Goal: Task Accomplishment & Management: Manage account settings

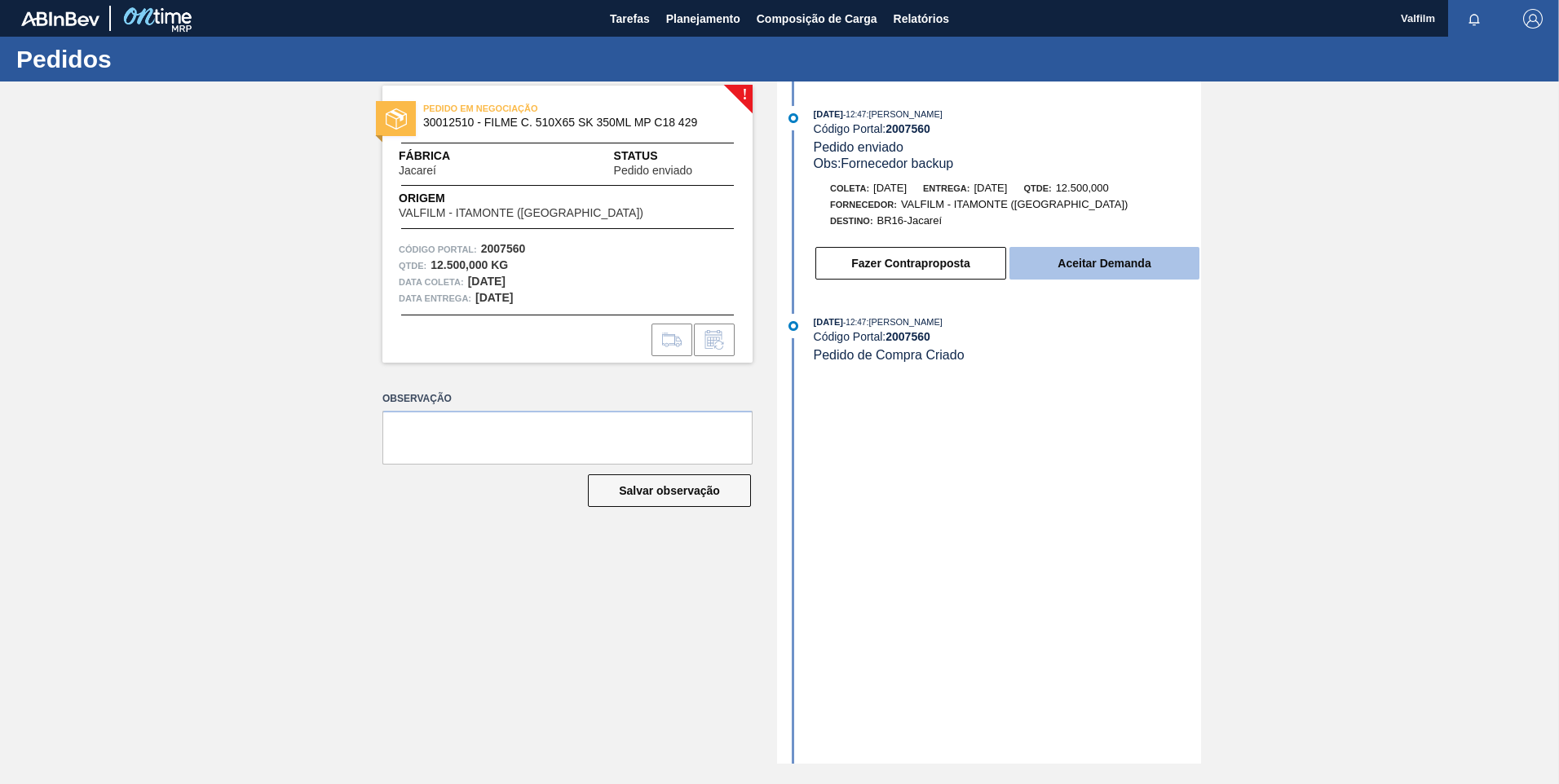
click at [1080, 278] on button "Aceitar Demanda" at bounding box center [1104, 263] width 190 height 33
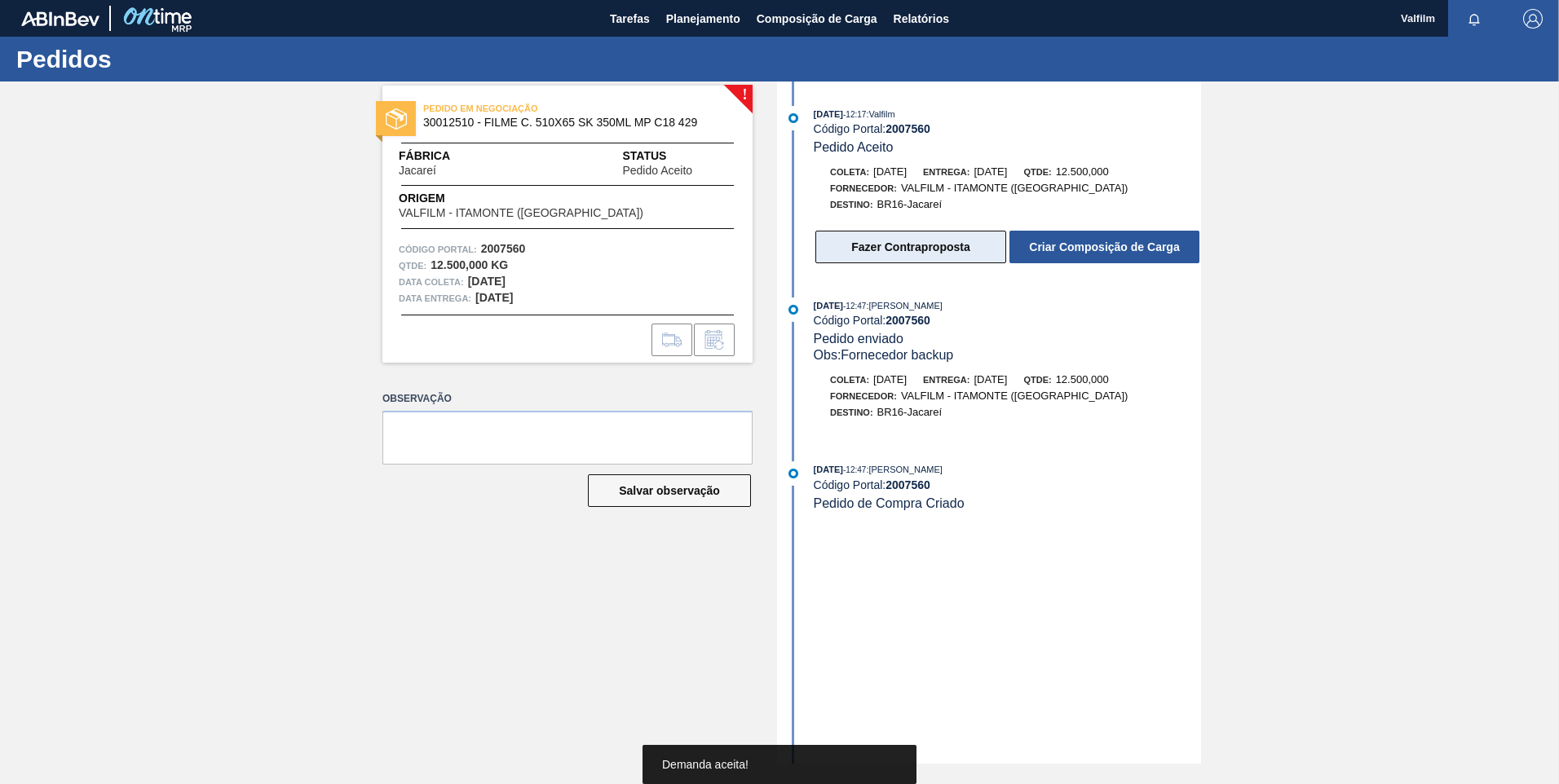
click at [896, 252] on button "Fazer Contraproposta" at bounding box center [911, 246] width 191 height 33
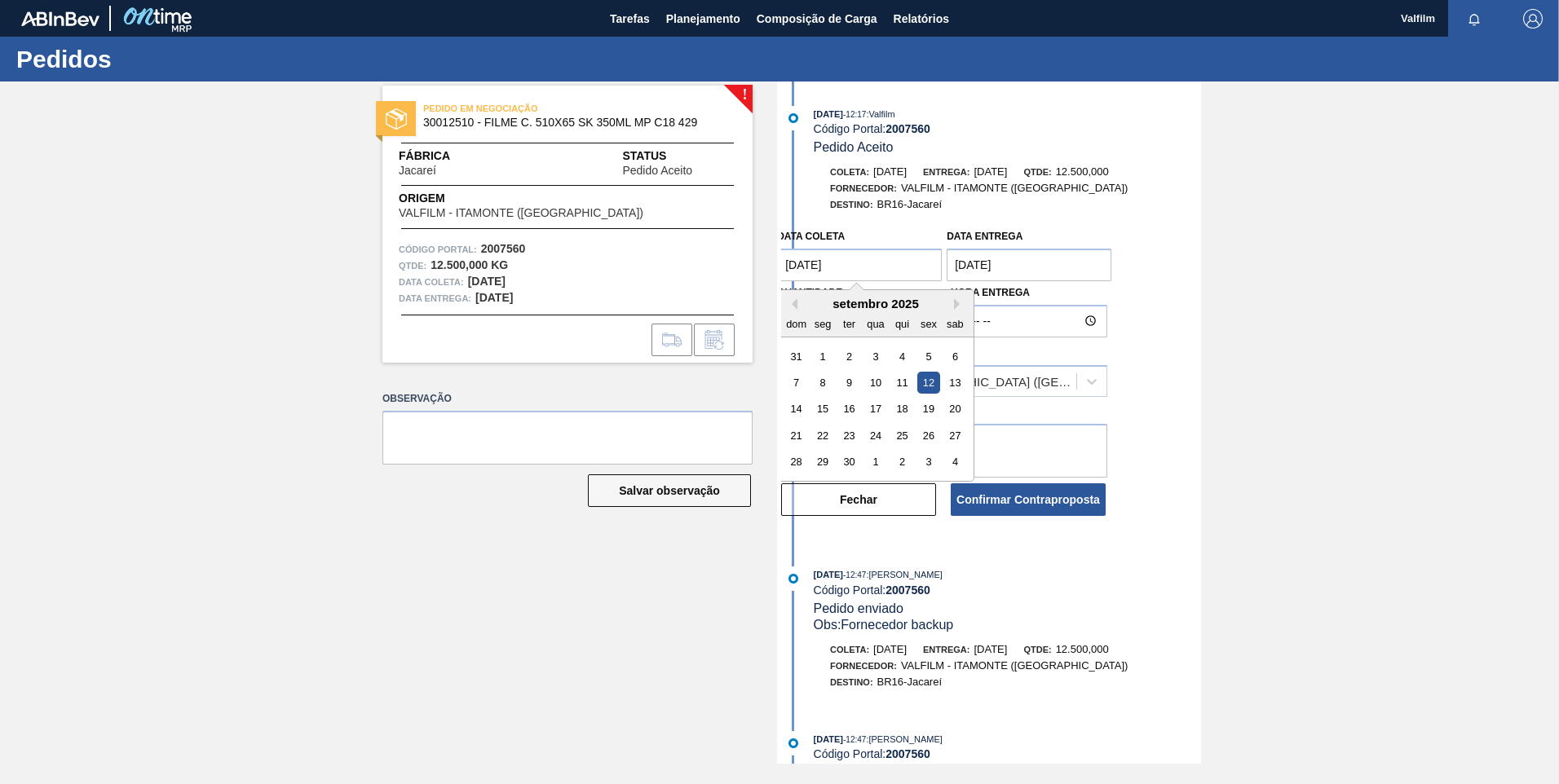
click at [831, 268] on coleta "[DATE]" at bounding box center [859, 265] width 165 height 33
click at [804, 458] on div "28" at bounding box center [796, 462] width 22 height 22
type coleta "[DATE]"
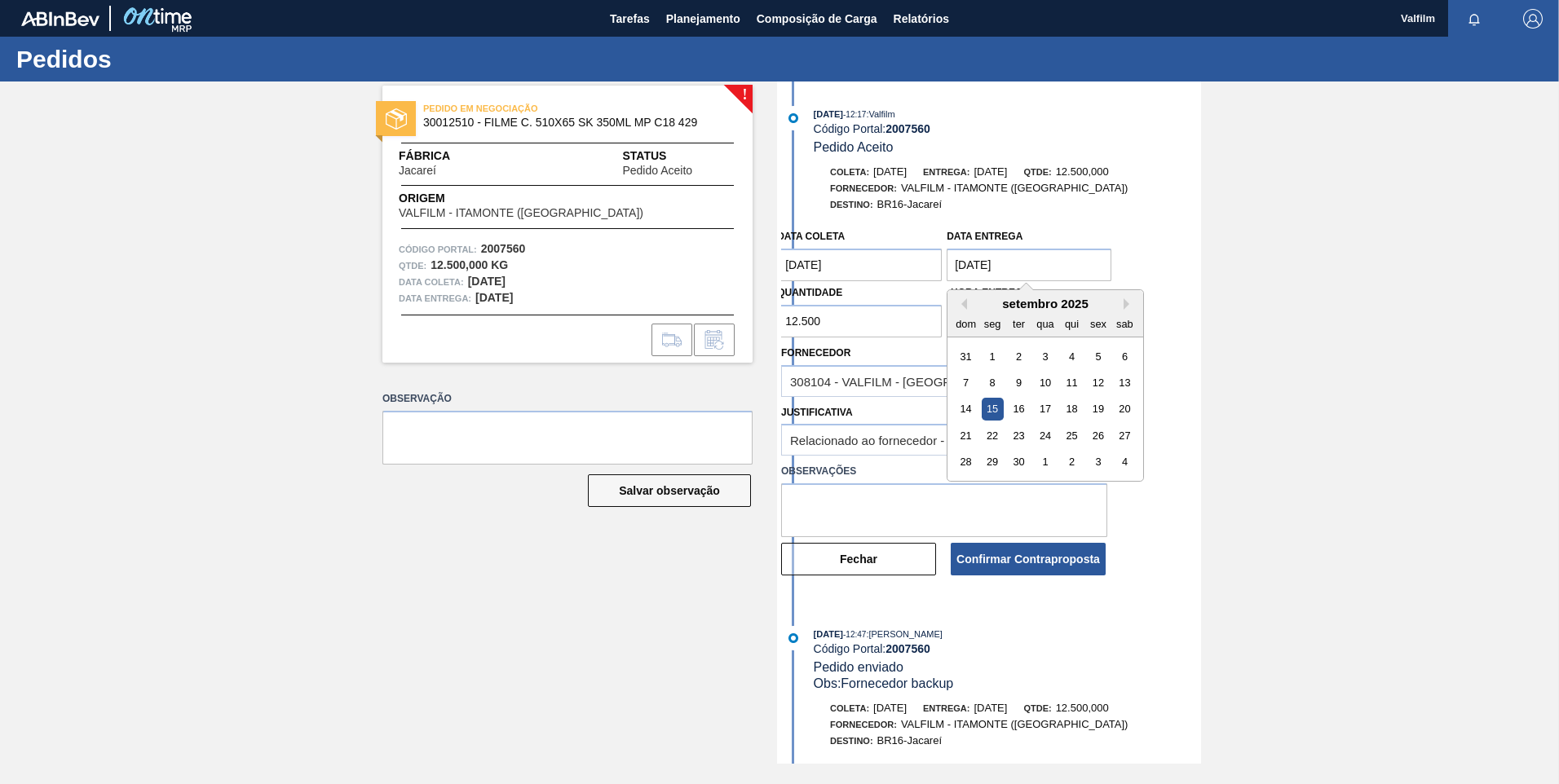
click at [972, 259] on entrega "[DATE]" at bounding box center [1029, 265] width 165 height 33
click at [988, 457] on div "29" at bounding box center [993, 462] width 22 height 22
type entrega "29/09/2025"
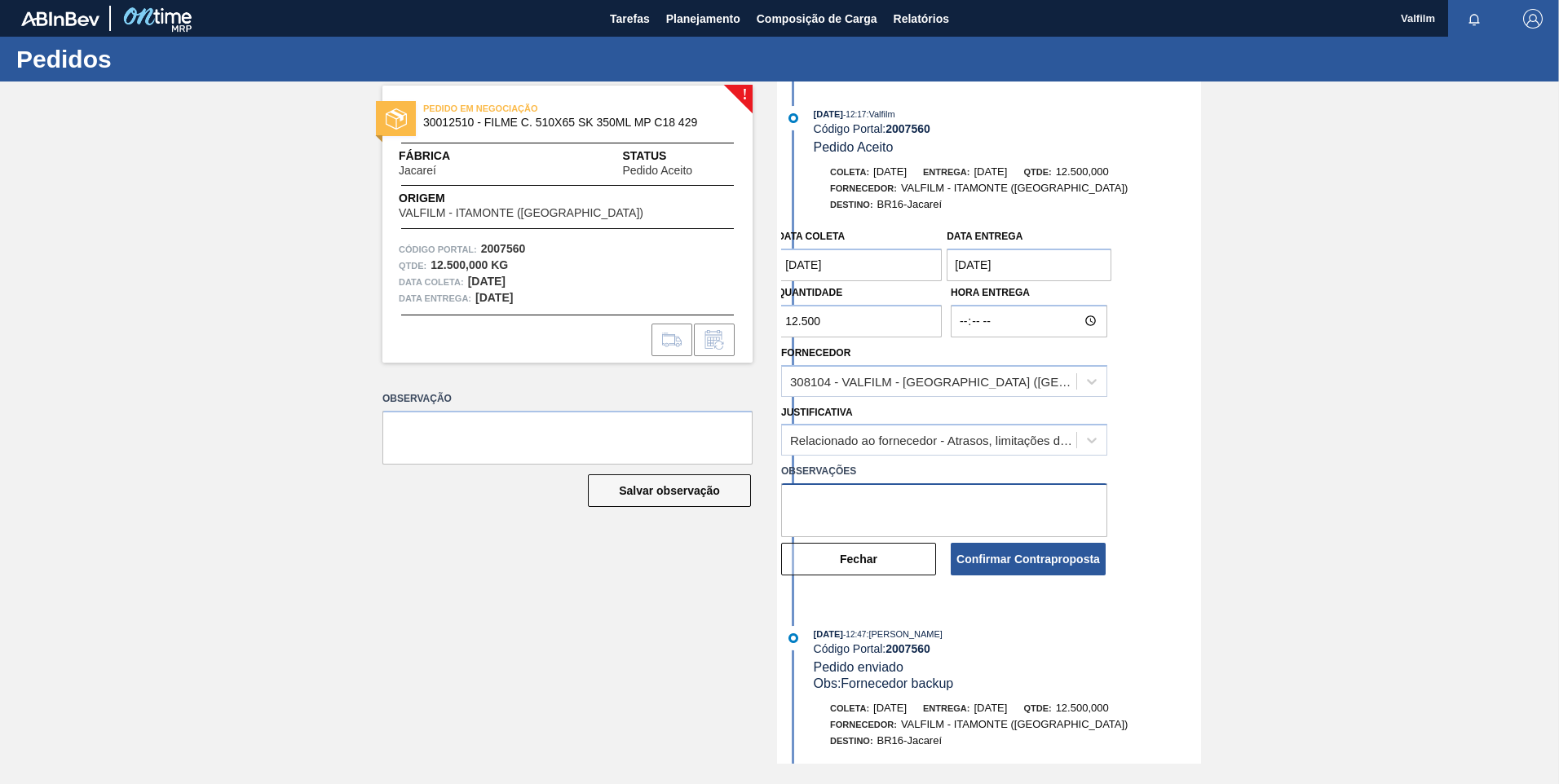
click at [911, 500] on textarea at bounding box center [944, 511] width 326 height 54
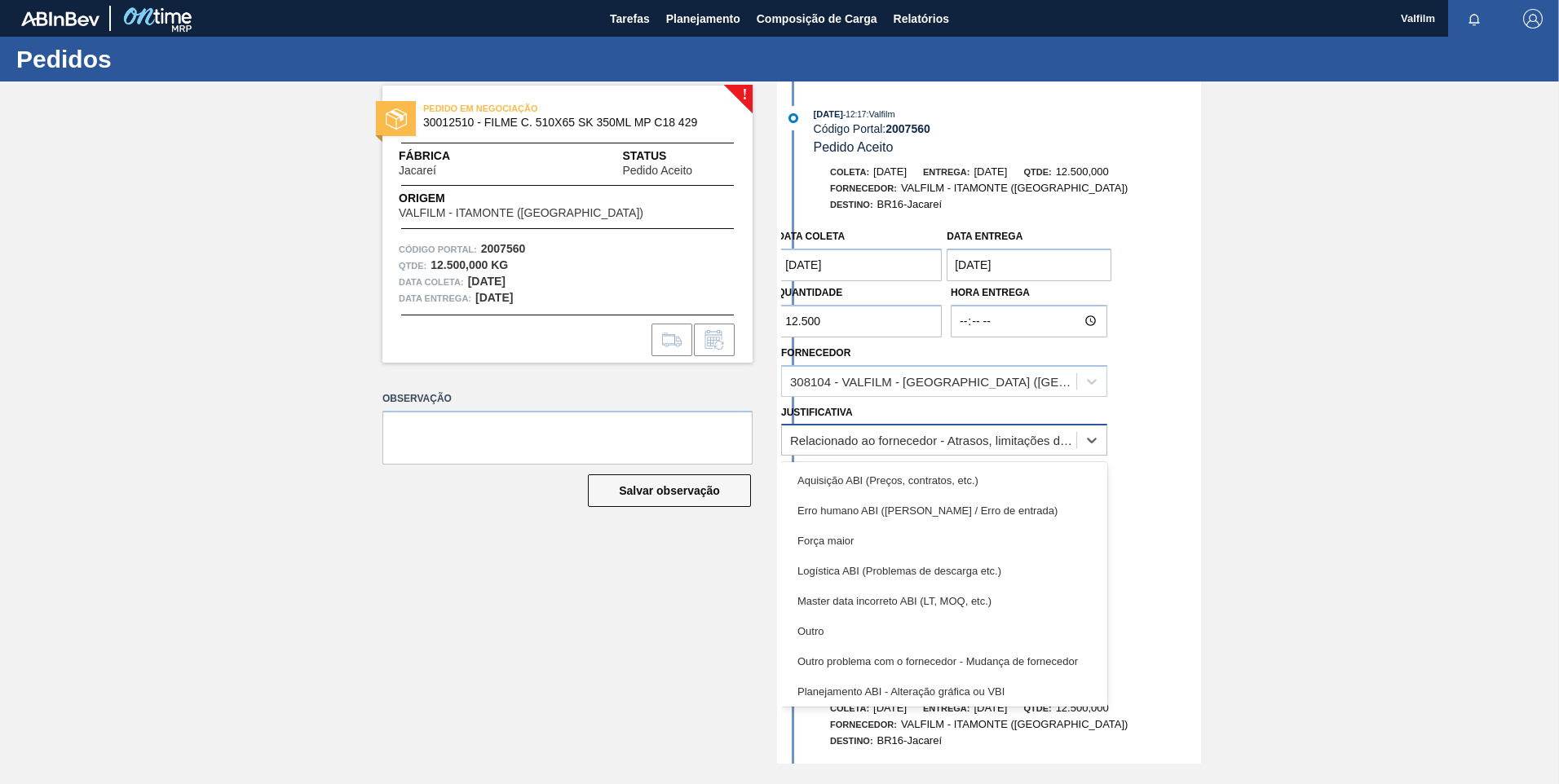
click at [888, 452] on div "Relacionado ao fornecedor - Atrasos, limitações de capacidade, etc." at bounding box center [944, 440] width 326 height 32
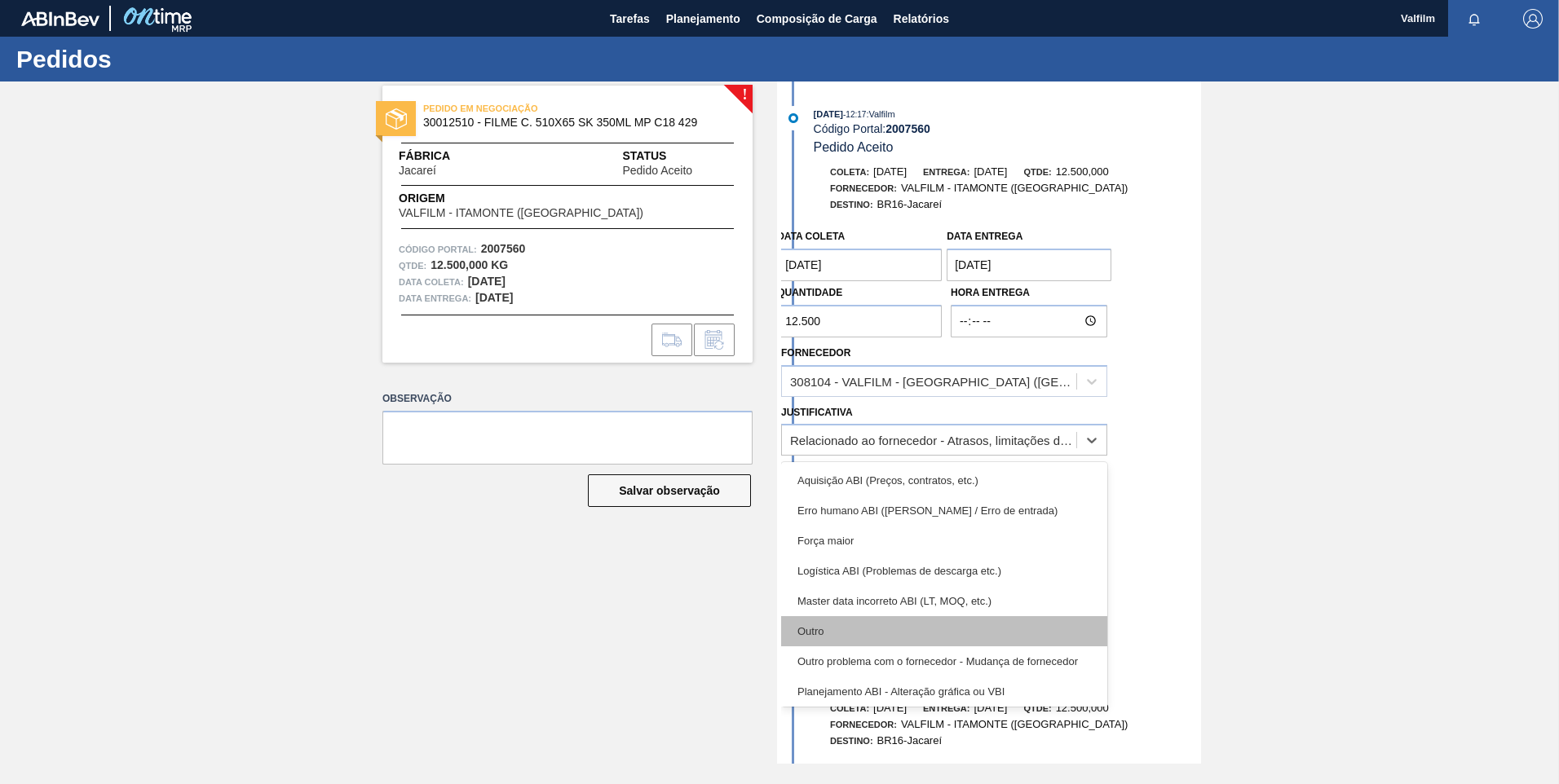
click at [907, 624] on div "Outro" at bounding box center [944, 631] width 326 height 30
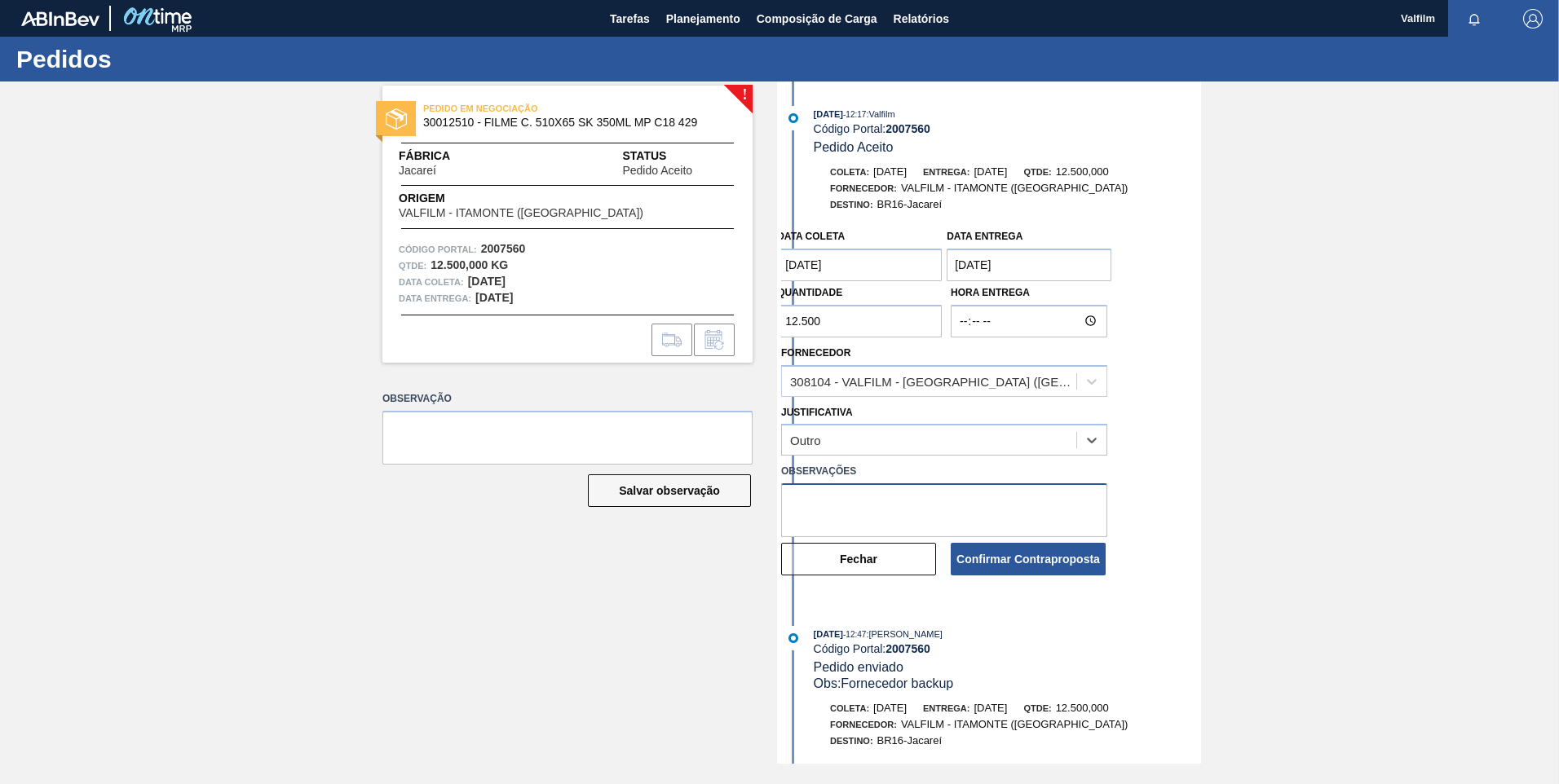
click at [854, 490] on textarea at bounding box center [944, 511] width 326 height 54
drag, startPoint x: 924, startPoint y: 521, endPoint x: 543, endPoint y: 364, distance: 412.1
click at [547, 369] on div "! PEDIDO EM NEGOCIAÇÃO 30012510 - FILME C. 510X65 SK 350ML MP C18 429 Fábrica J…" at bounding box center [779, 423] width 1559 height 683
type textarea "Data que conseguiremos atender - (Ana Carolina - Comercial Itamonte)"
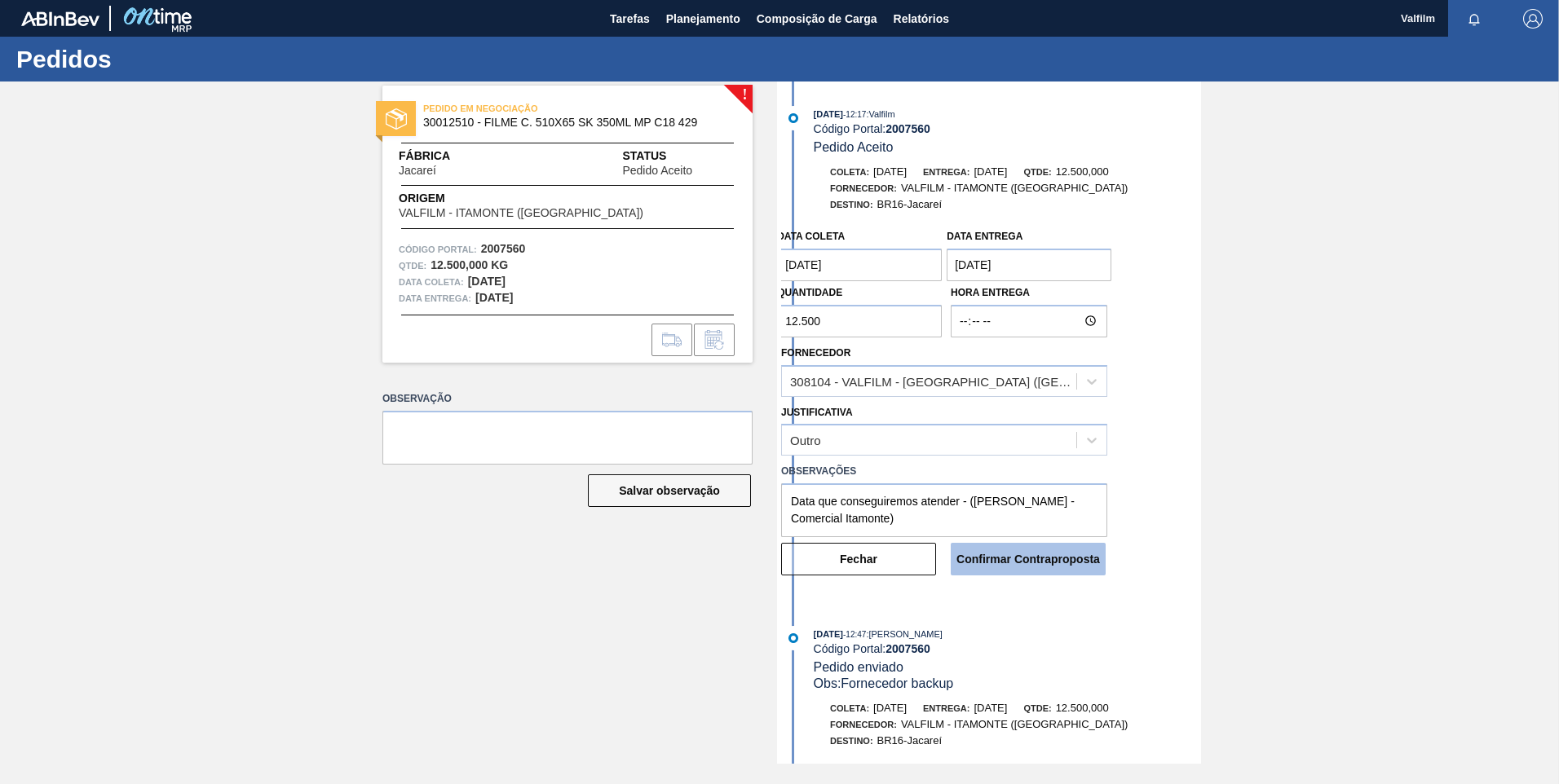
click at [1069, 562] on button "Confirmar Contraproposta" at bounding box center [1028, 559] width 155 height 33
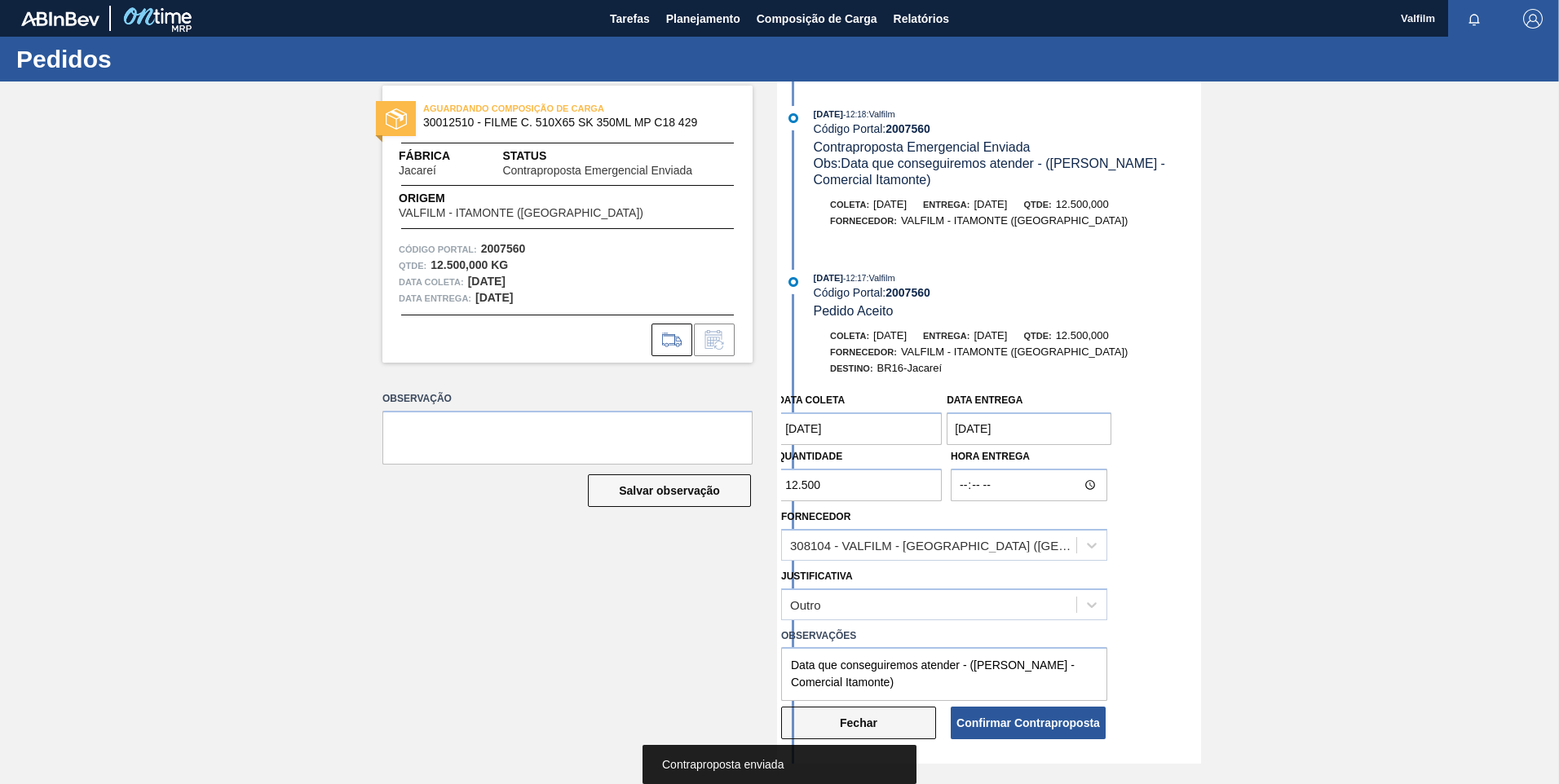
click at [861, 727] on button "Fechar" at bounding box center [858, 723] width 155 height 33
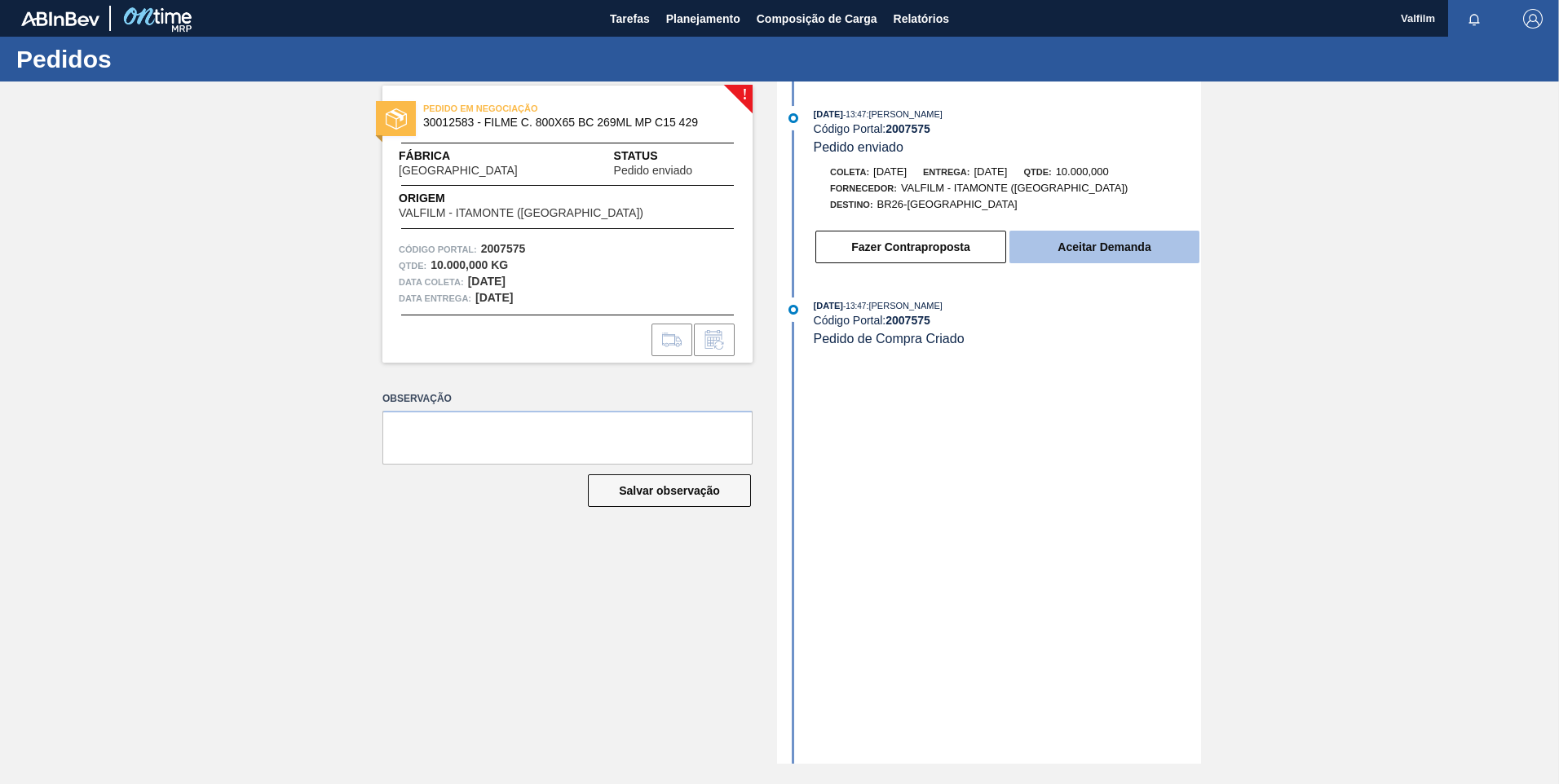
click at [1085, 251] on button "Aceitar Demanda" at bounding box center [1104, 246] width 190 height 33
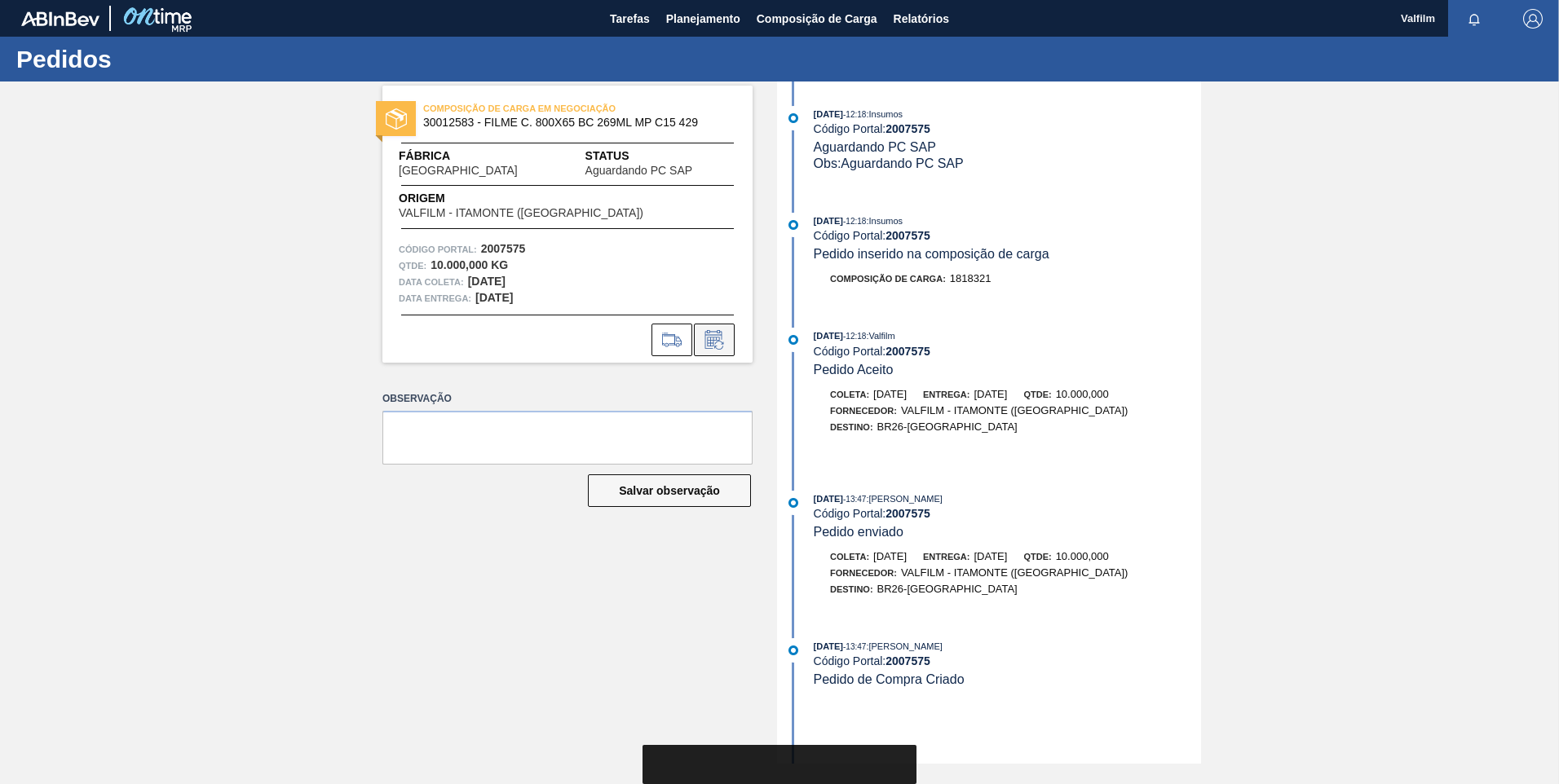
click at [725, 332] on icon at bounding box center [714, 339] width 26 height 19
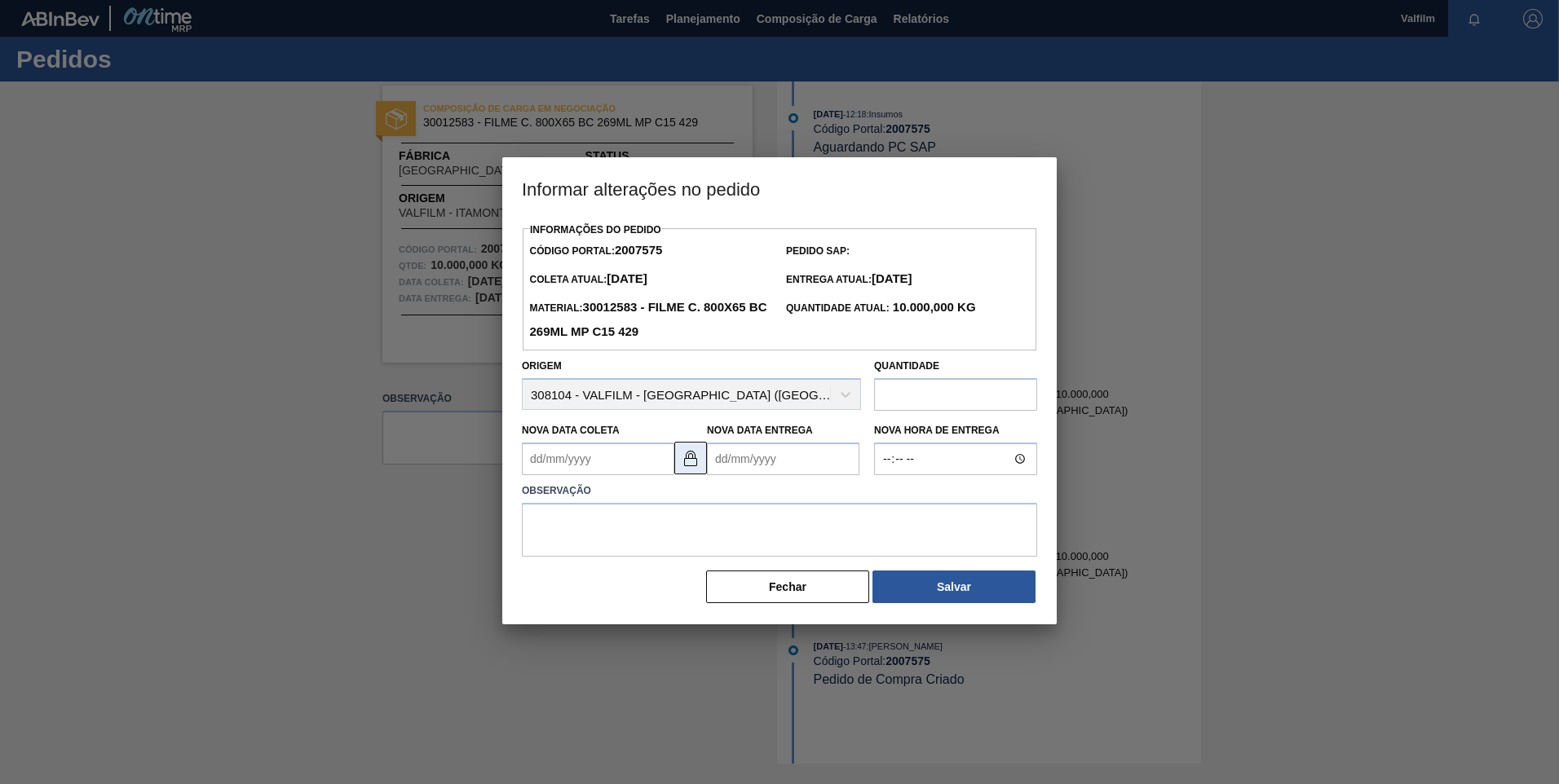
click at [691, 465] on img at bounding box center [690, 457] width 19 height 19
click at [571, 465] on Coleta "Nova Data Coleta" at bounding box center [598, 459] width 153 height 33
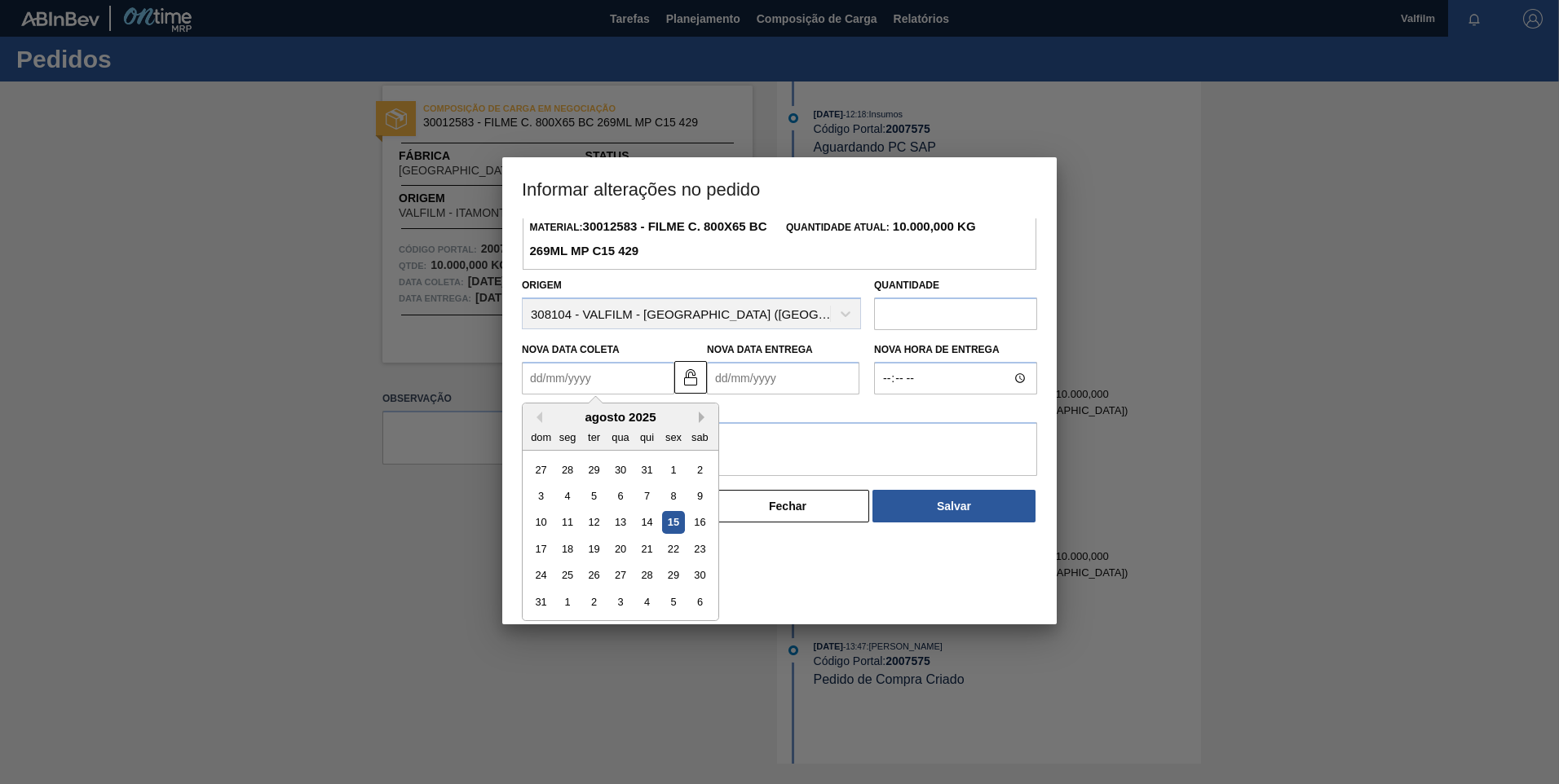
click at [703, 417] on button "Next Month" at bounding box center [705, 418] width 12 height 12
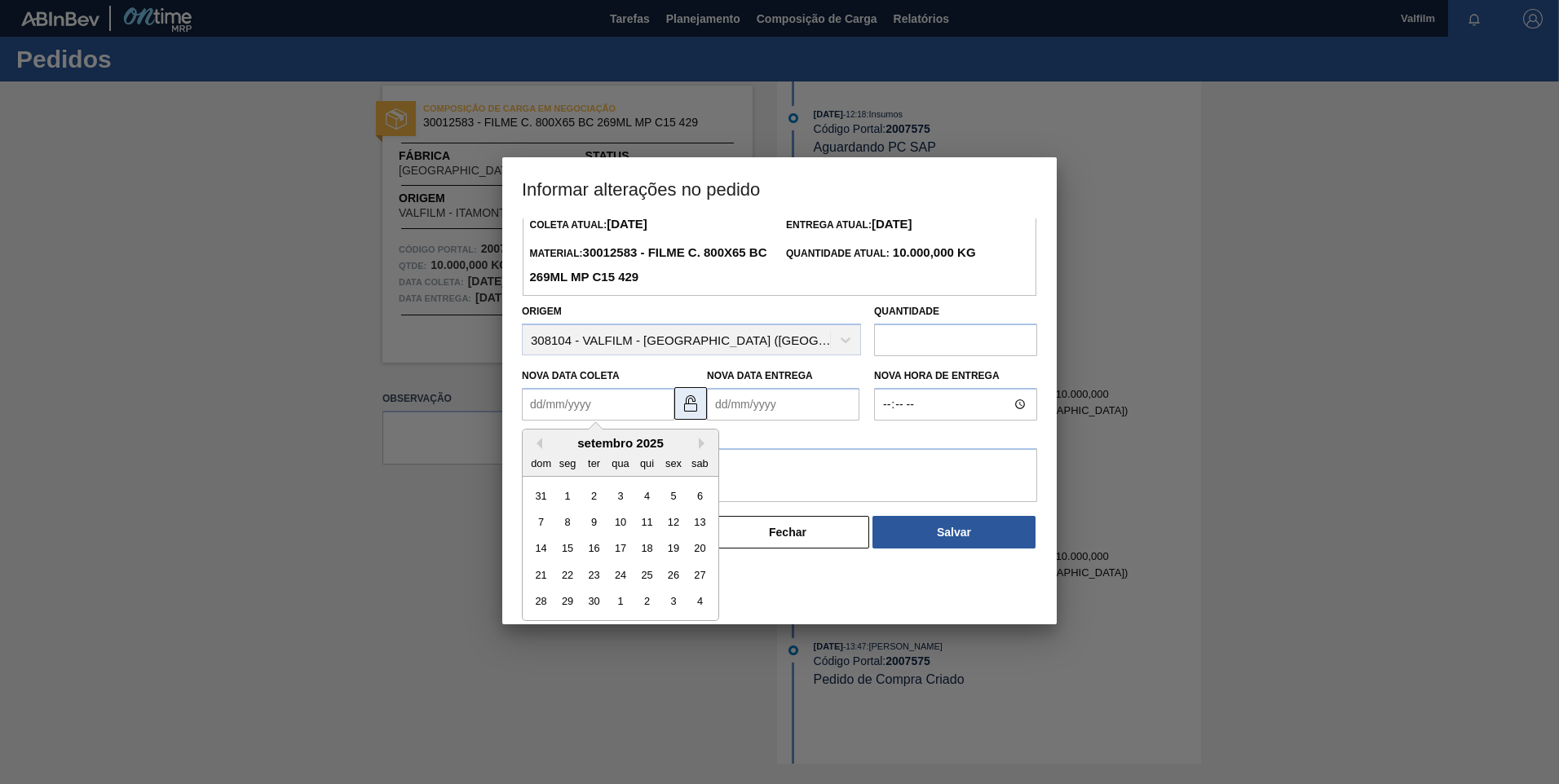
scroll to position [55, 0]
click at [568, 603] on div "29" at bounding box center [568, 602] width 22 height 22
type Coleta "29/09/2025"
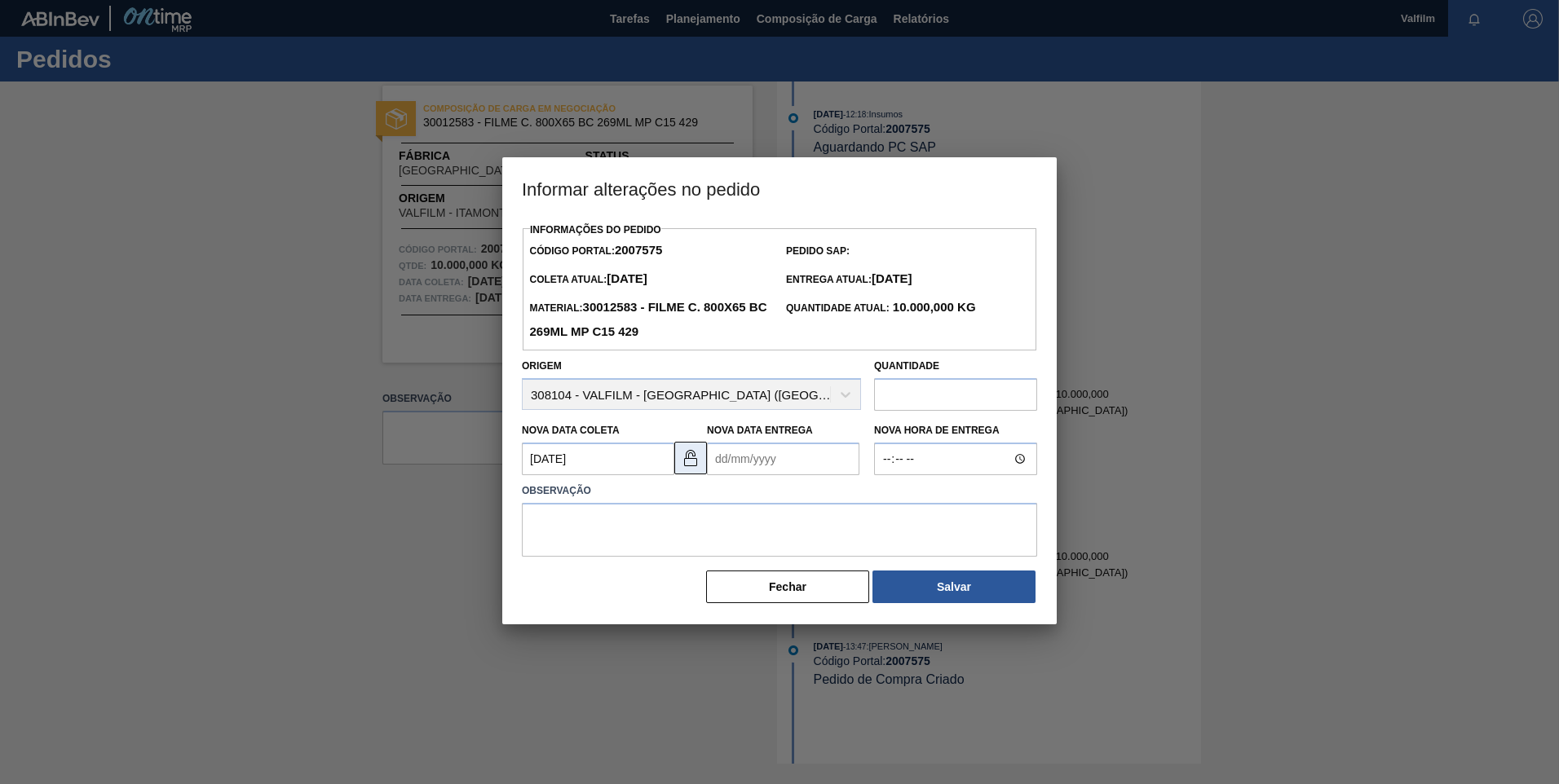
scroll to position [0, 0]
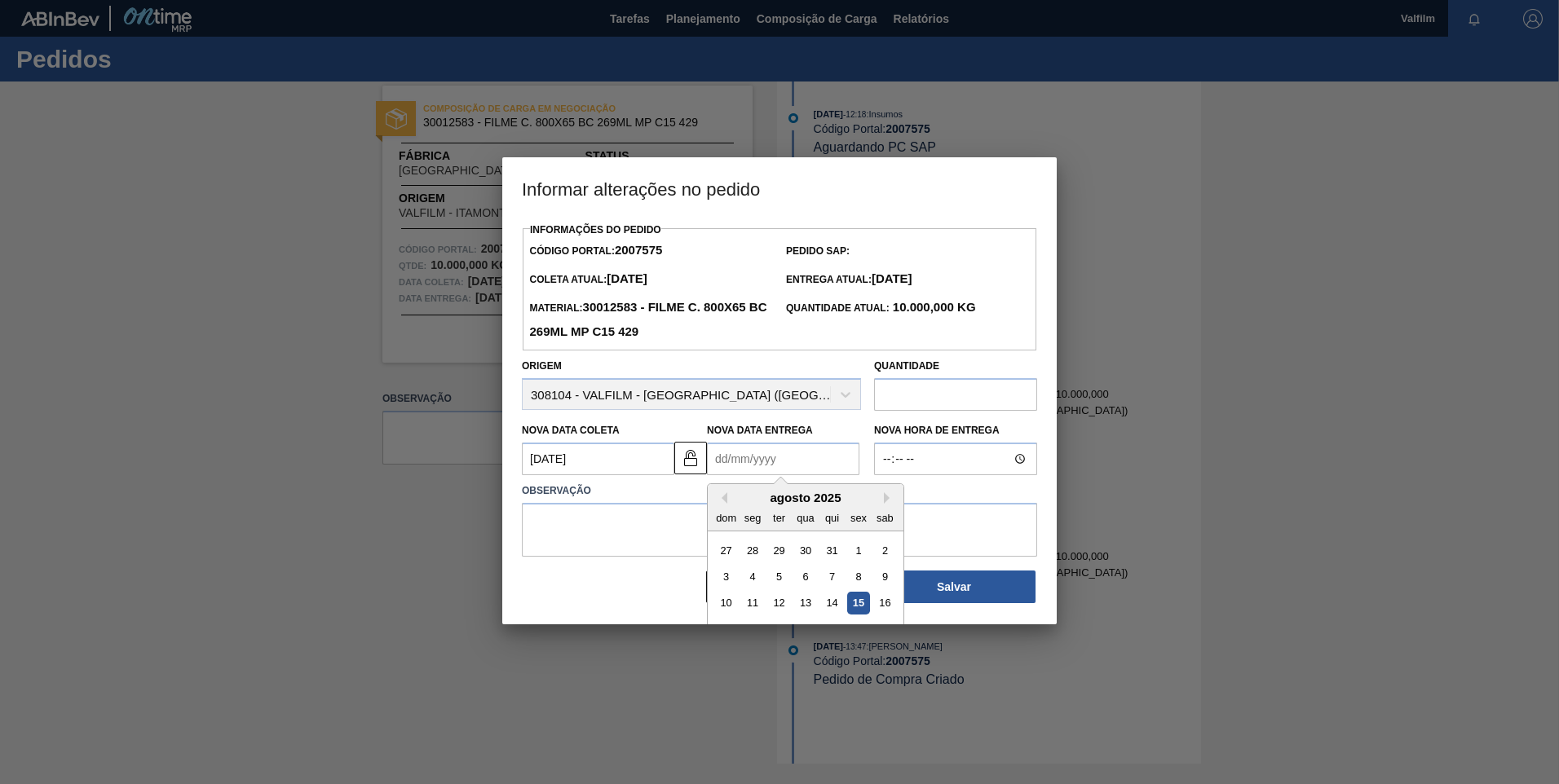
click at [735, 453] on Entrega "Nova Data Entrega" at bounding box center [783, 459] width 153 height 33
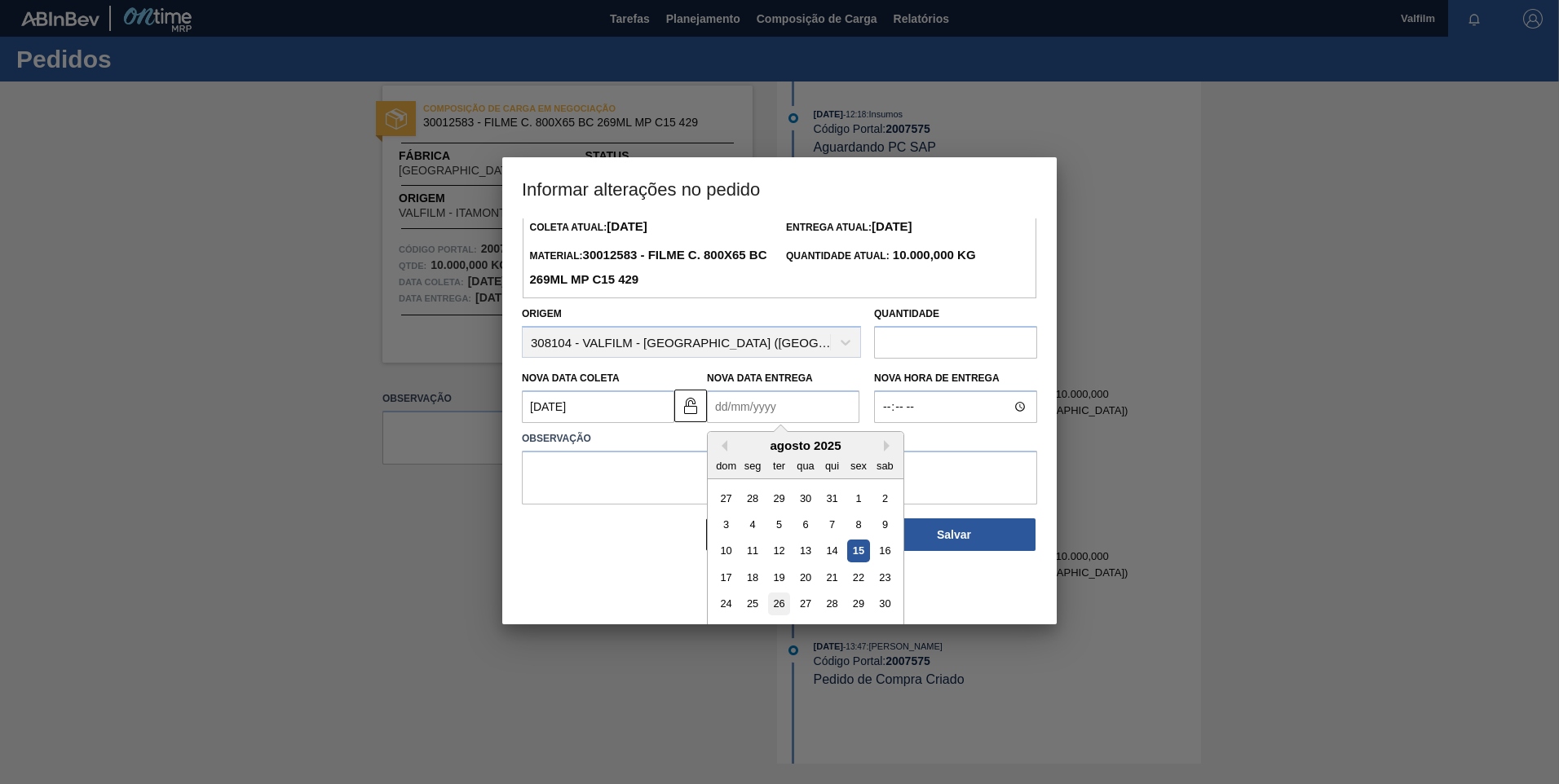
scroll to position [81, 0]
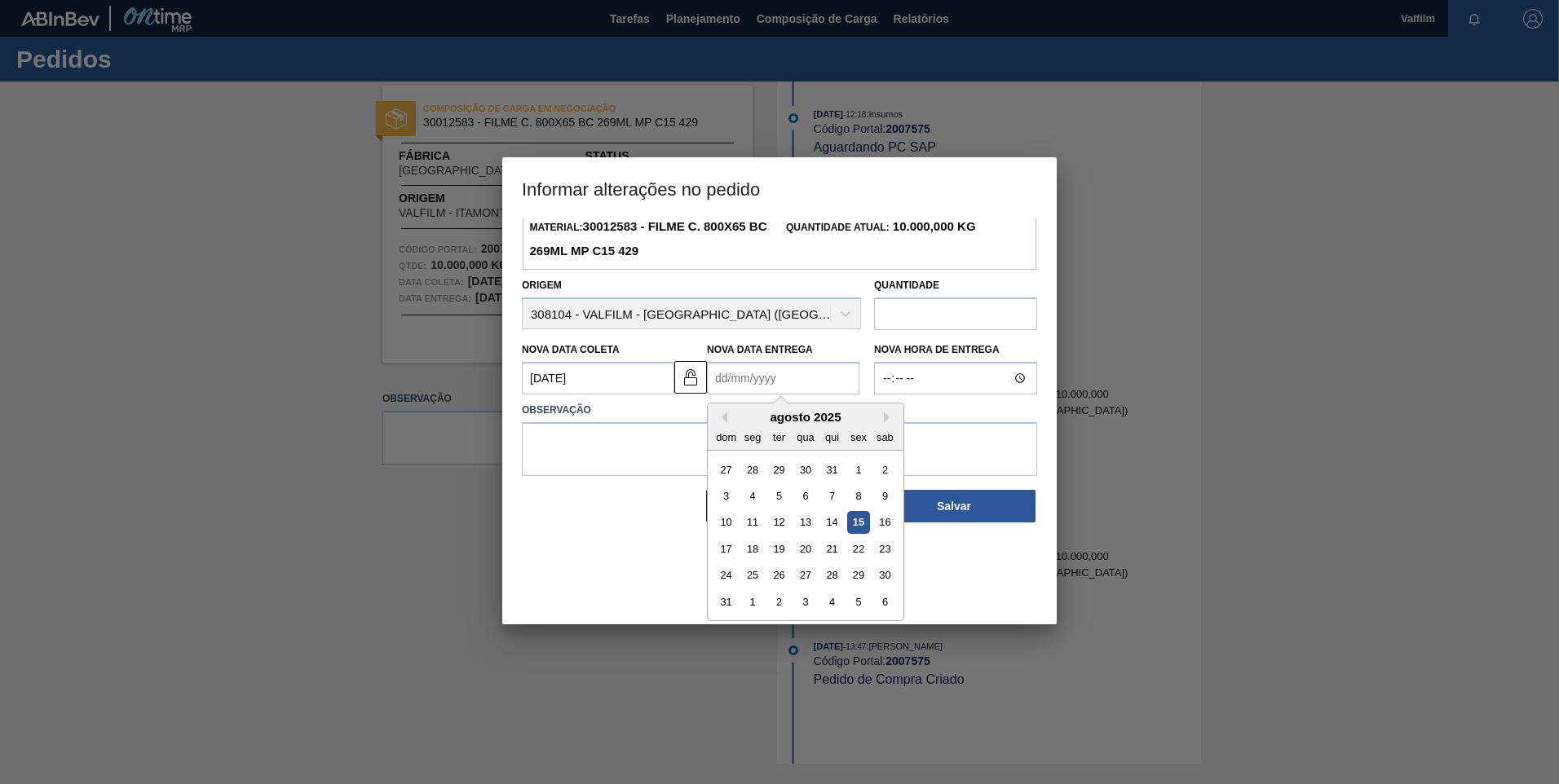
click at [879, 427] on div "dom seg ter qua qui sex sab" at bounding box center [806, 436] width 196 height 26
click at [880, 423] on div "agosto 2025" at bounding box center [806, 417] width 196 height 14
click at [889, 419] on button "Next Month" at bounding box center [890, 418] width 12 height 12
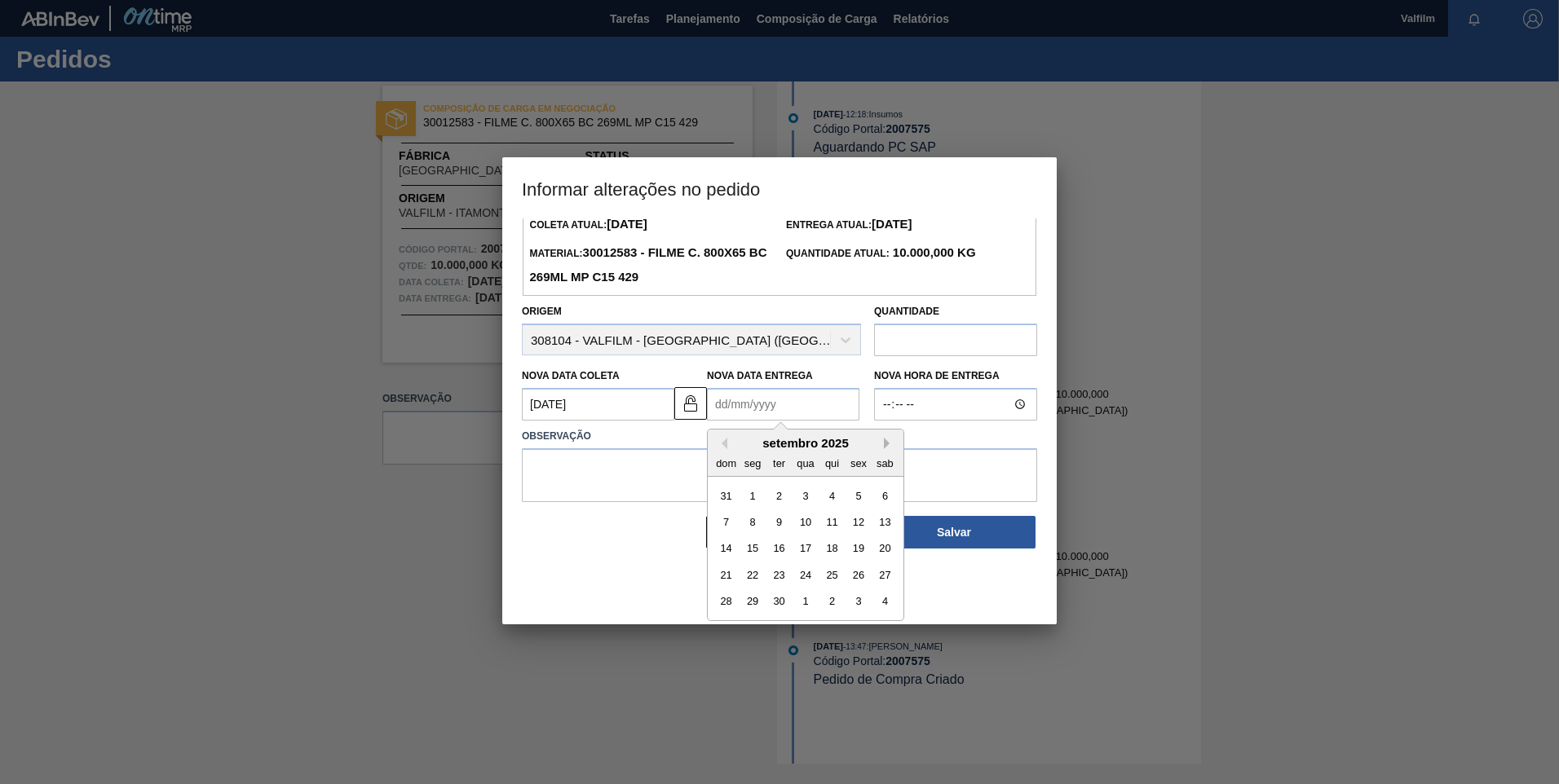
scroll to position [55, 0]
click at [768, 601] on div "30" at bounding box center [779, 602] width 22 height 22
type Entrega "30/09/2025"
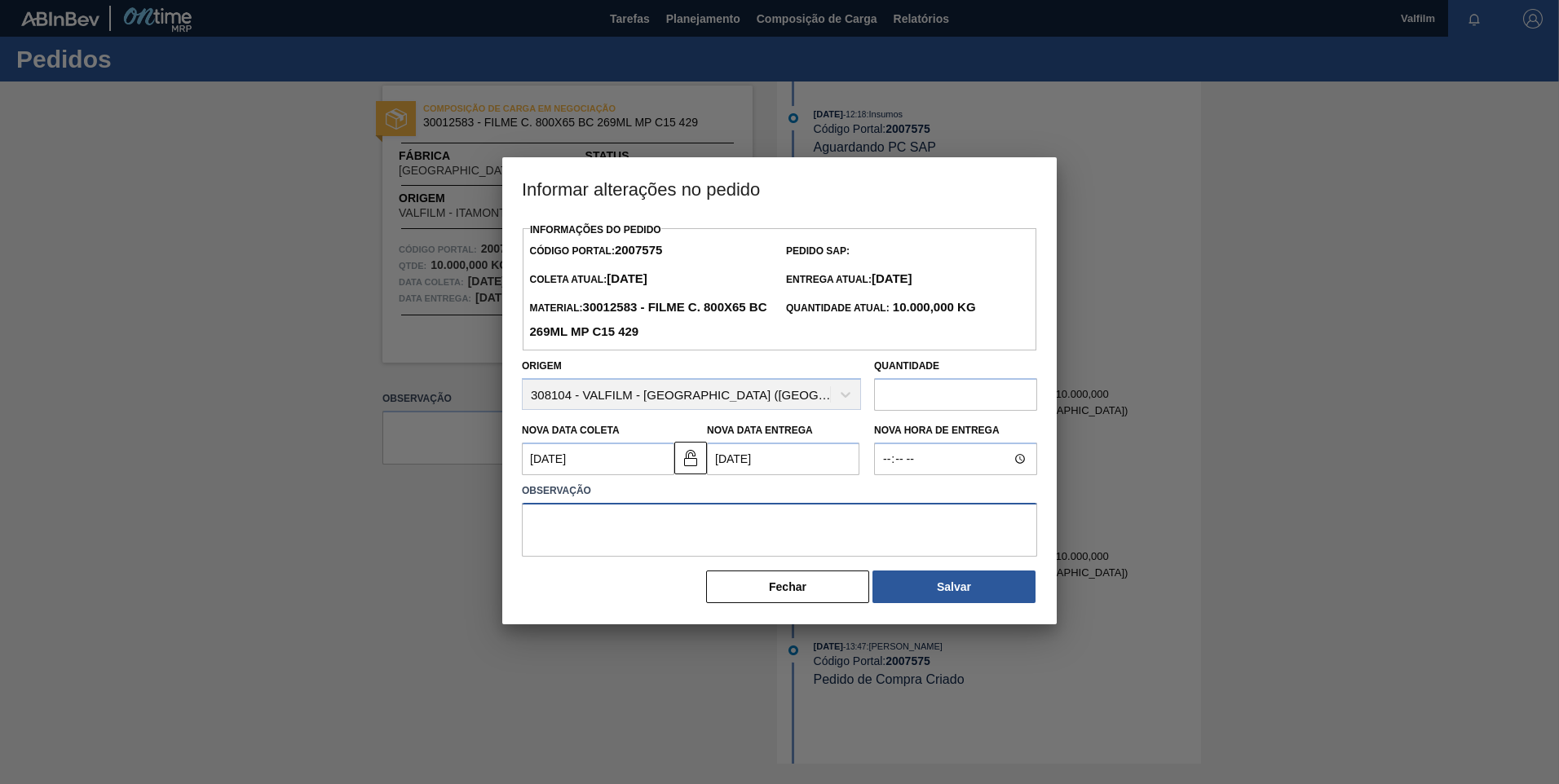
click at [687, 542] on textarea at bounding box center [779, 530] width 516 height 54
paste textarea "Data que conseguiremos atender - (Ana Carolina - Comercial Itamonte)"
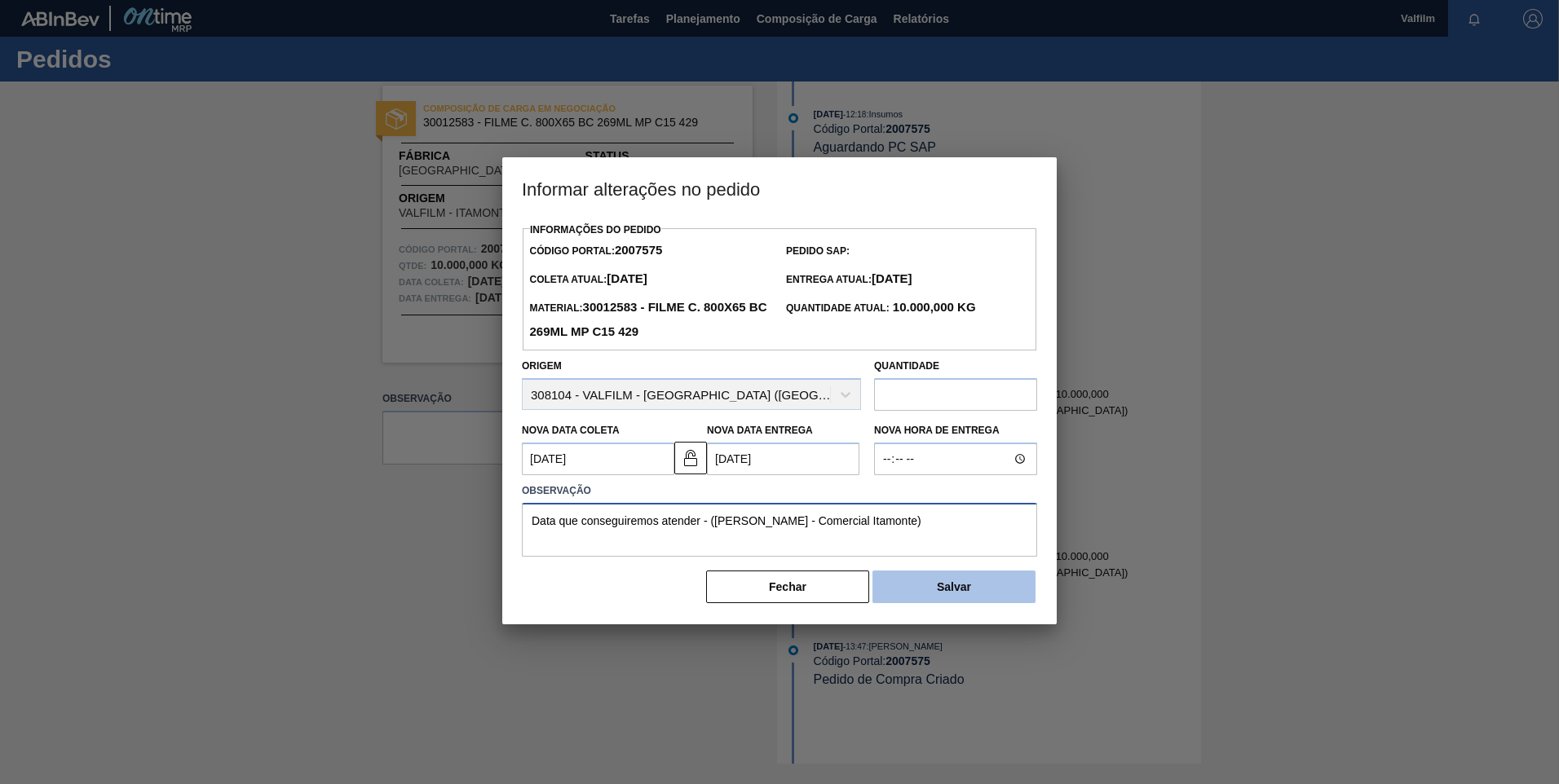
type textarea "Data que conseguiremos atender - (Ana Carolina - Comercial Itamonte)"
click at [908, 588] on button "Salvar" at bounding box center [954, 587] width 163 height 33
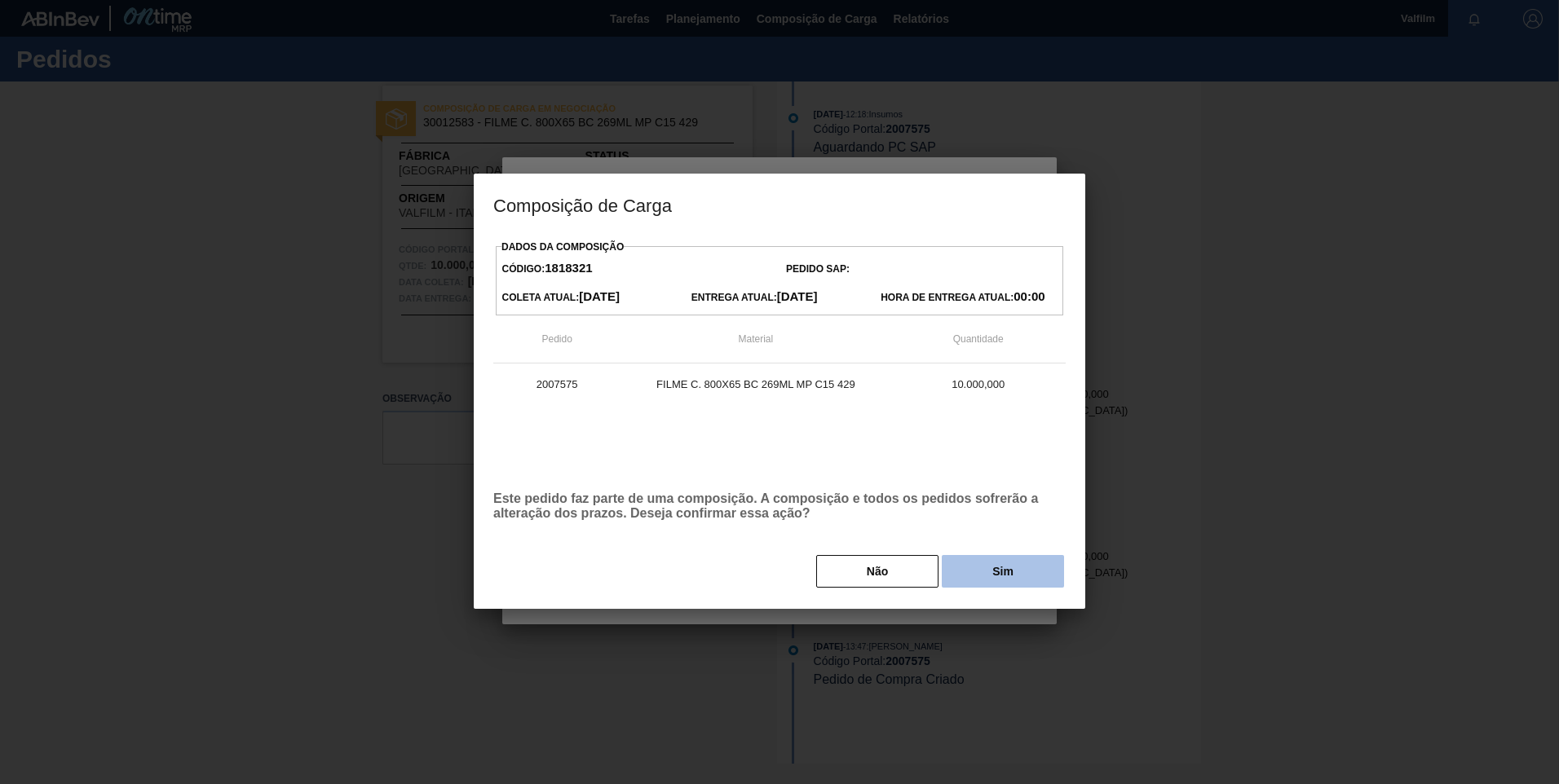
click at [972, 568] on button "Sim" at bounding box center [1003, 571] width 122 height 33
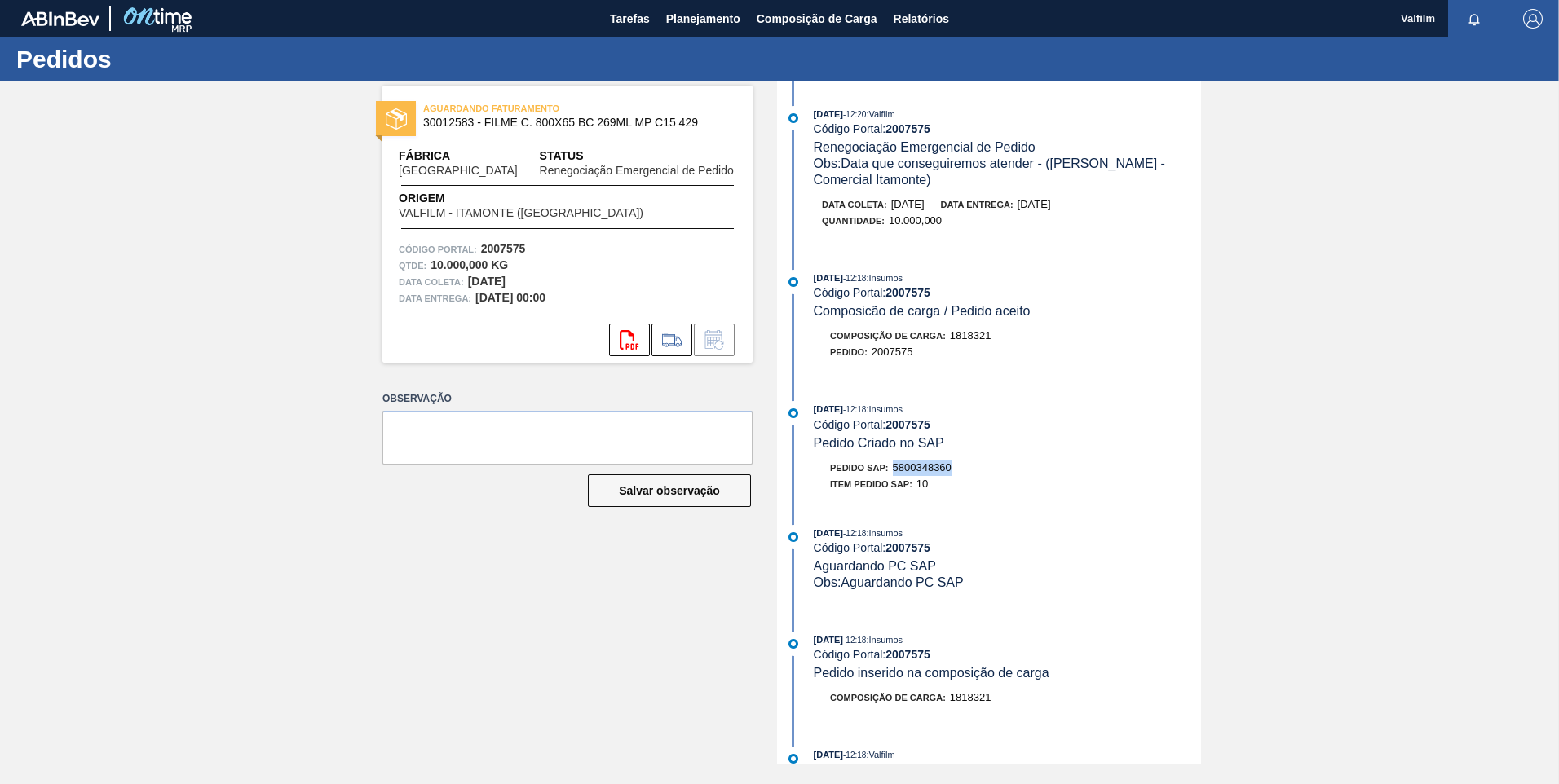
drag, startPoint x: 958, startPoint y: 468, endPoint x: 893, endPoint y: 468, distance: 65.0
click at [893, 468] on div "Pedido SAP: 5800348360" at bounding box center [1007, 468] width 387 height 16
copy span "5800348360"
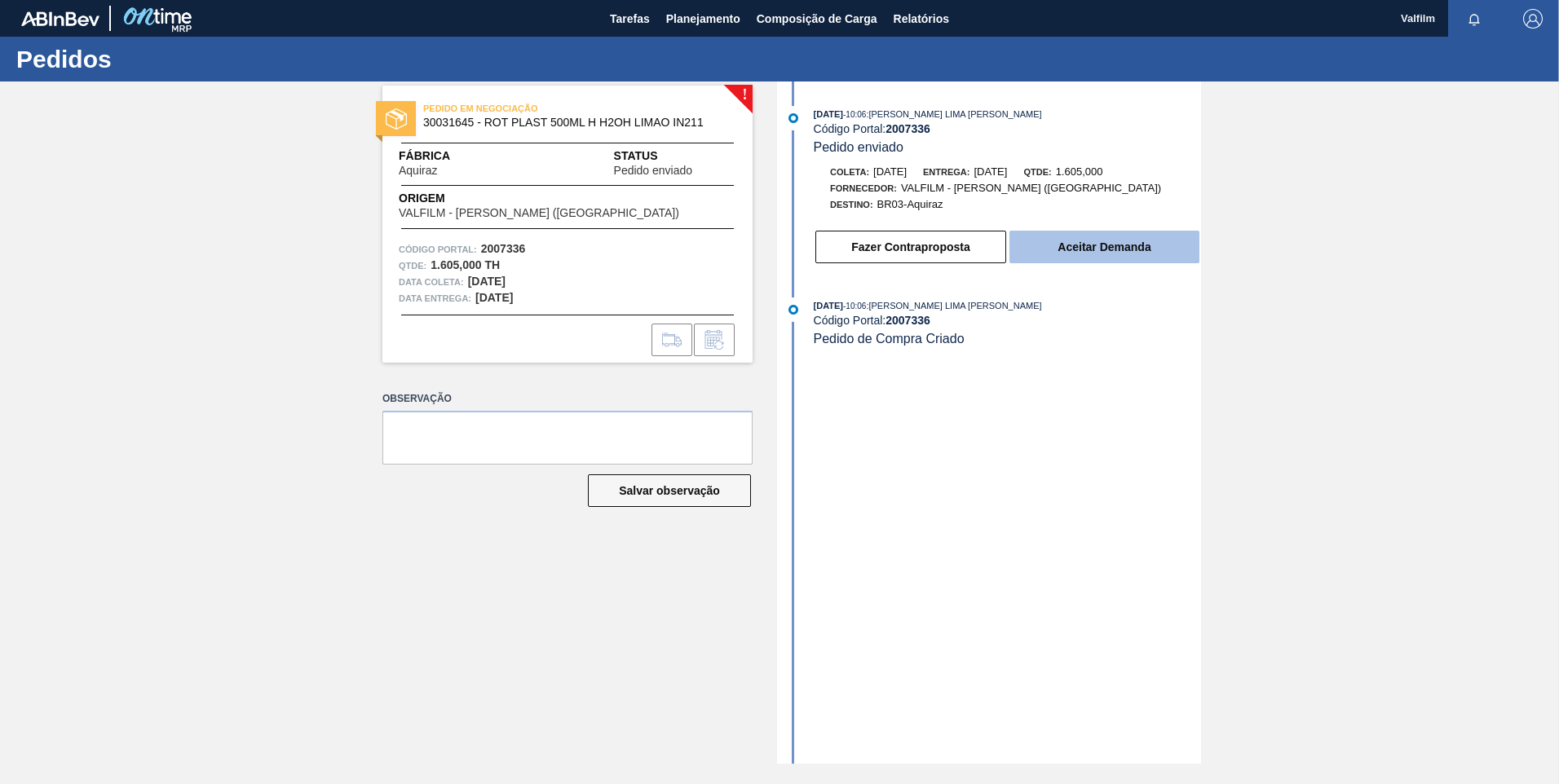
click at [1083, 247] on button "Aceitar Demanda" at bounding box center [1104, 246] width 190 height 33
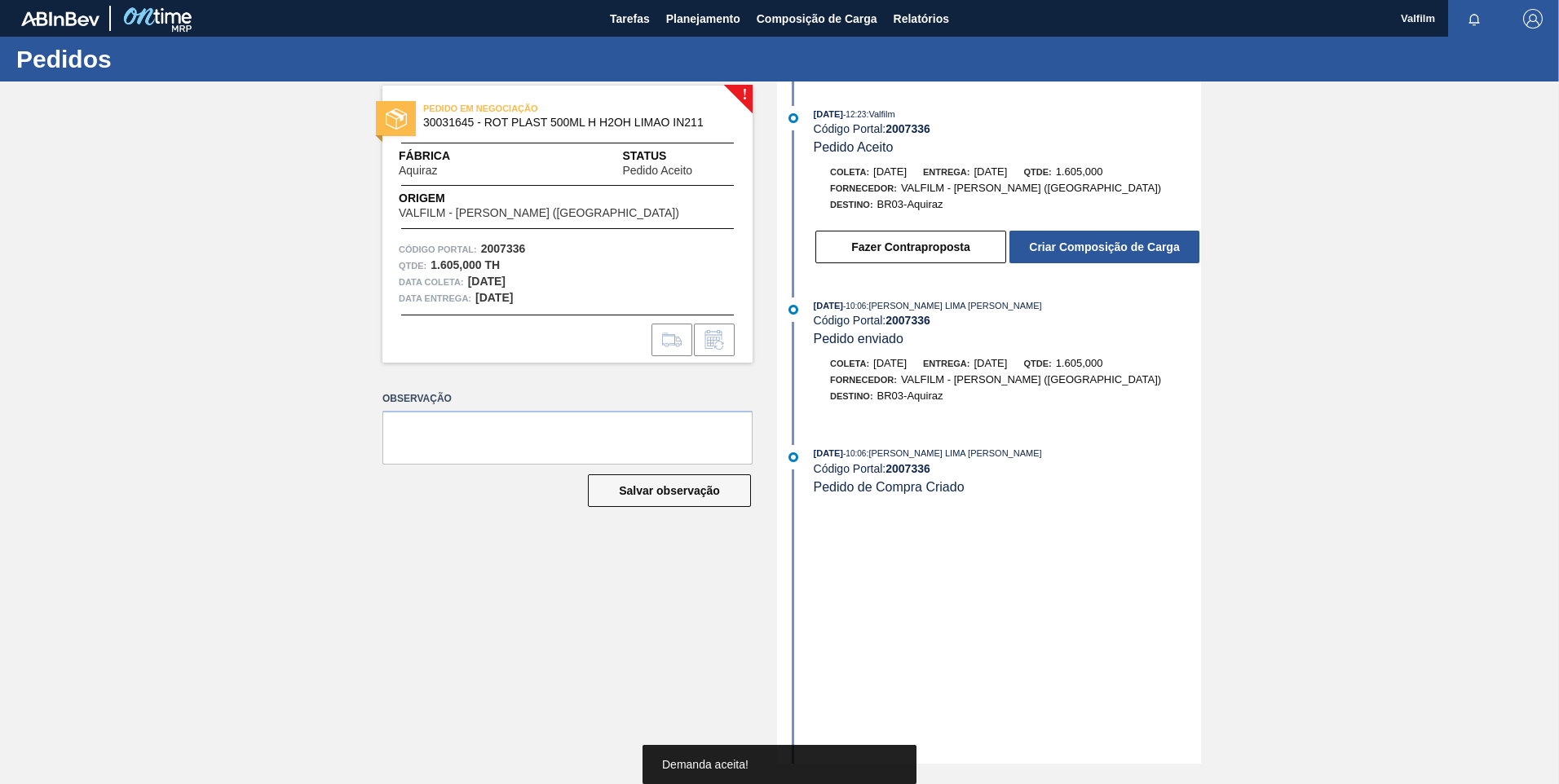
click at [1083, 247] on button "Criar Composição de Carga" at bounding box center [1104, 246] width 190 height 33
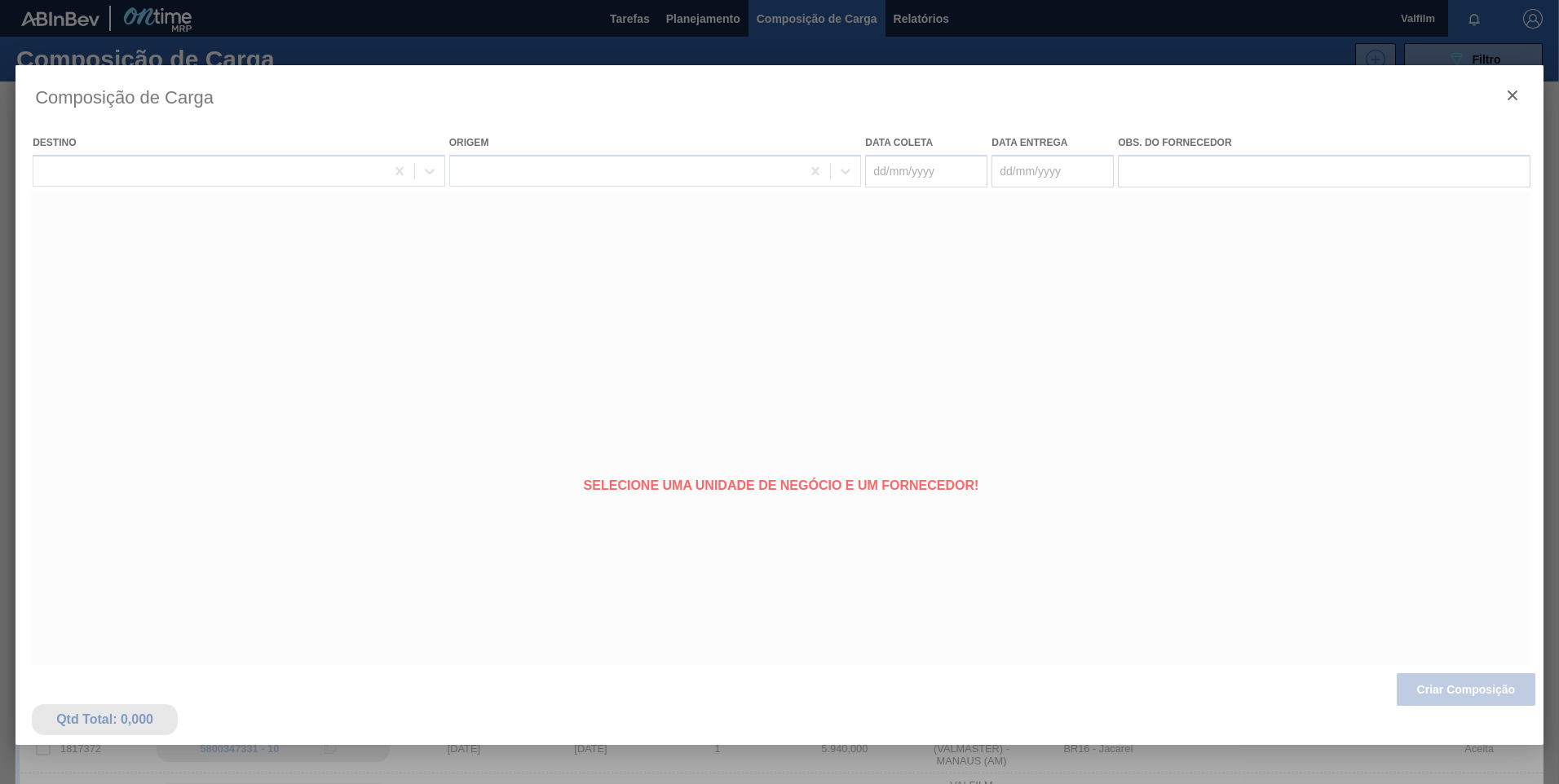
type coleta "[DATE]"
type entrega "[DATE]"
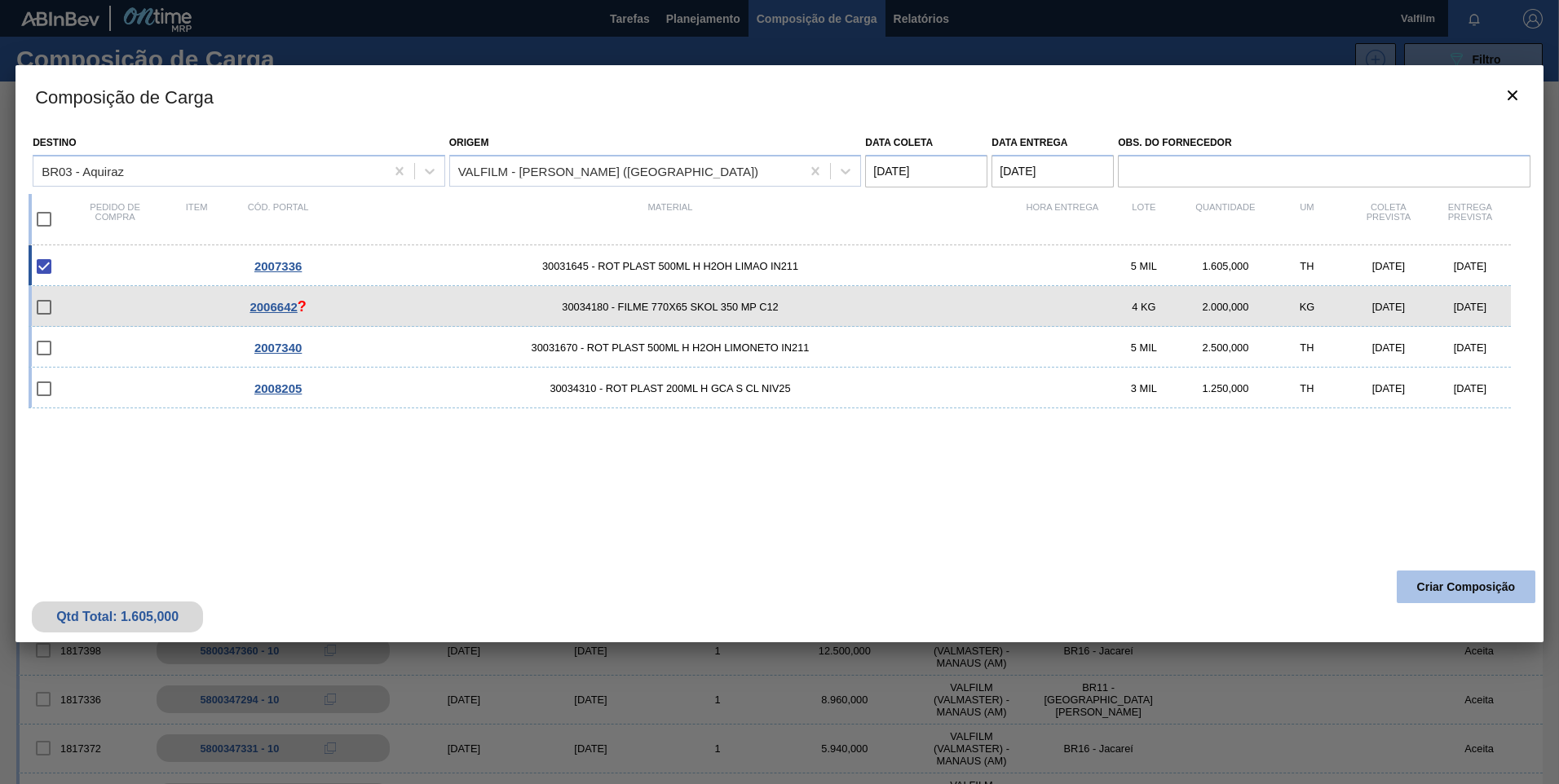
click at [1480, 585] on button "Criar Composição" at bounding box center [1466, 587] width 138 height 33
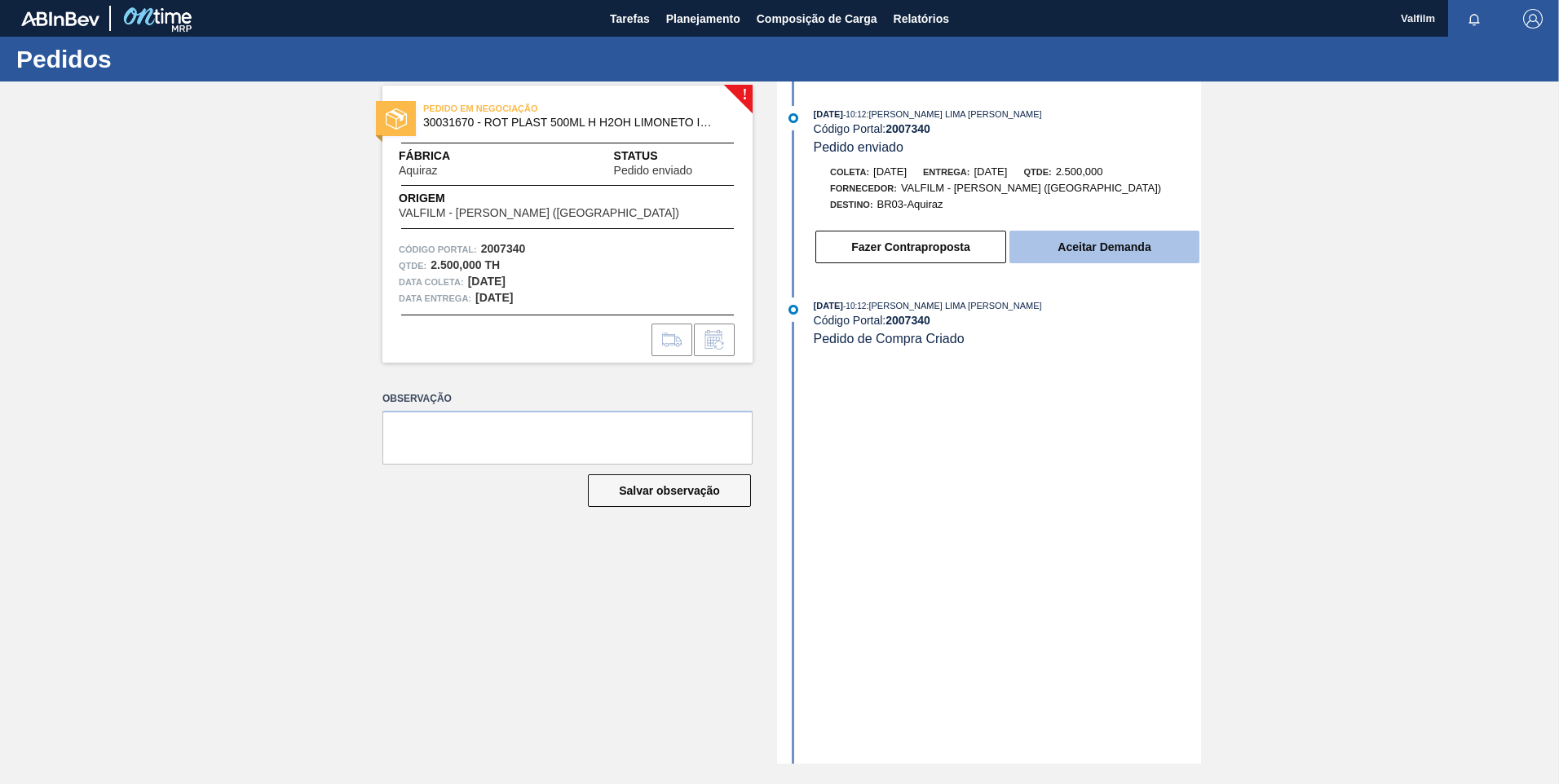
click at [1086, 242] on button "Aceitar Demanda" at bounding box center [1104, 246] width 190 height 33
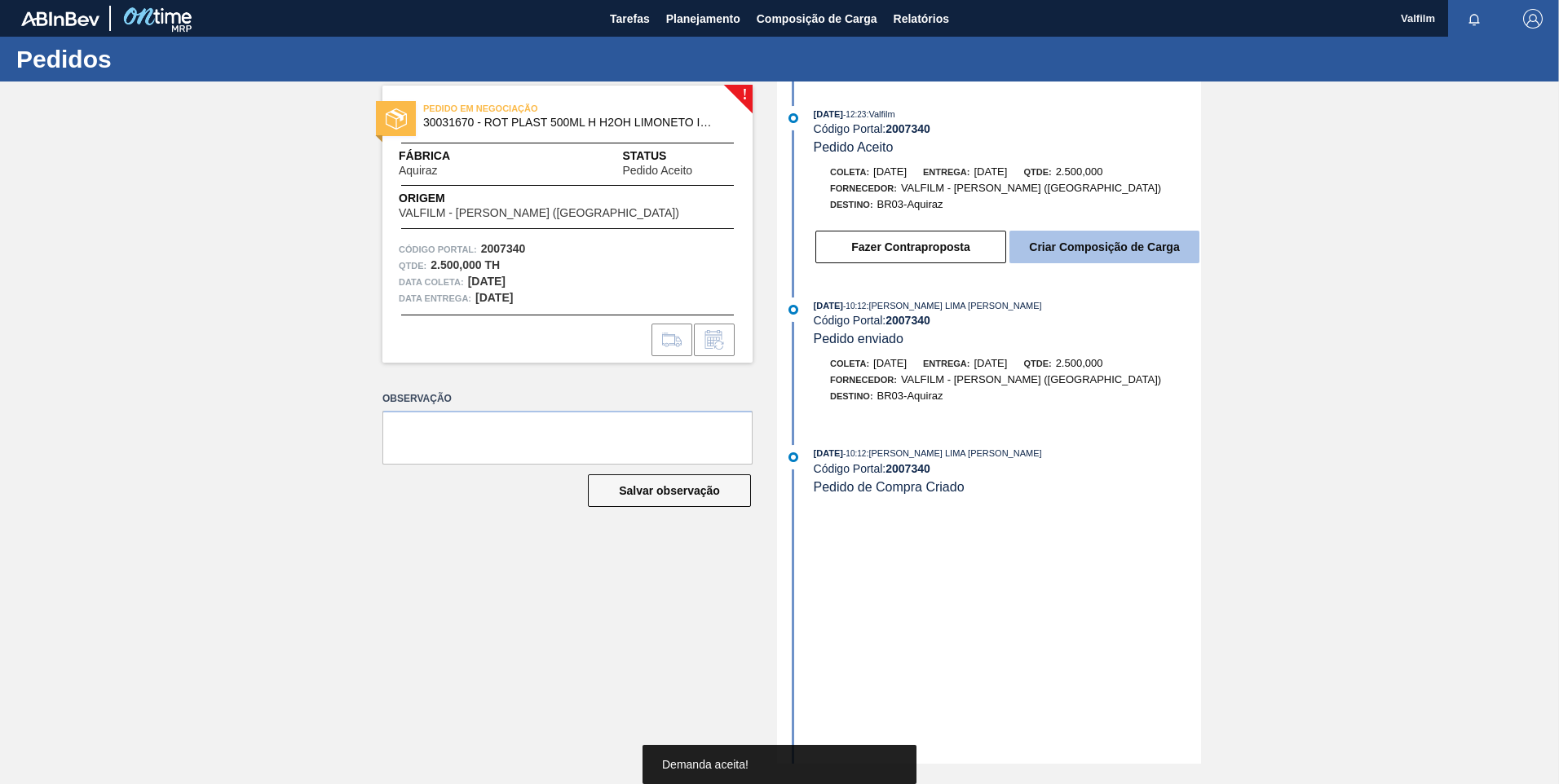
click at [1103, 252] on button "Criar Composição de Carga" at bounding box center [1104, 246] width 190 height 33
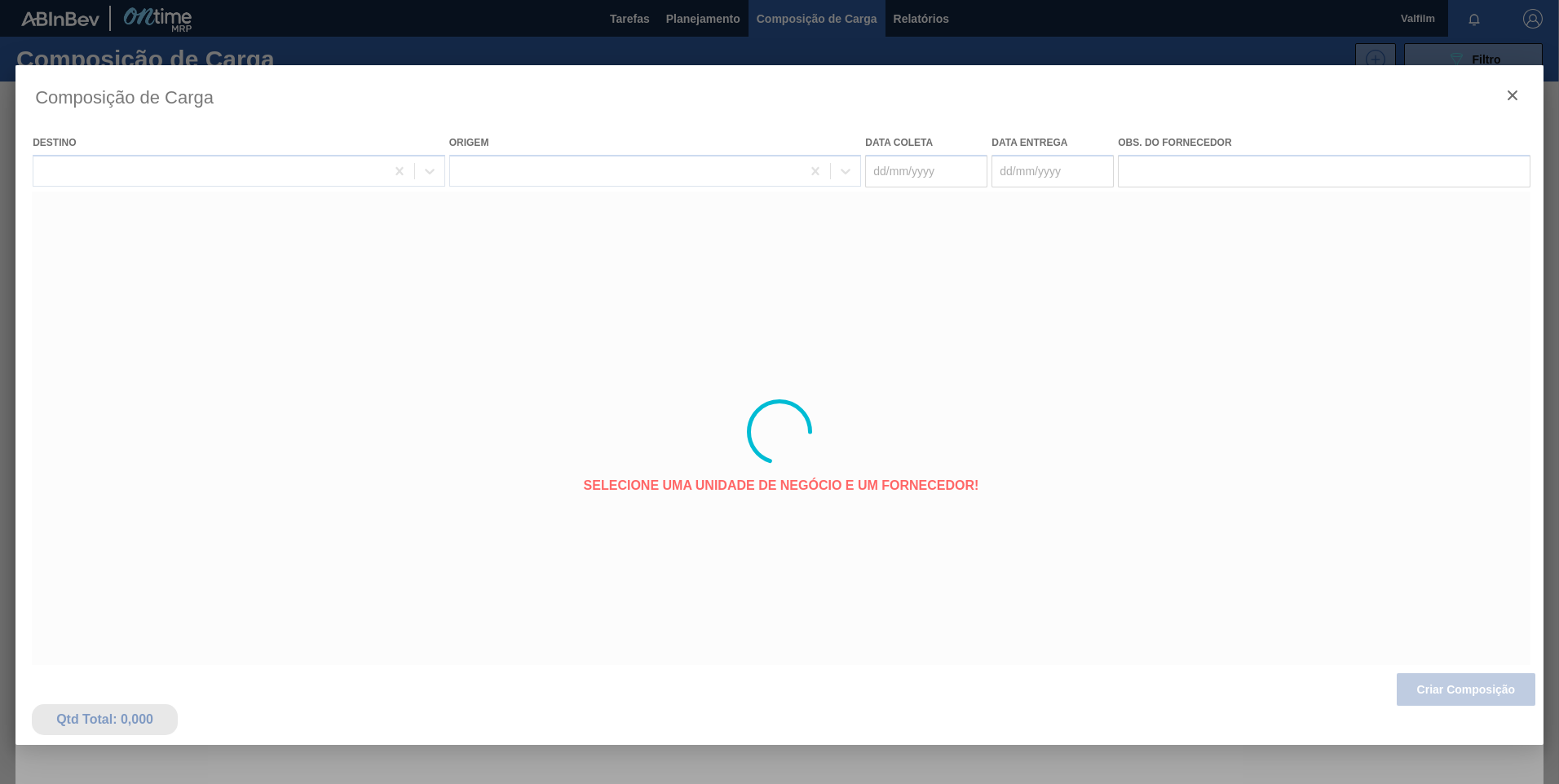
type coleta "[DATE]"
type entrega "[DATE]"
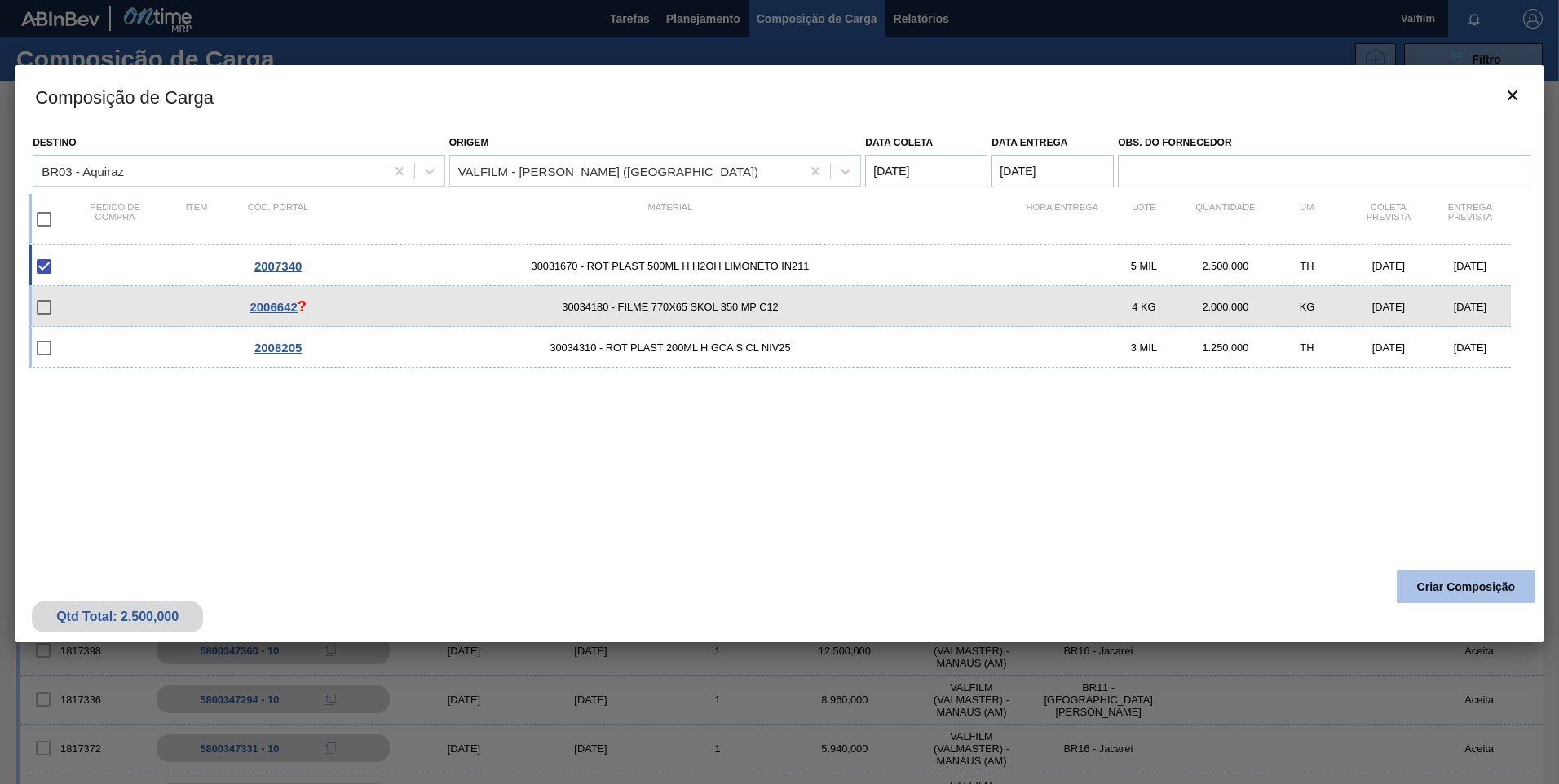
click at [1468, 592] on button "Criar Composição" at bounding box center [1466, 587] width 138 height 33
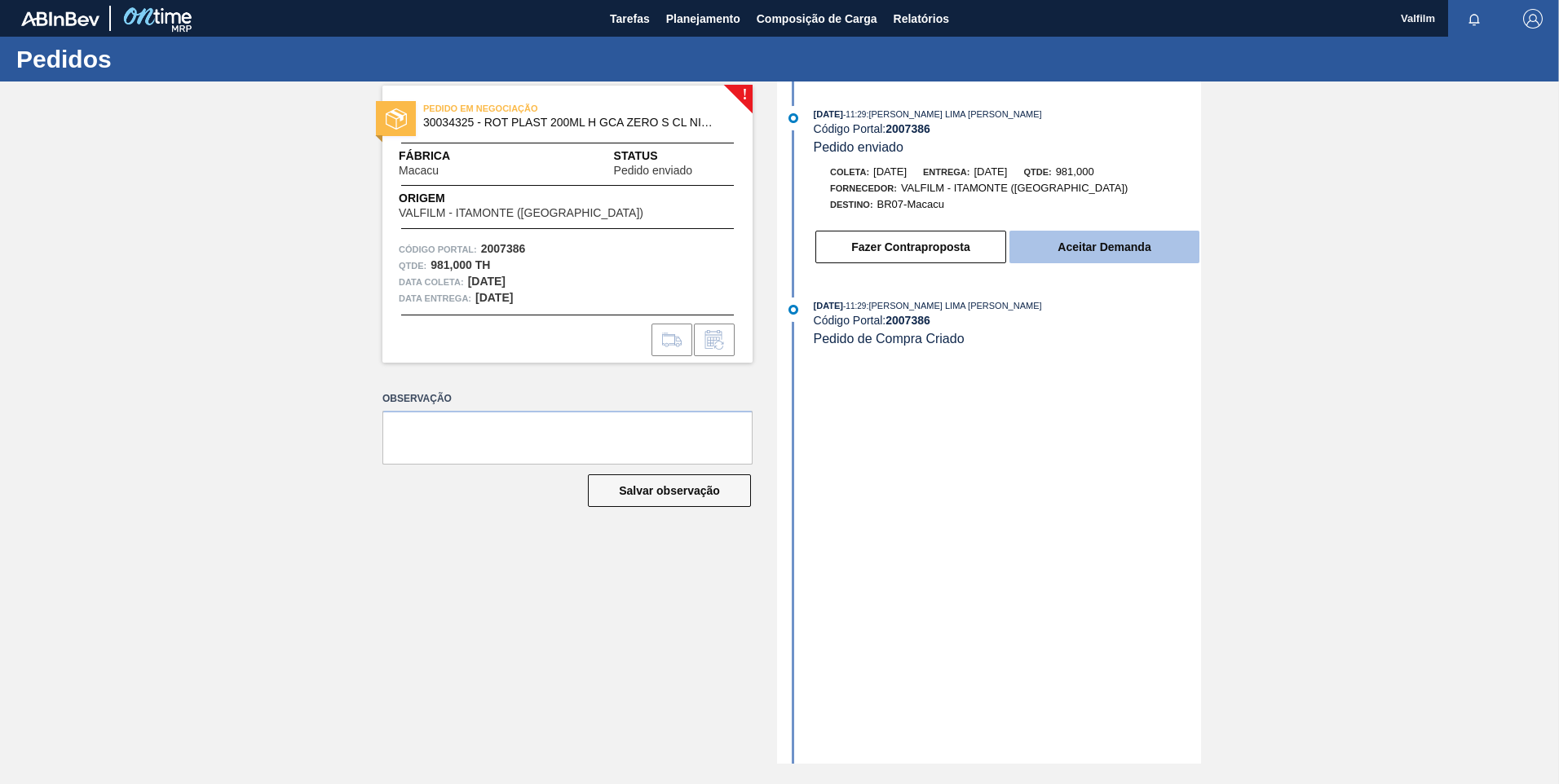
click at [1105, 250] on button "Aceitar Demanda" at bounding box center [1104, 246] width 190 height 33
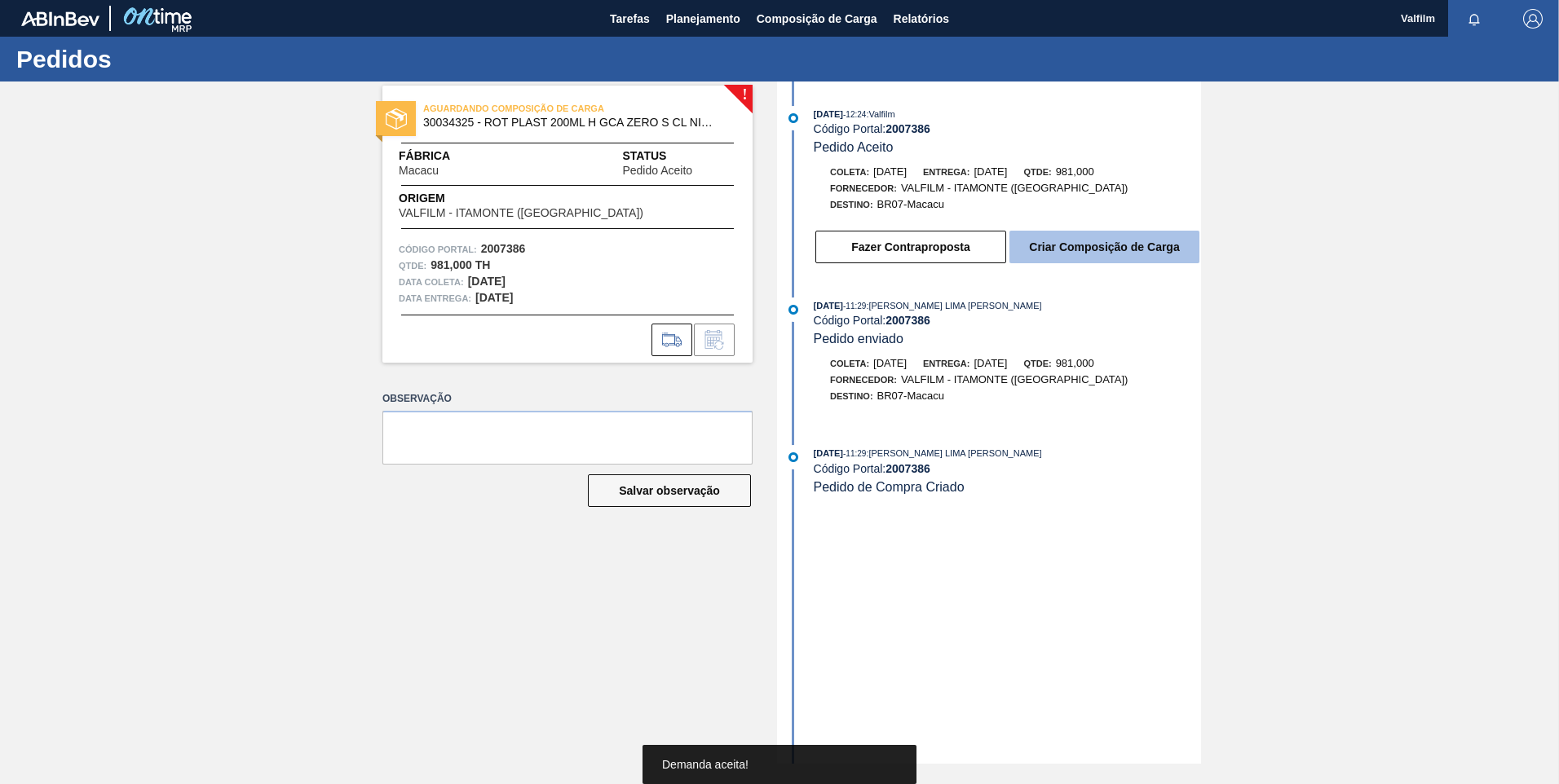
click at [1135, 257] on button "Criar Composição de Carga" at bounding box center [1104, 246] width 190 height 33
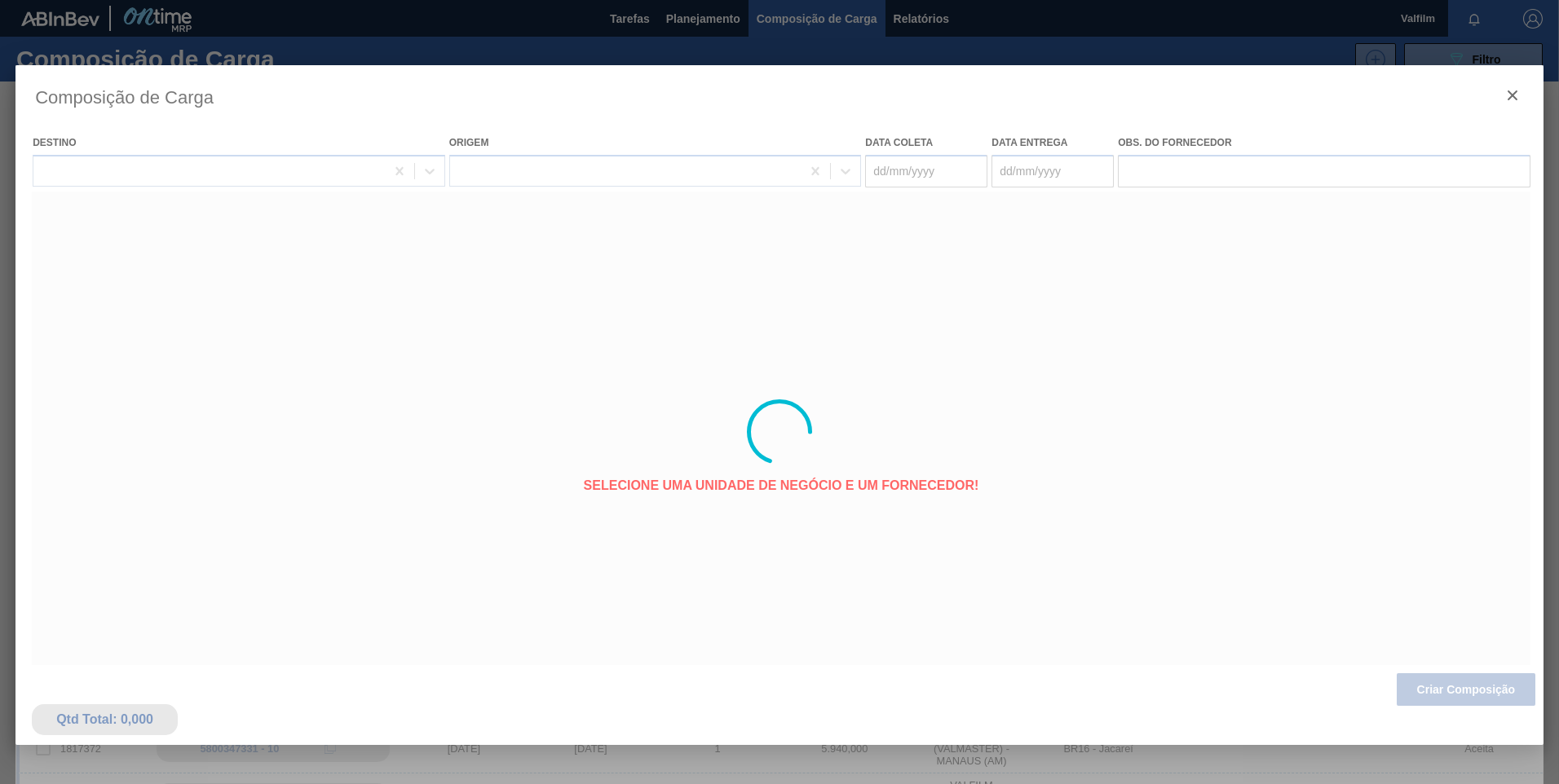
type coleta "[DATE]"
type entrega "[DATE]"
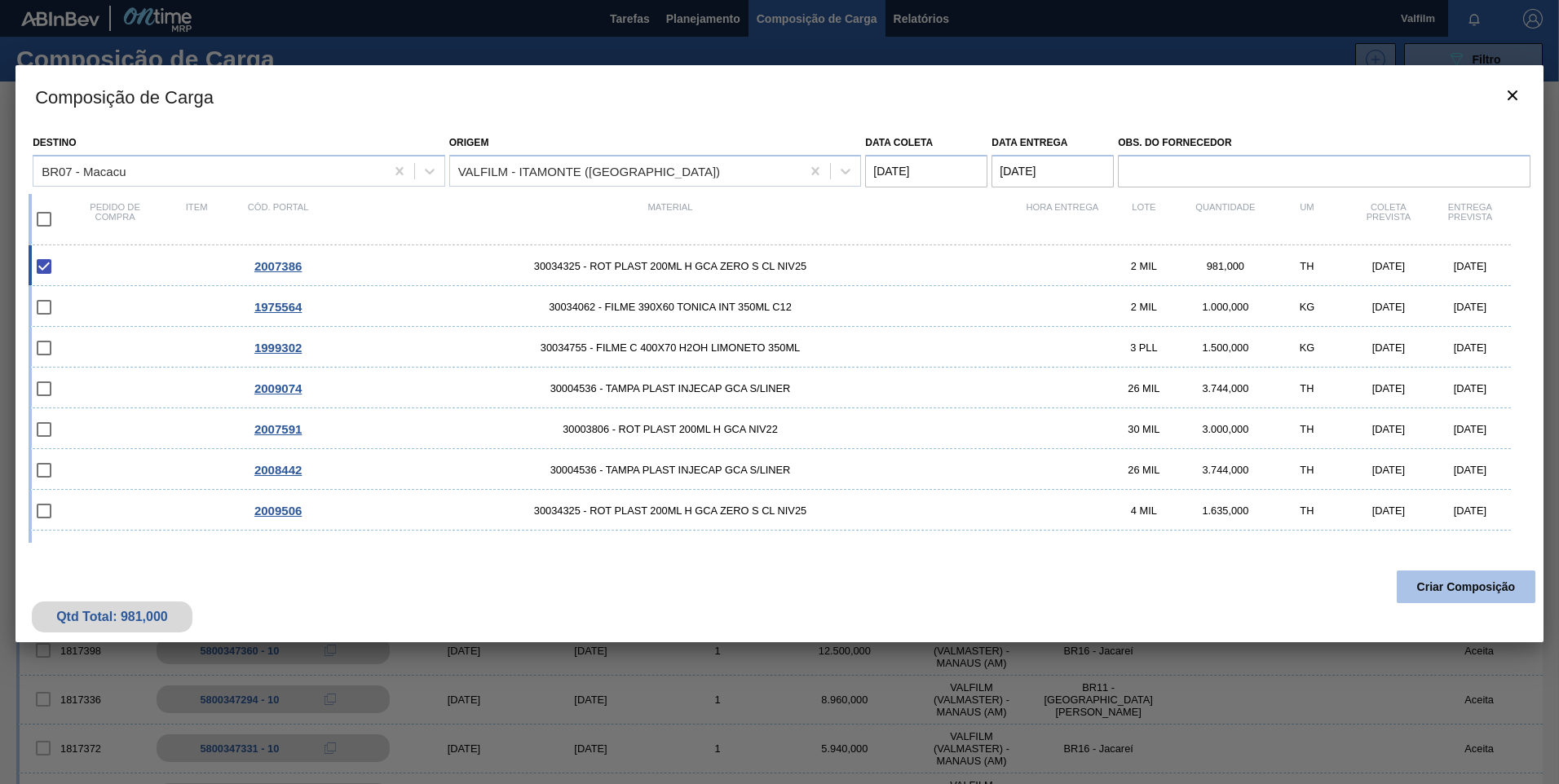
click at [1474, 597] on button "Criar Composição" at bounding box center [1466, 587] width 138 height 33
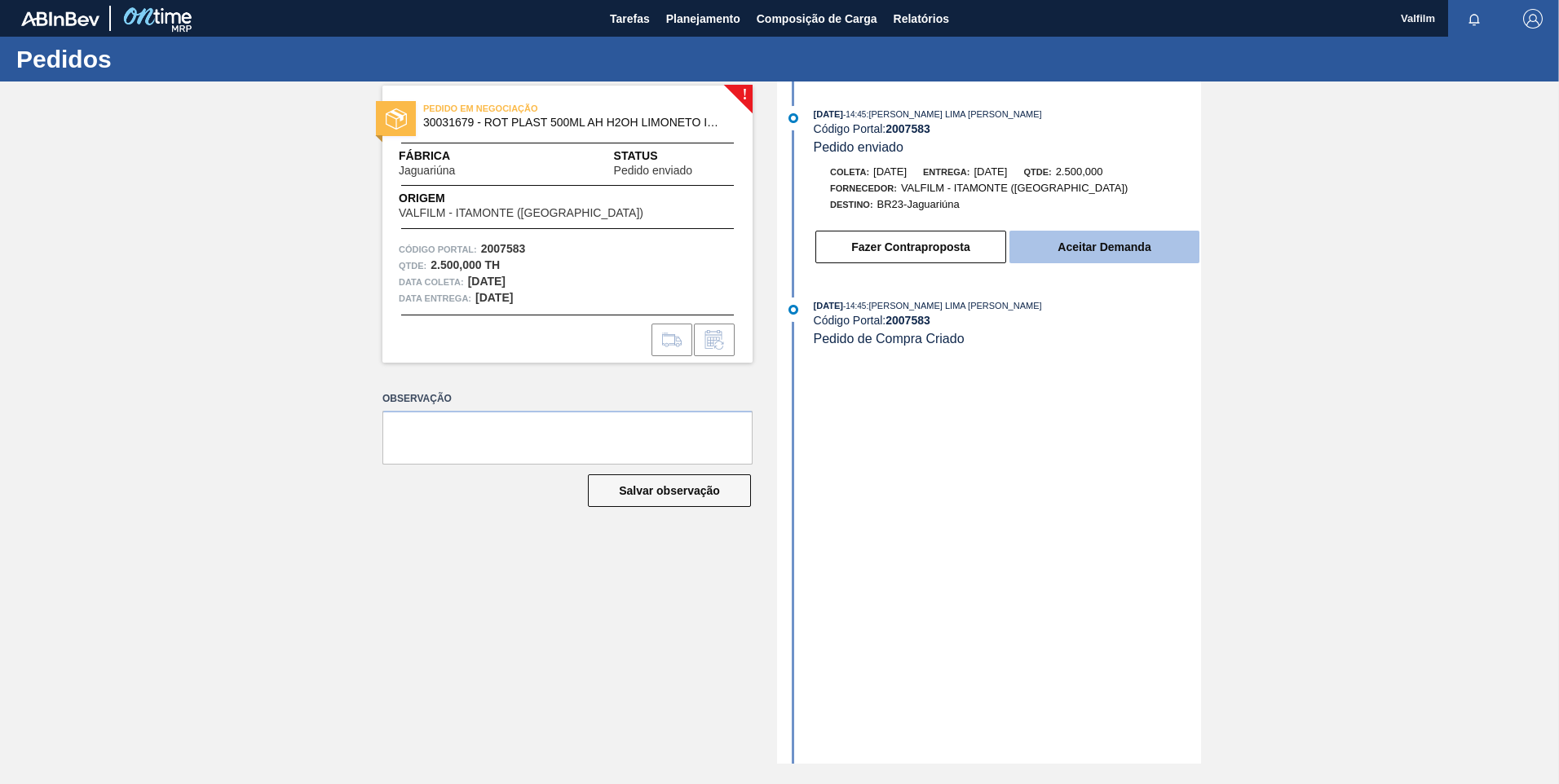
click at [1143, 245] on button "Aceitar Demanda" at bounding box center [1104, 246] width 190 height 33
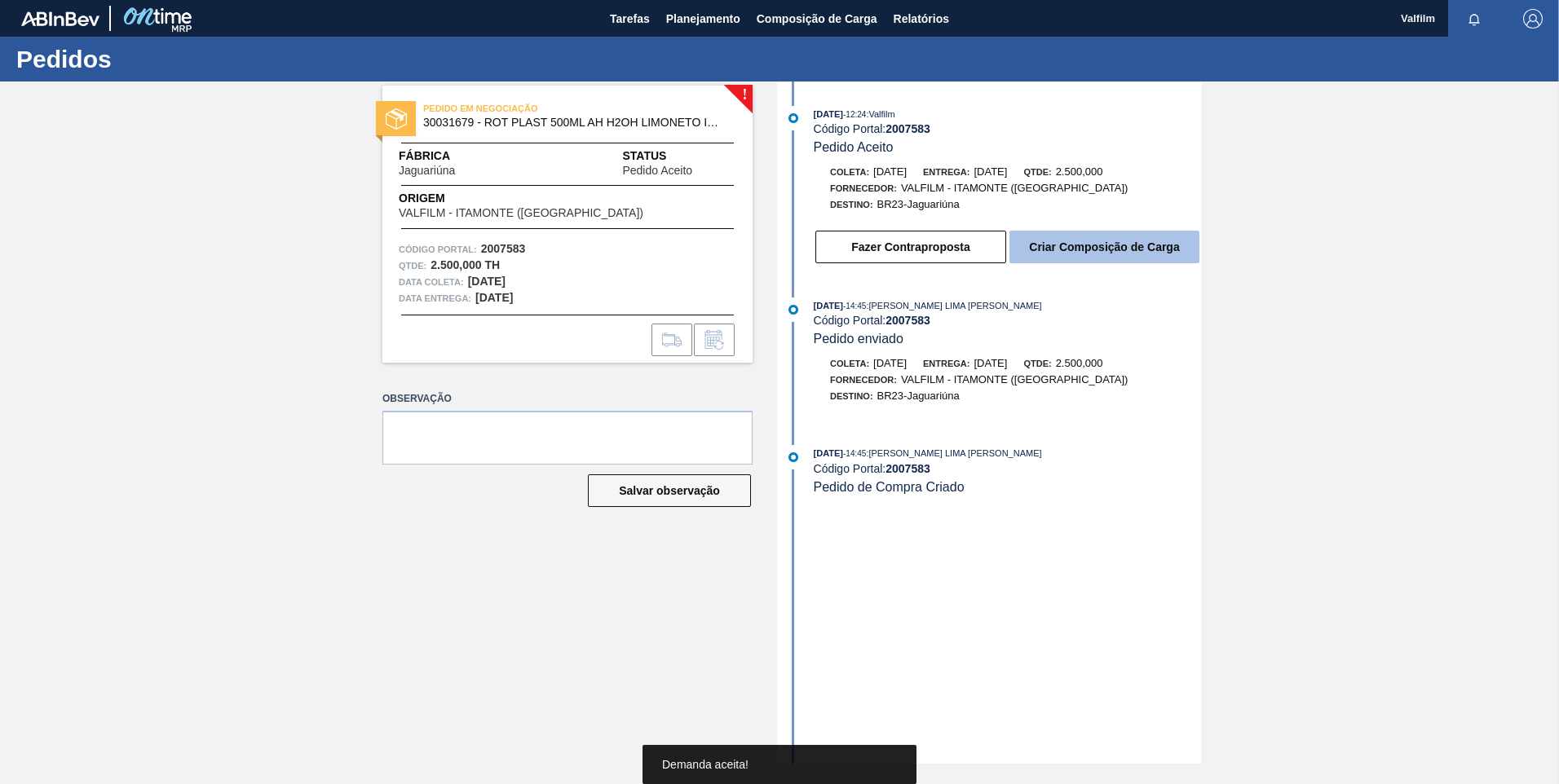
click at [1165, 238] on button "Criar Composição de Carga" at bounding box center [1104, 246] width 190 height 33
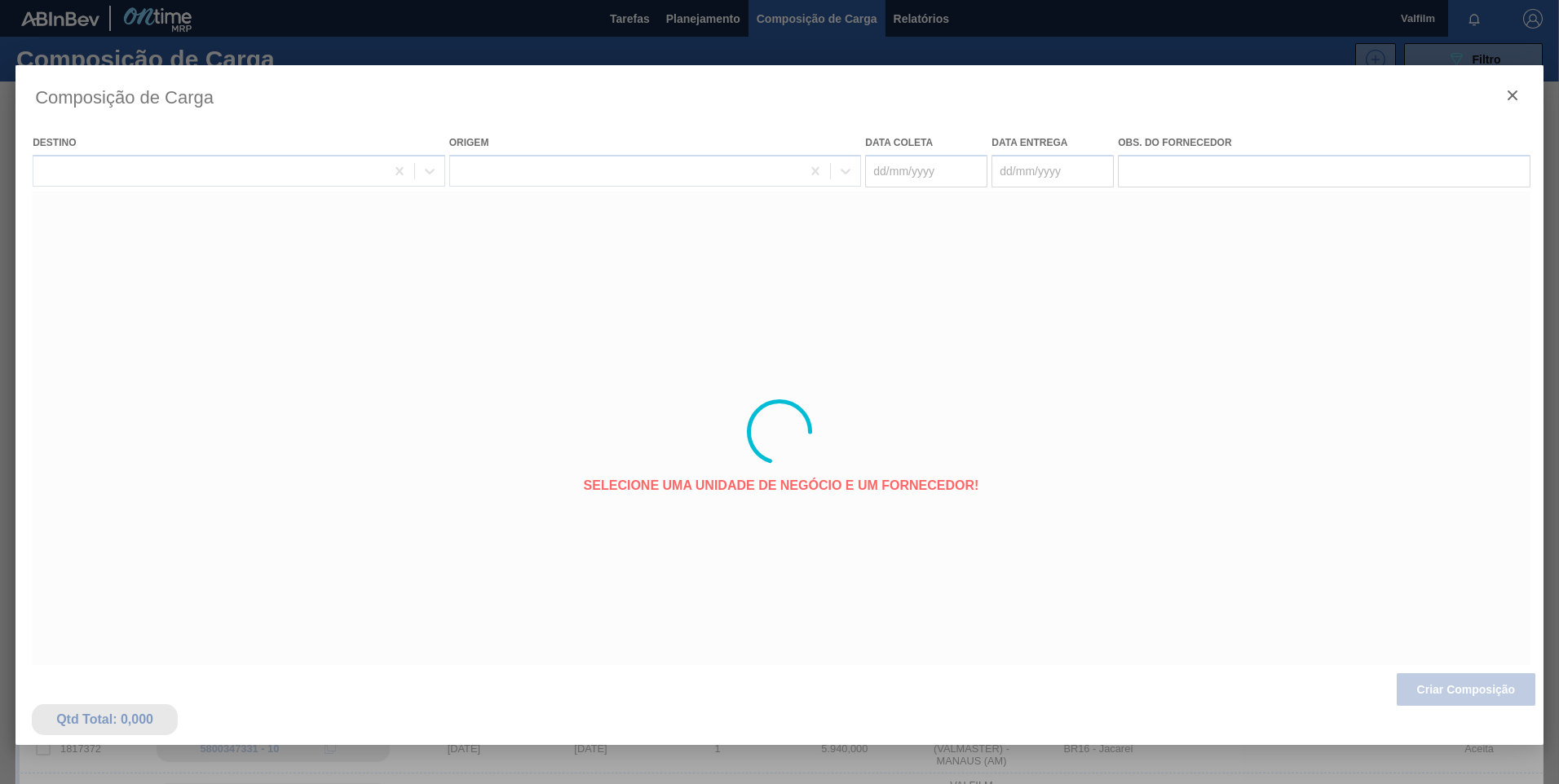
type coleta "[DATE]"
type entrega "[DATE]"
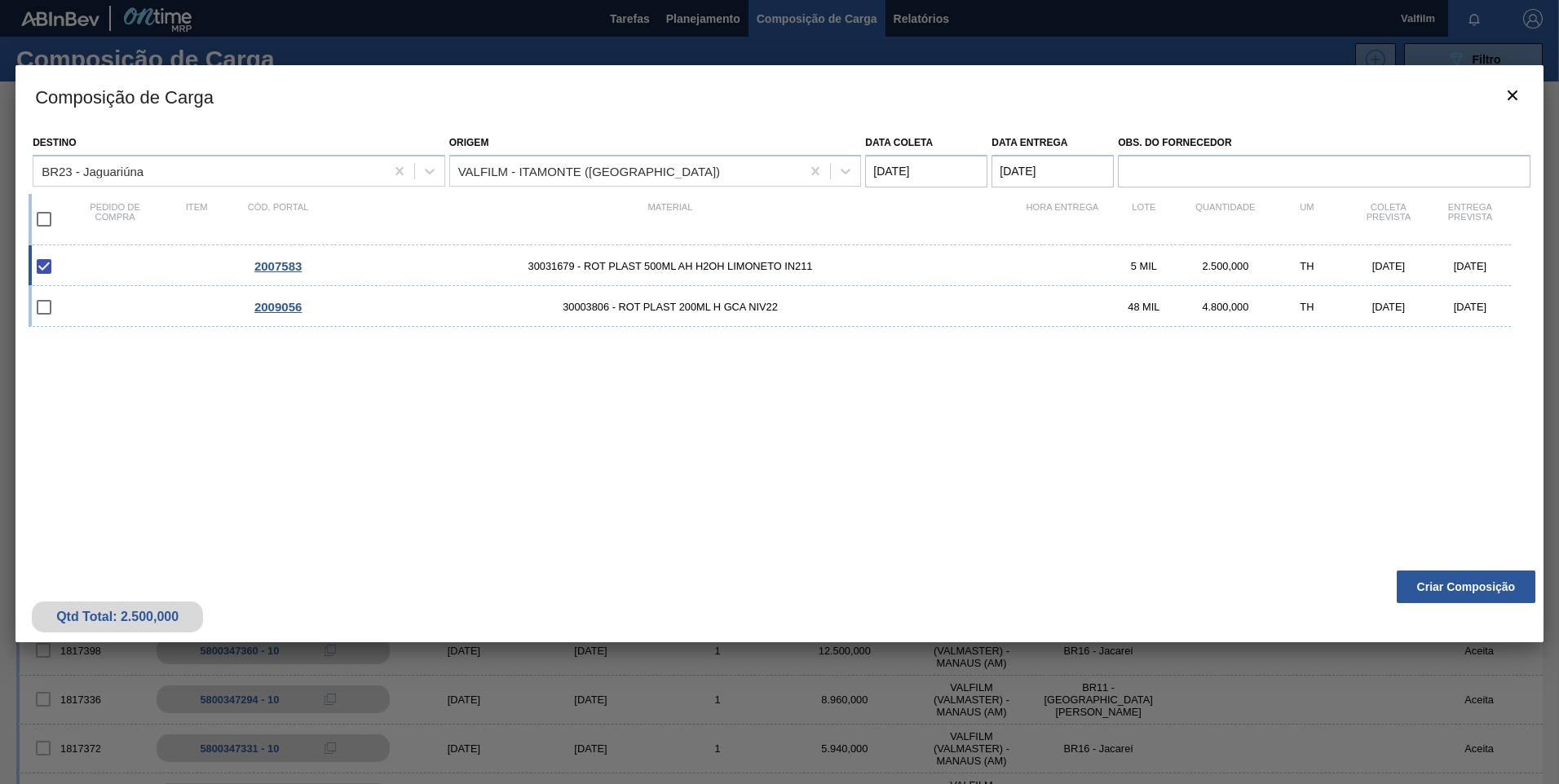
click at [1470, 580] on button "Criar Composição" at bounding box center [1466, 587] width 138 height 33
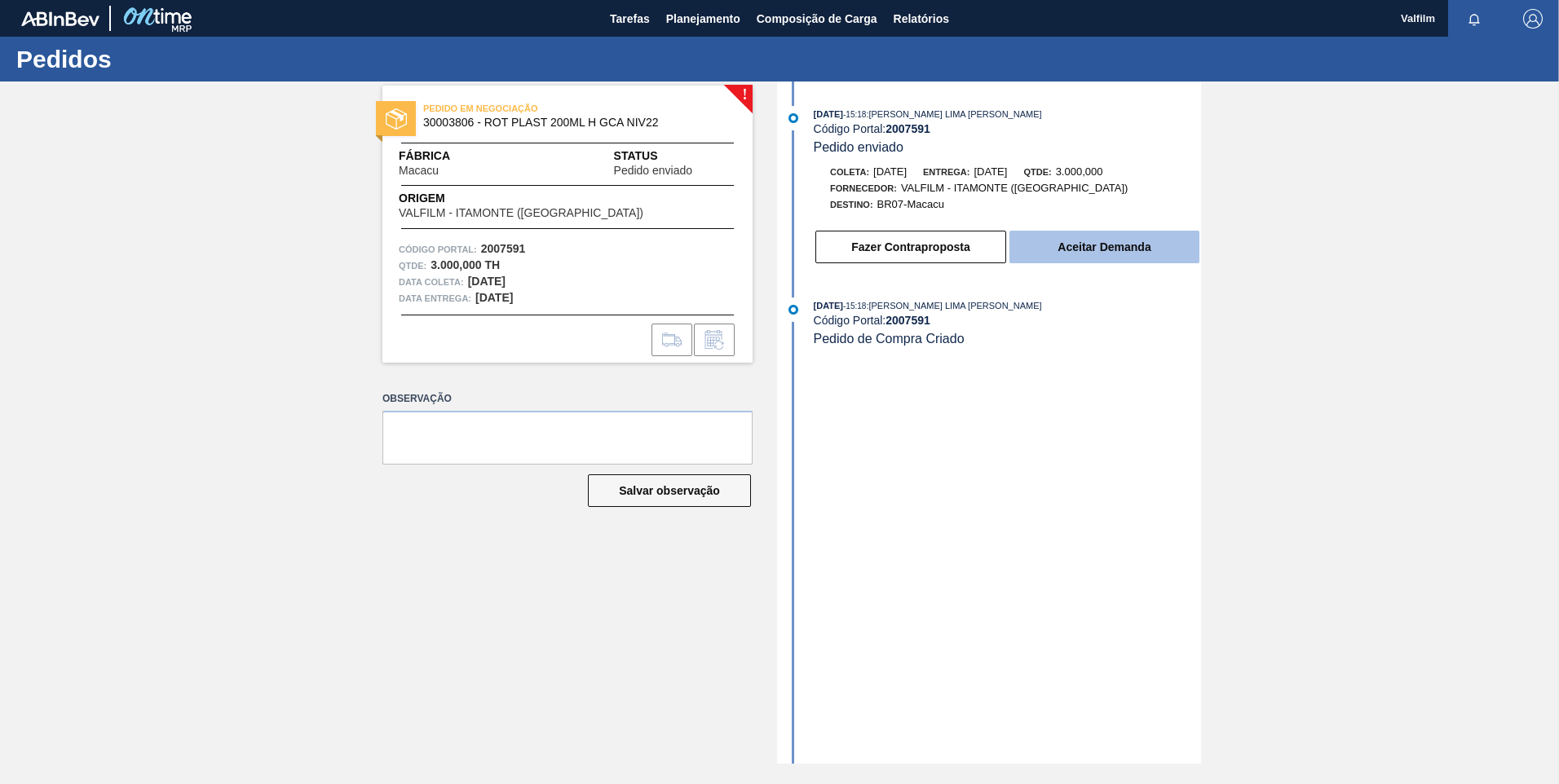
click at [1081, 251] on button "Aceitar Demanda" at bounding box center [1104, 246] width 190 height 33
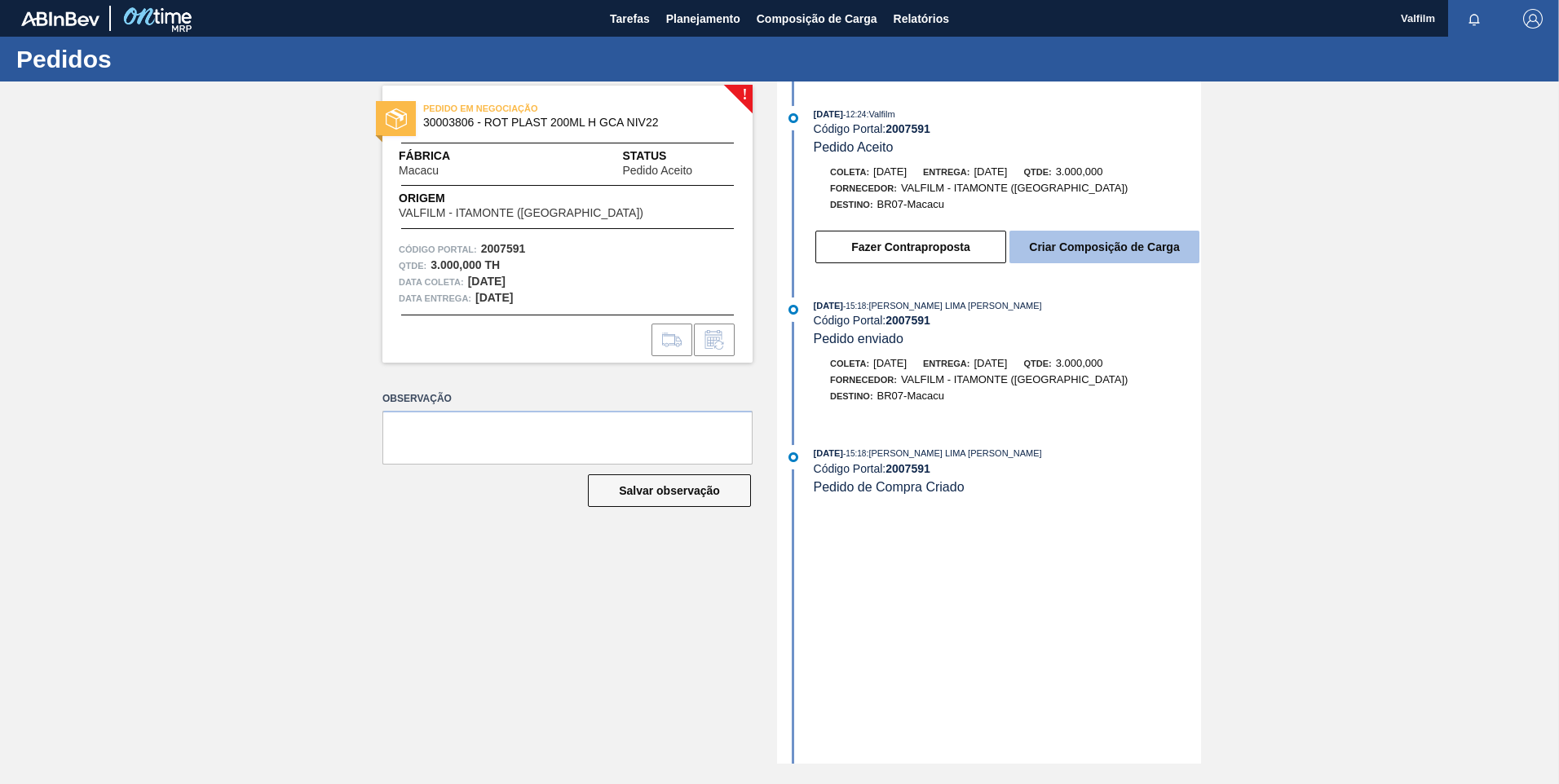
click at [1150, 256] on button "Criar Composição de Carga" at bounding box center [1104, 246] width 190 height 33
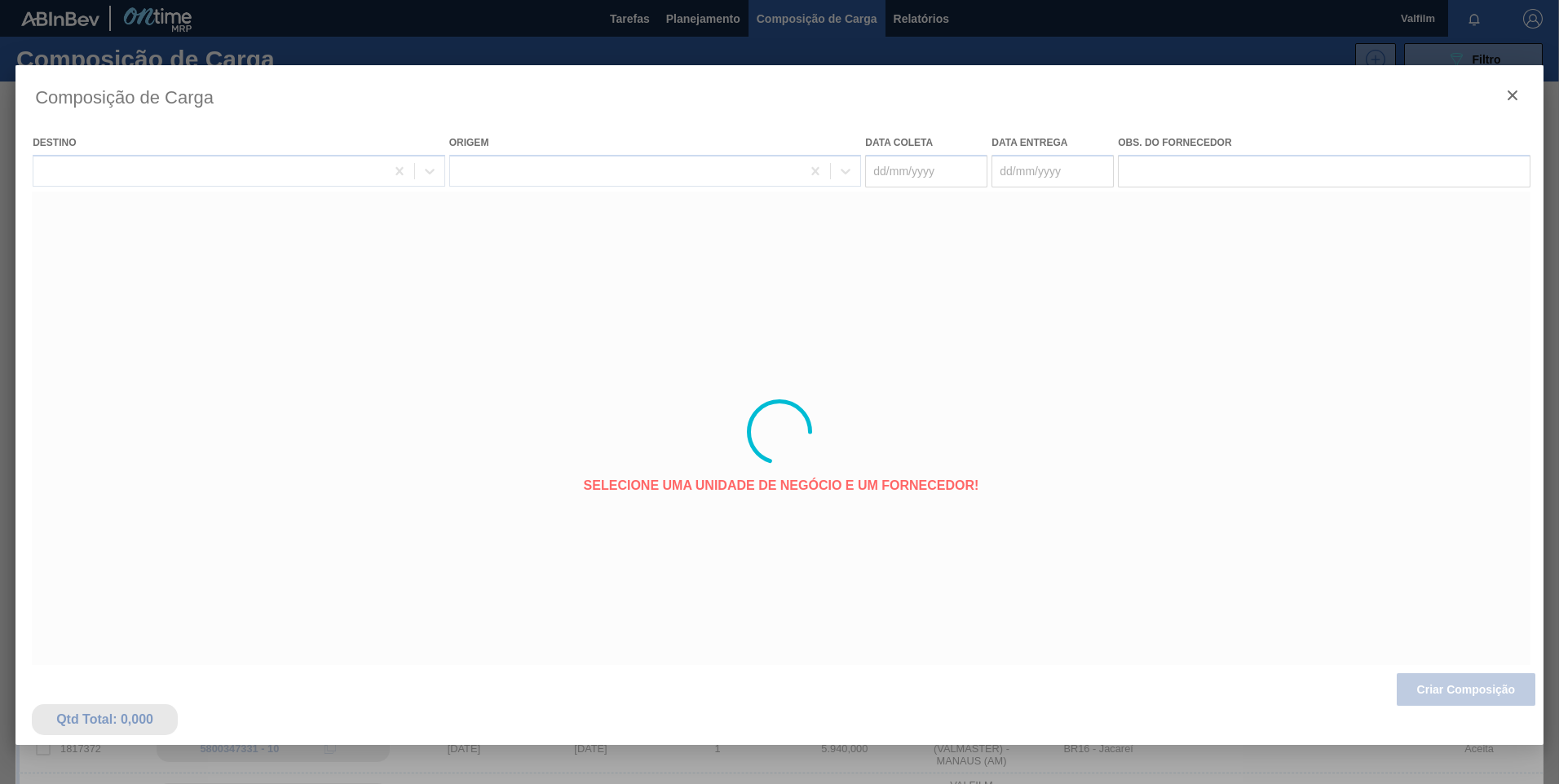
type coleta "08/09/2025"
type entrega "08/09/2025"
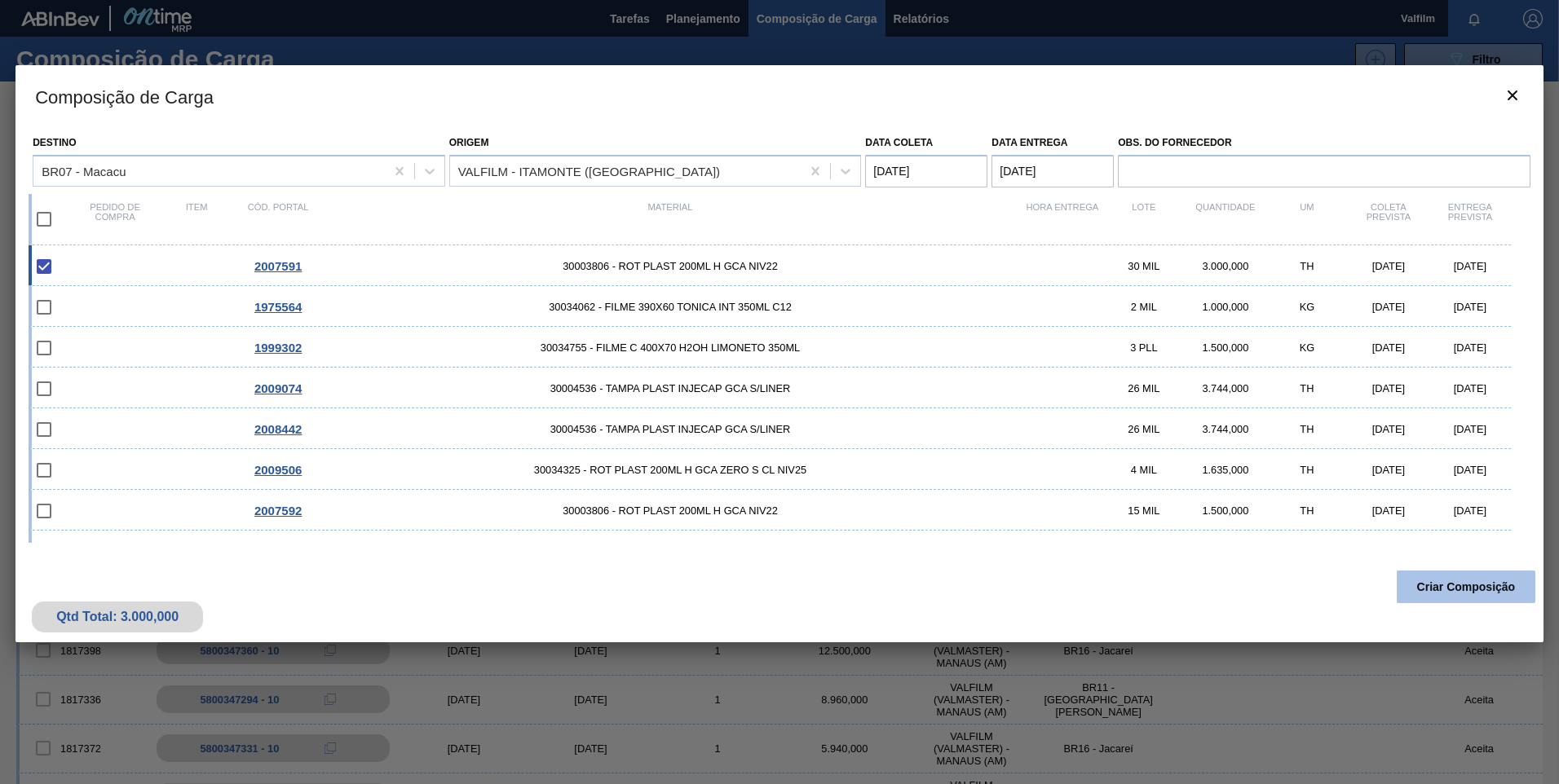
click at [1478, 587] on button "Criar Composição" at bounding box center [1466, 587] width 138 height 33
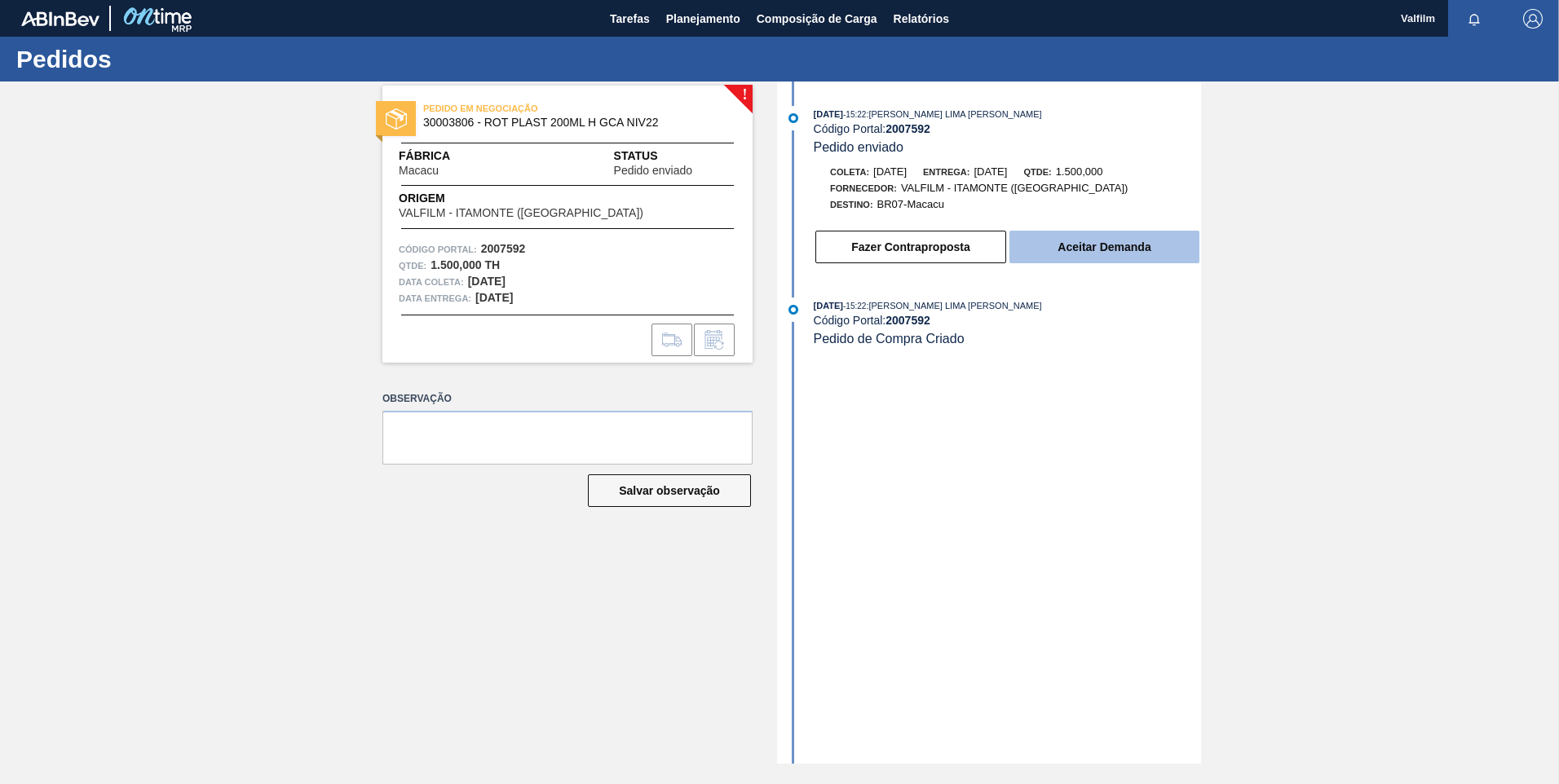
click at [1156, 252] on button "Aceitar Demanda" at bounding box center [1104, 246] width 190 height 33
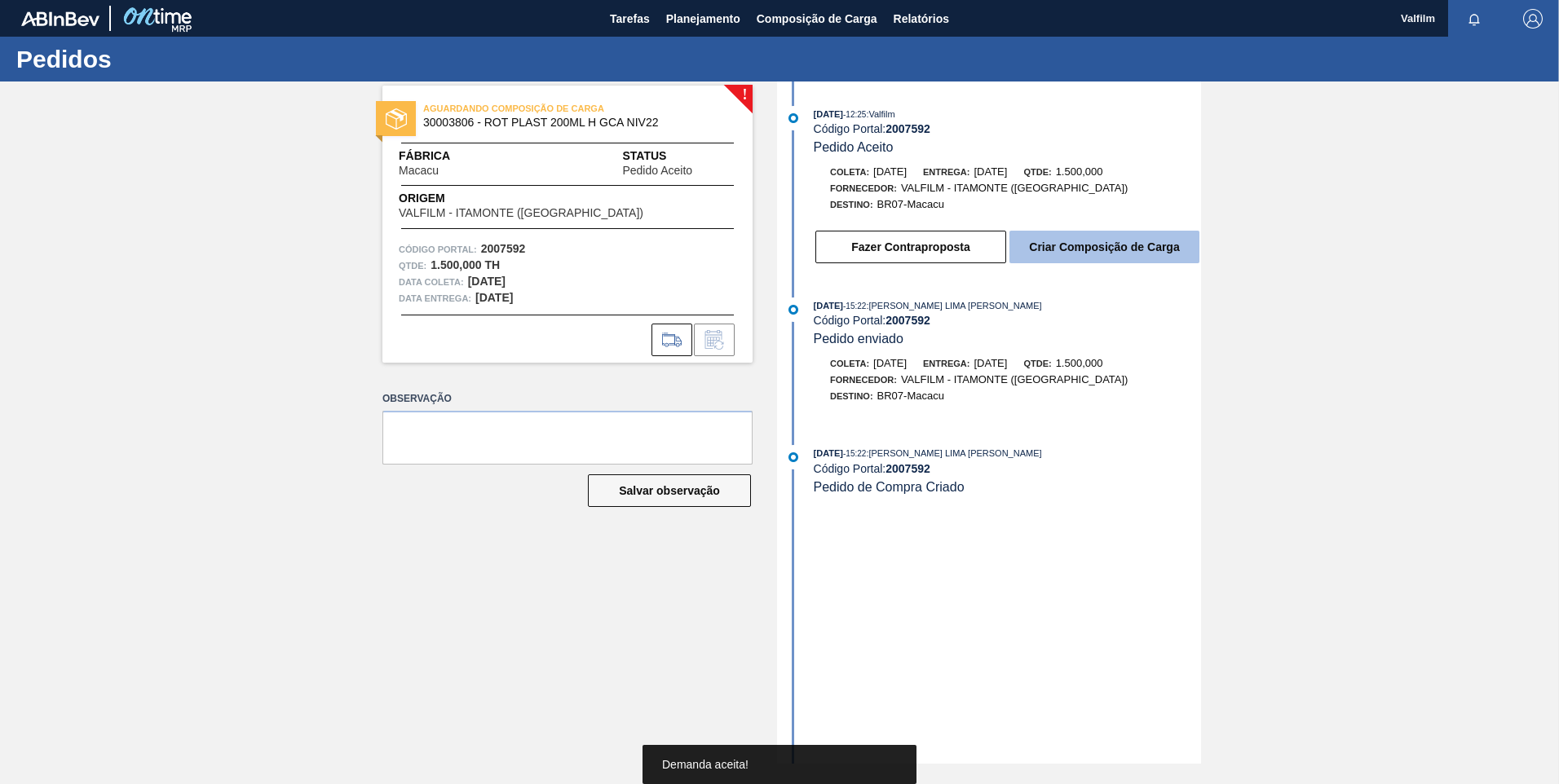
click at [1097, 256] on button "Criar Composição de Carga" at bounding box center [1104, 246] width 190 height 33
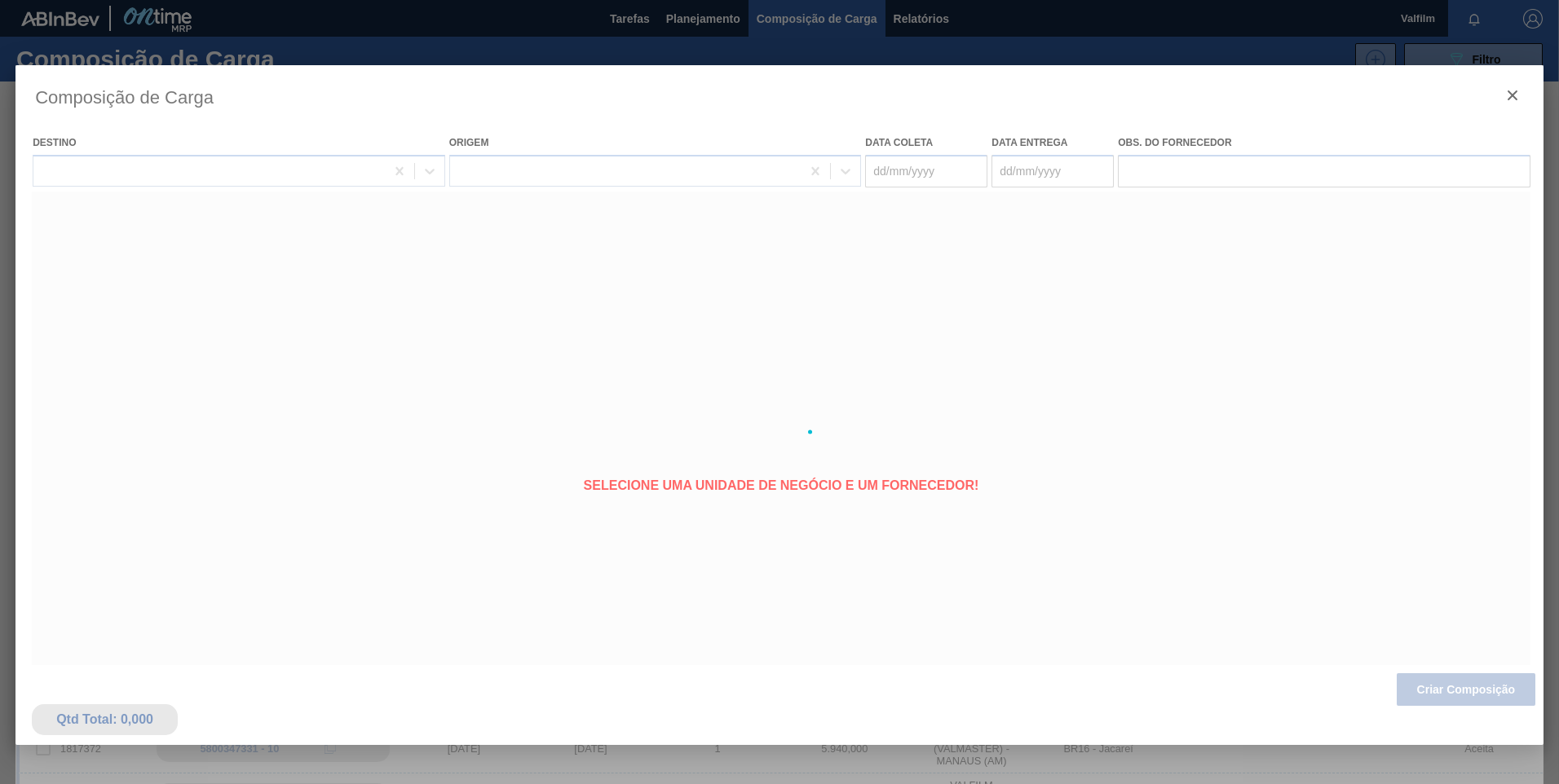
type coleta "[DATE]"
type entrega "[DATE]"
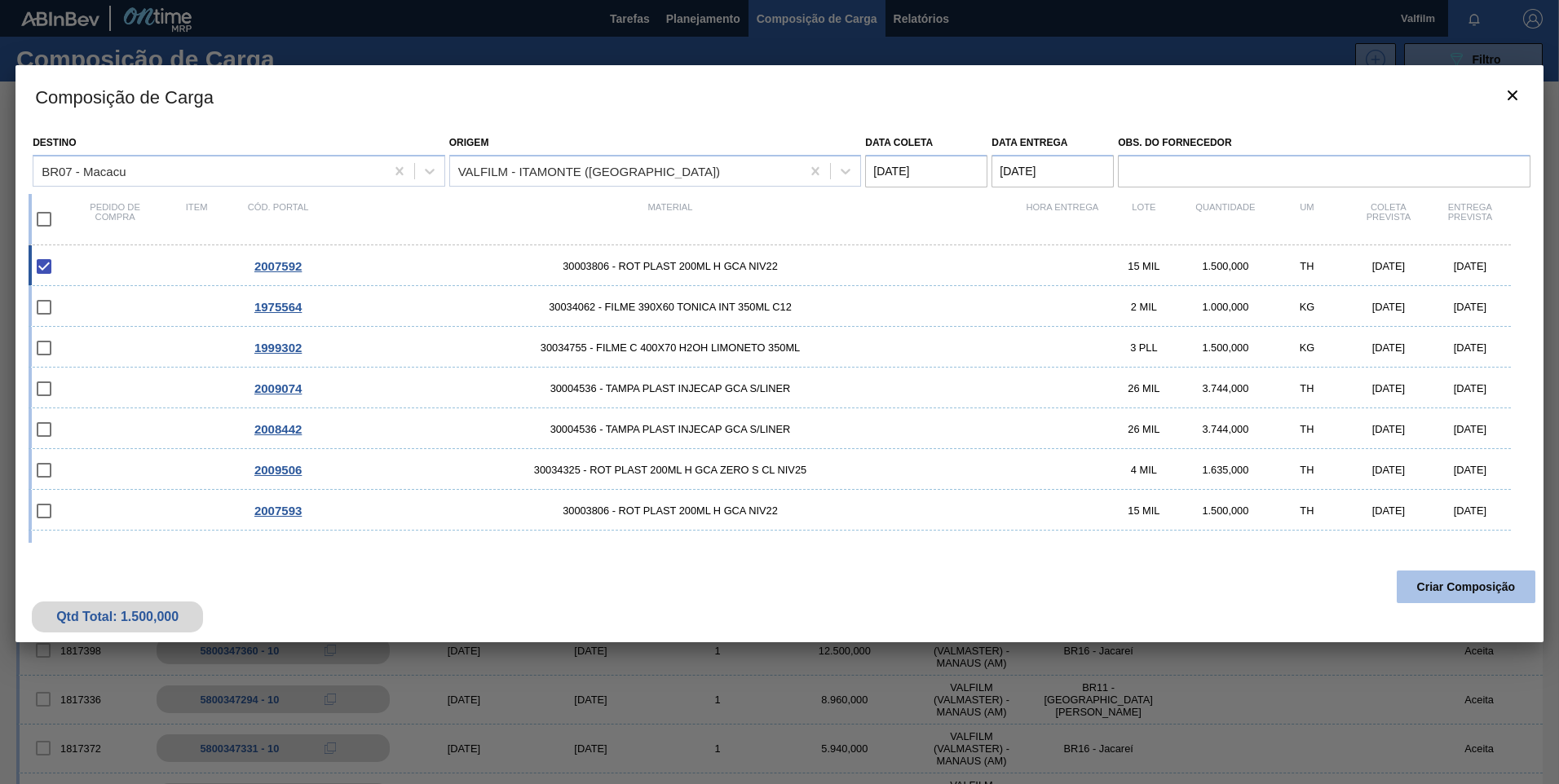
click at [1442, 591] on button "Criar Composição" at bounding box center [1466, 587] width 138 height 33
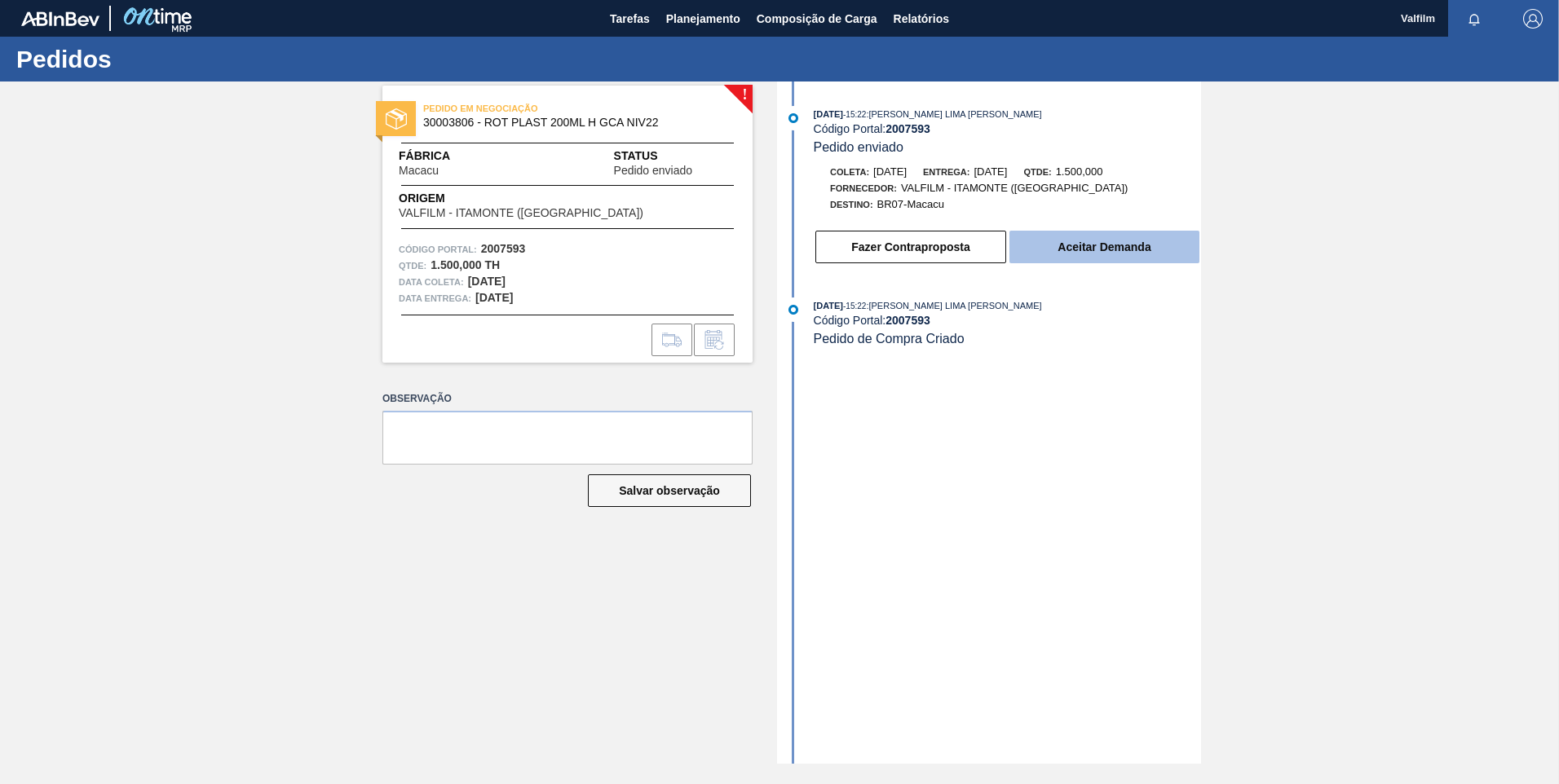
click at [1092, 252] on button "Aceitar Demanda" at bounding box center [1104, 246] width 190 height 33
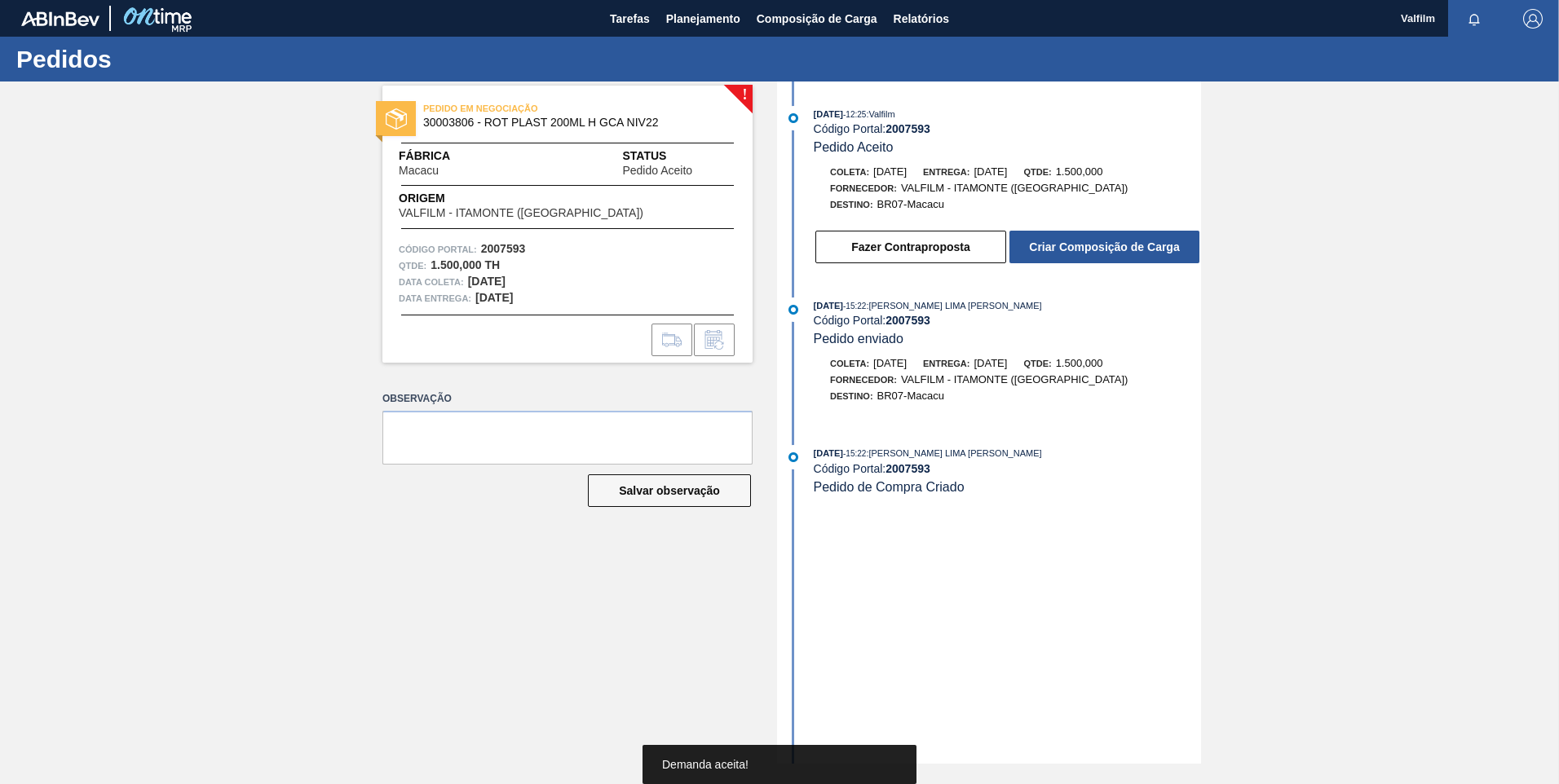
click at [1092, 252] on button "Criar Composição de Carga" at bounding box center [1104, 246] width 190 height 33
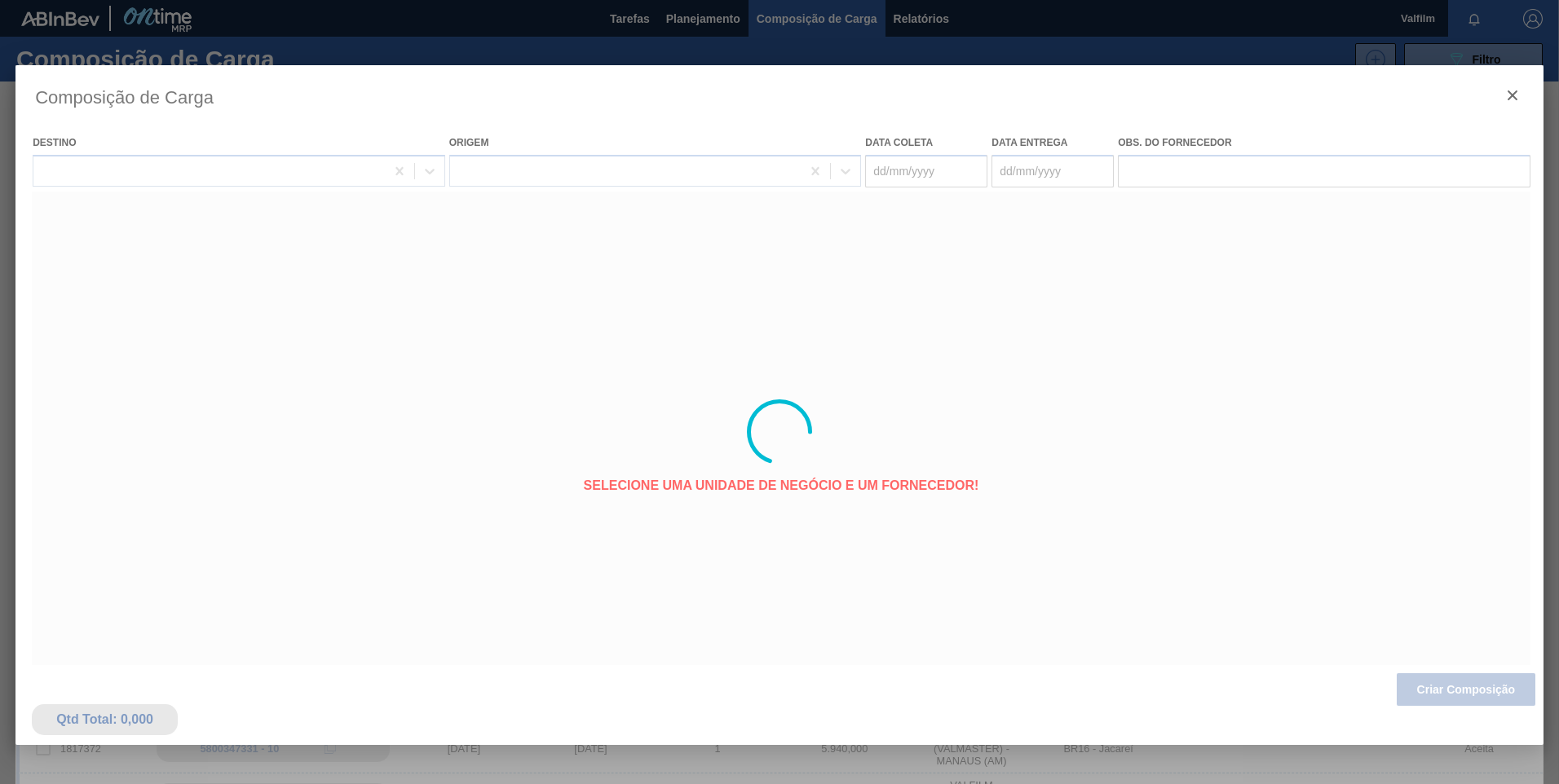
type coleta "[DATE]"
type entrega "[DATE]"
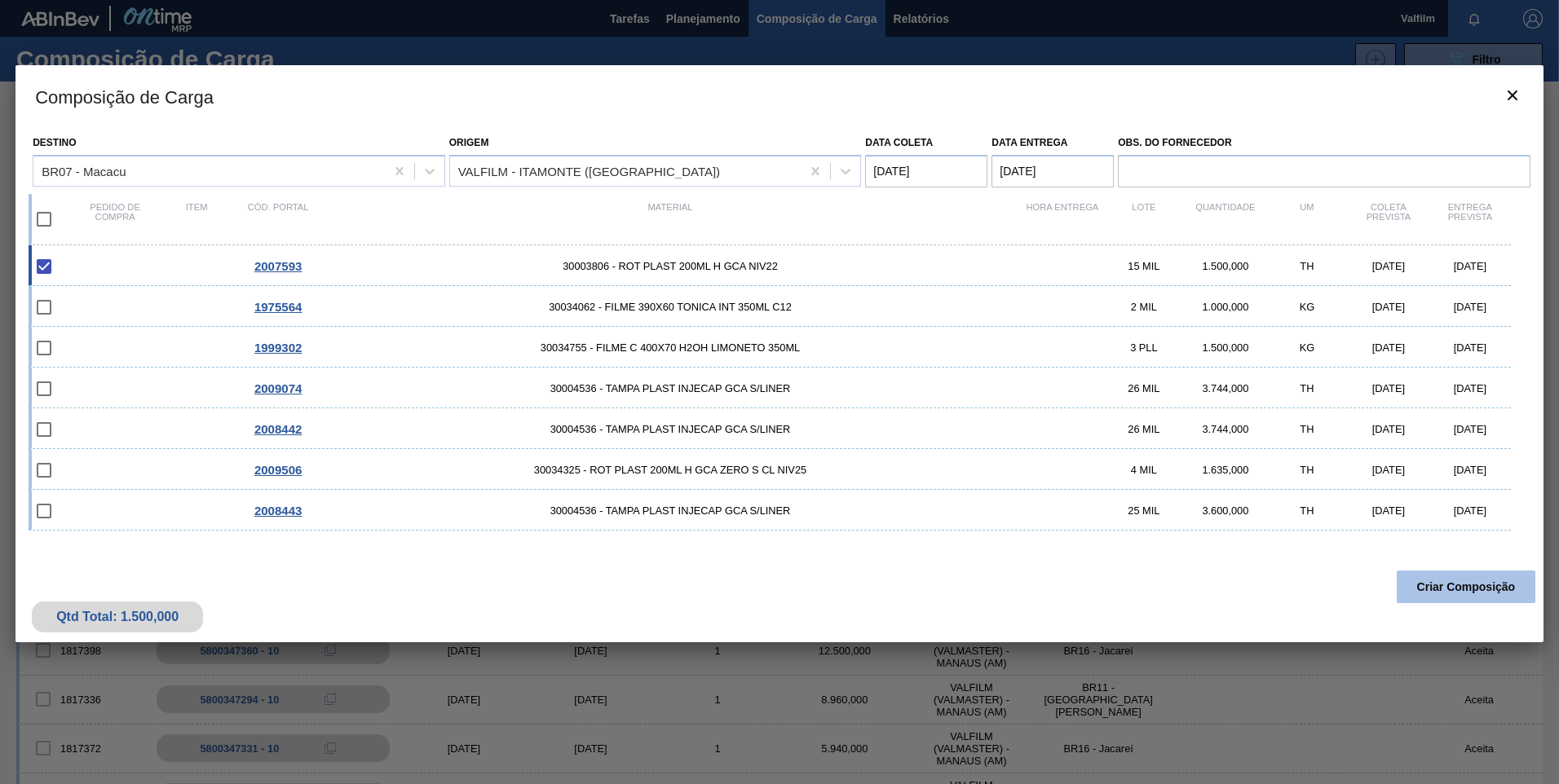
click at [1484, 590] on button "Criar Composição" at bounding box center [1466, 587] width 138 height 33
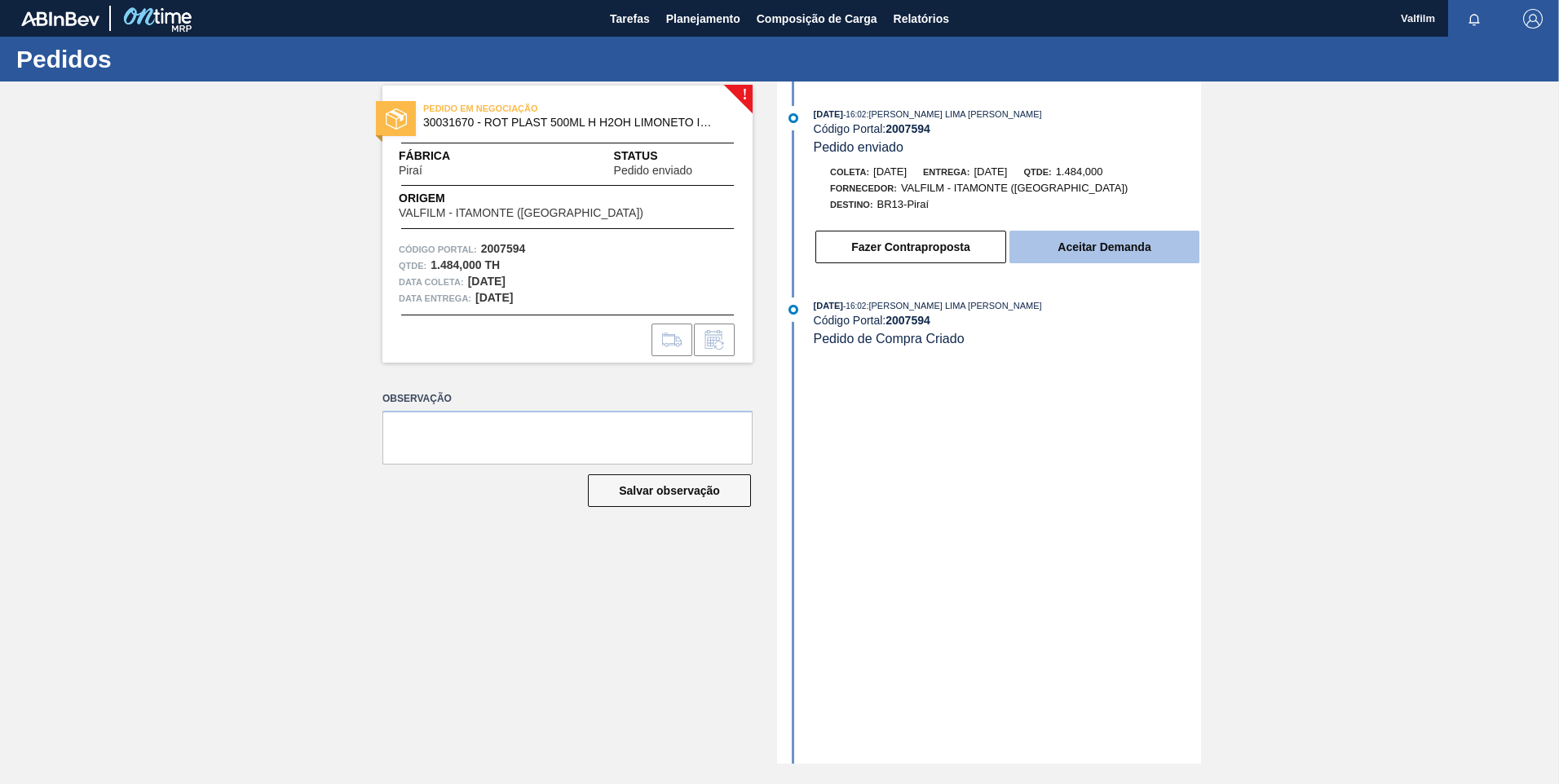
click at [1090, 257] on button "Aceitar Demanda" at bounding box center [1104, 246] width 190 height 33
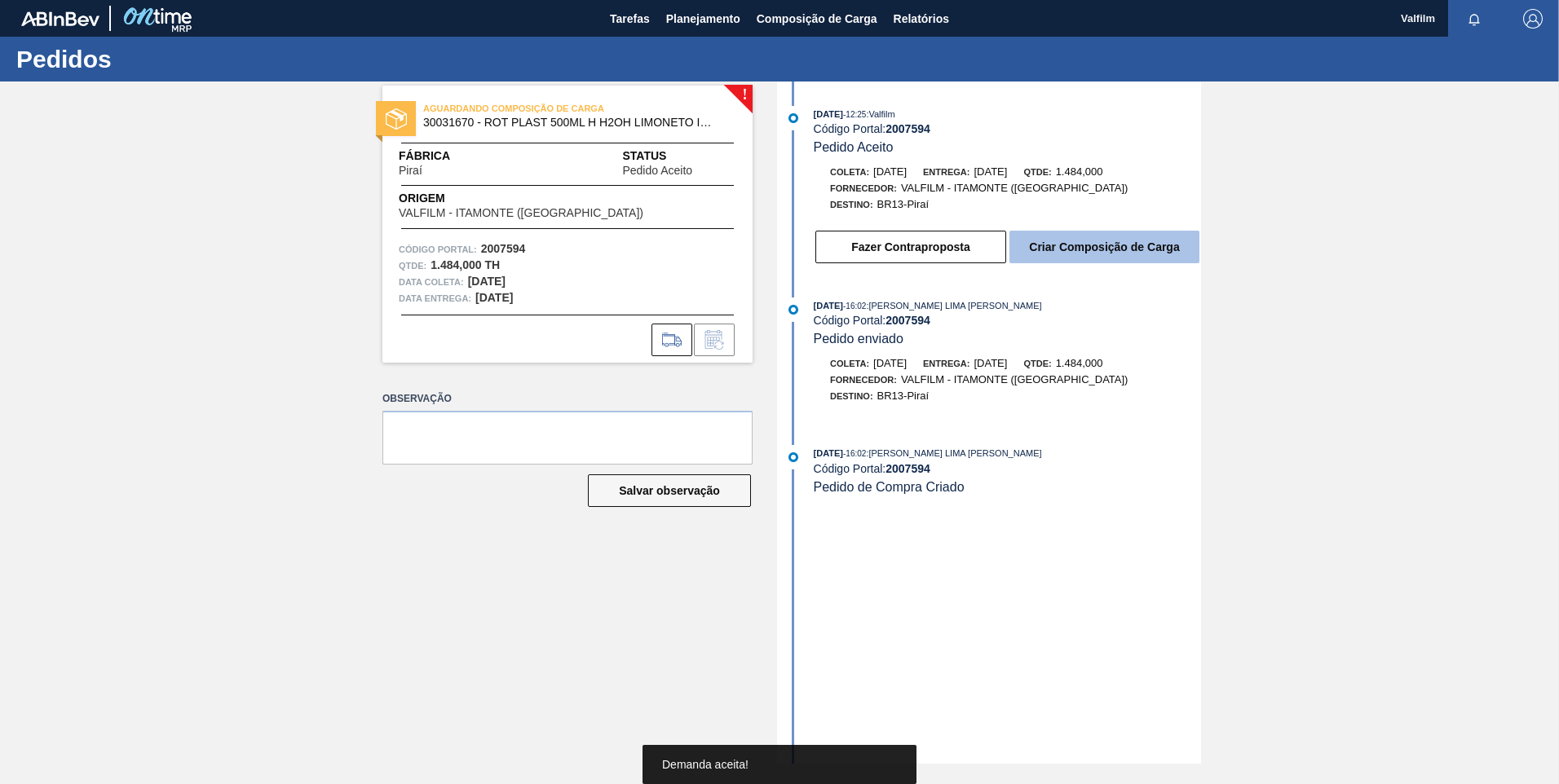
click at [1097, 250] on button "Criar Composição de Carga" at bounding box center [1104, 246] width 190 height 33
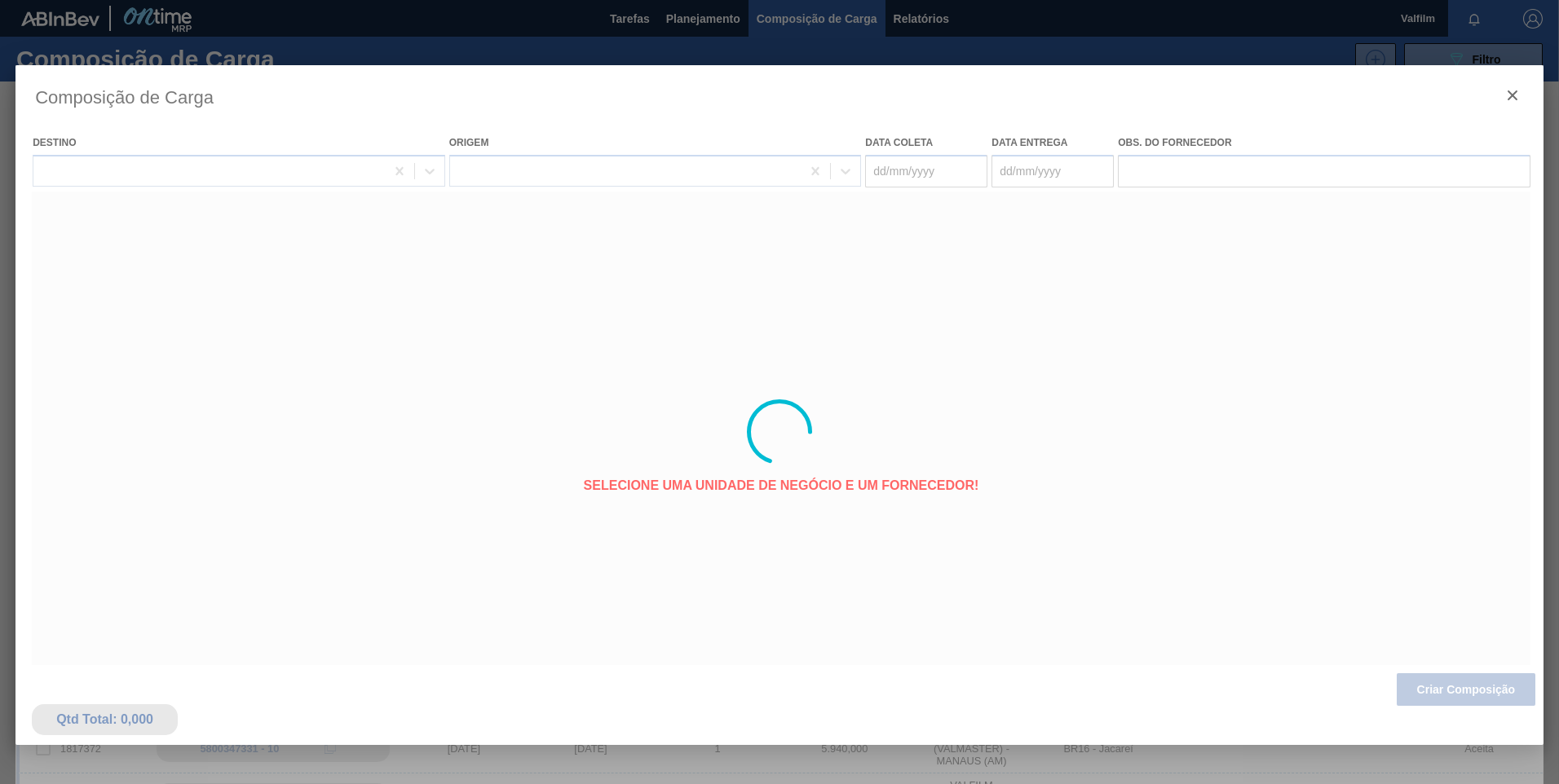
type coleta "27/09/2025"
type entrega "29/09/2025"
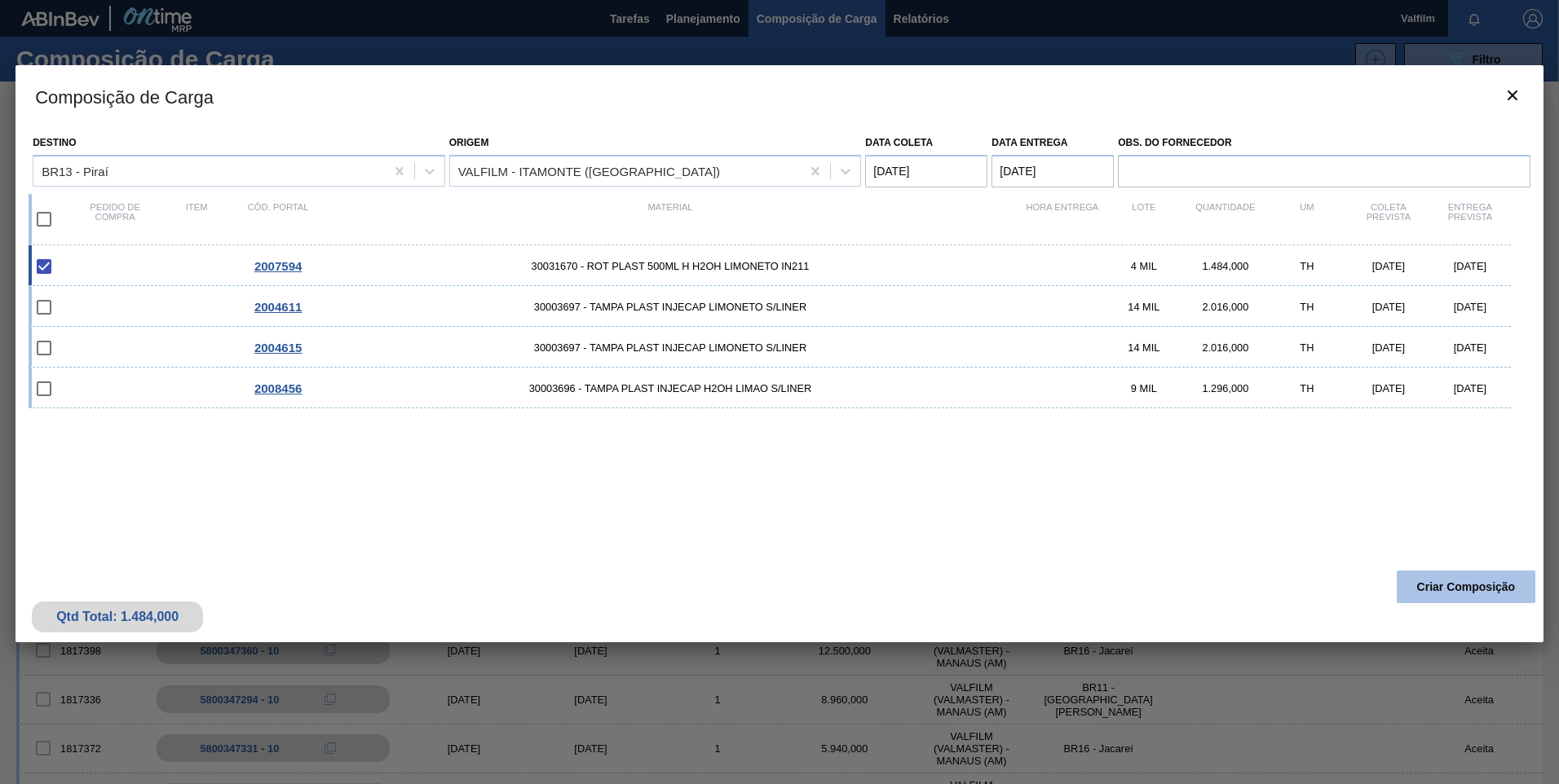
click at [1465, 592] on button "Criar Composição" at bounding box center [1466, 587] width 138 height 33
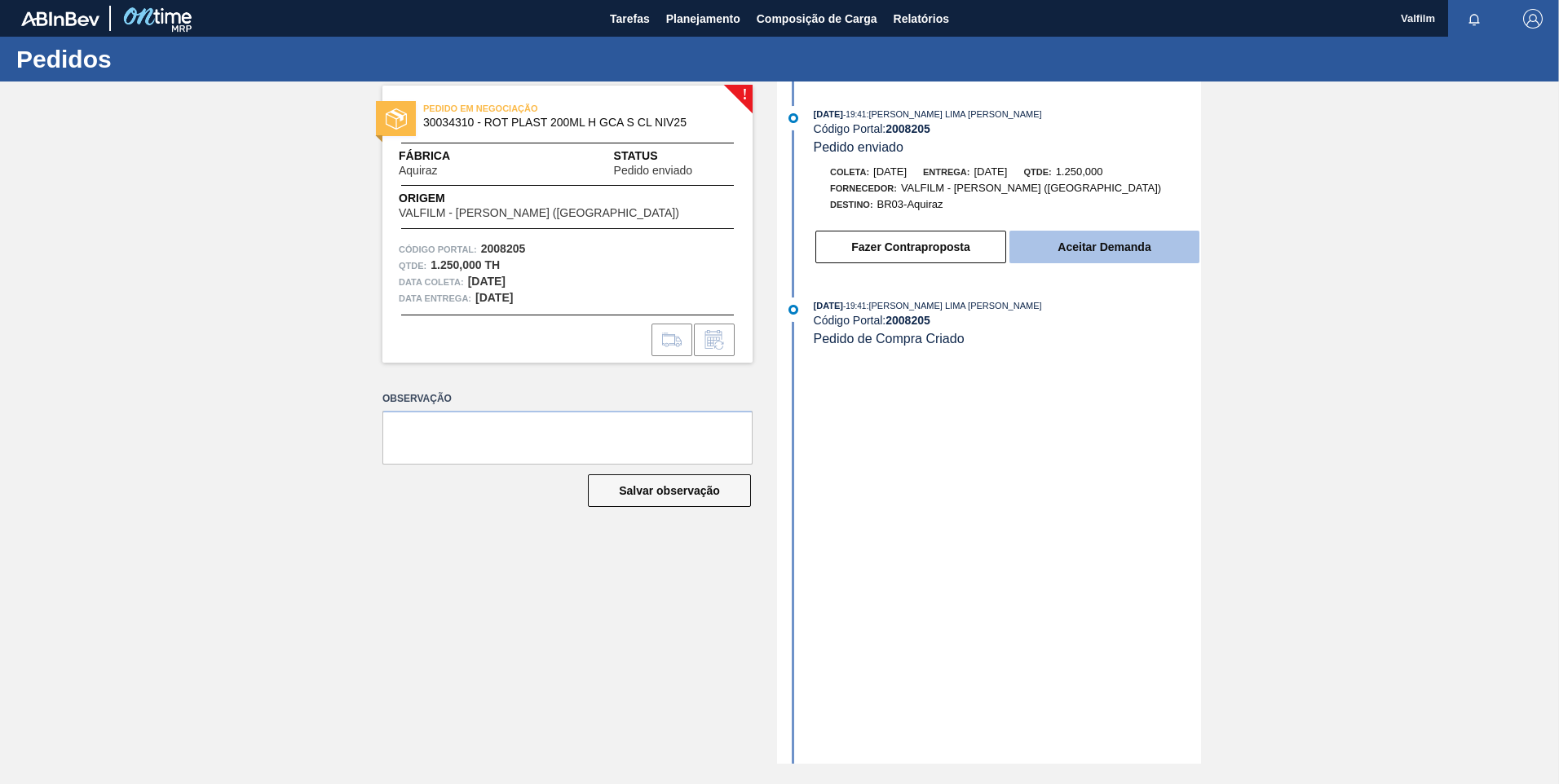
click at [1126, 247] on button "Aceitar Demanda" at bounding box center [1104, 246] width 190 height 33
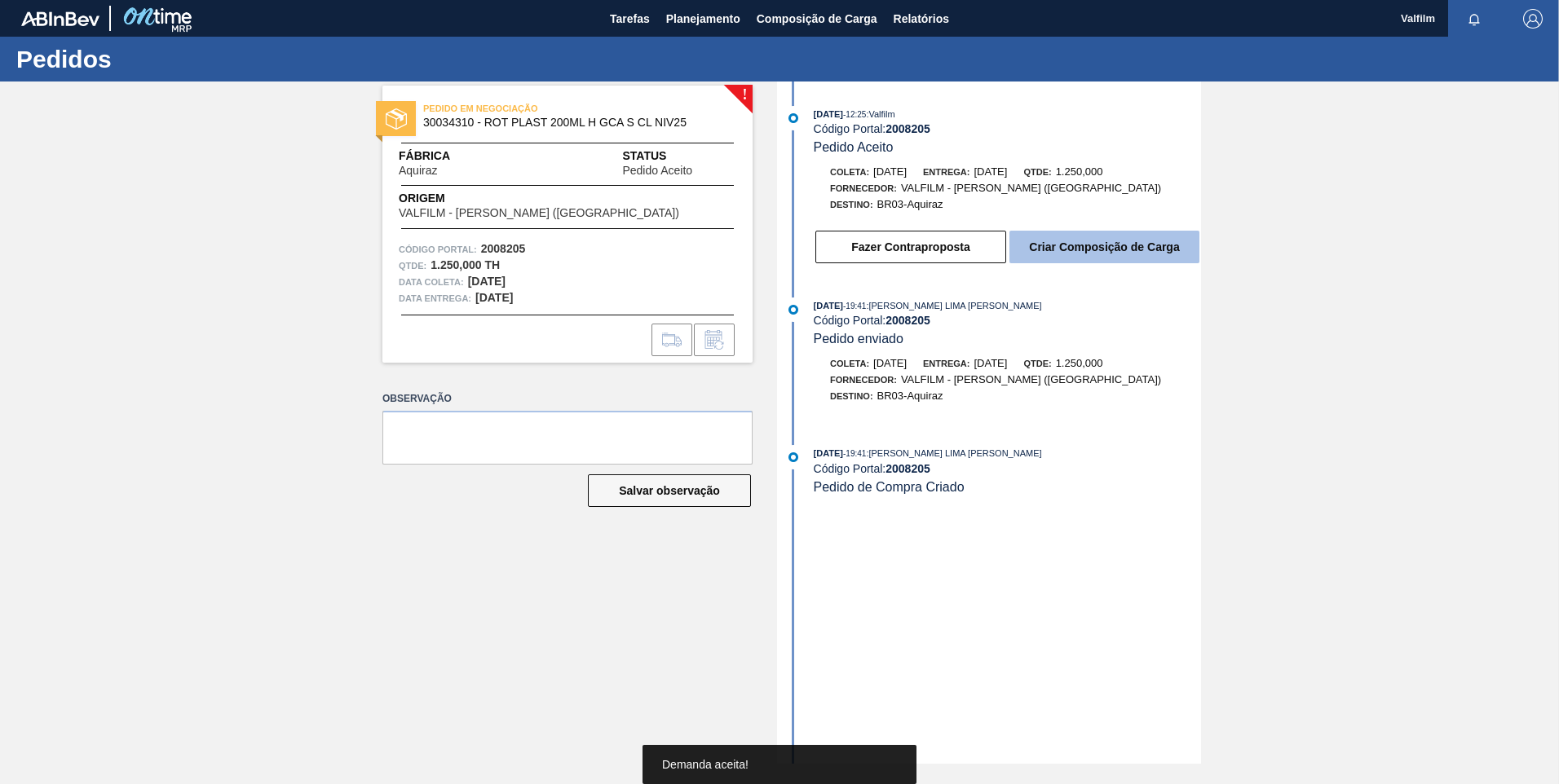
click at [1116, 257] on button "Criar Composição de Carga" at bounding box center [1104, 246] width 190 height 33
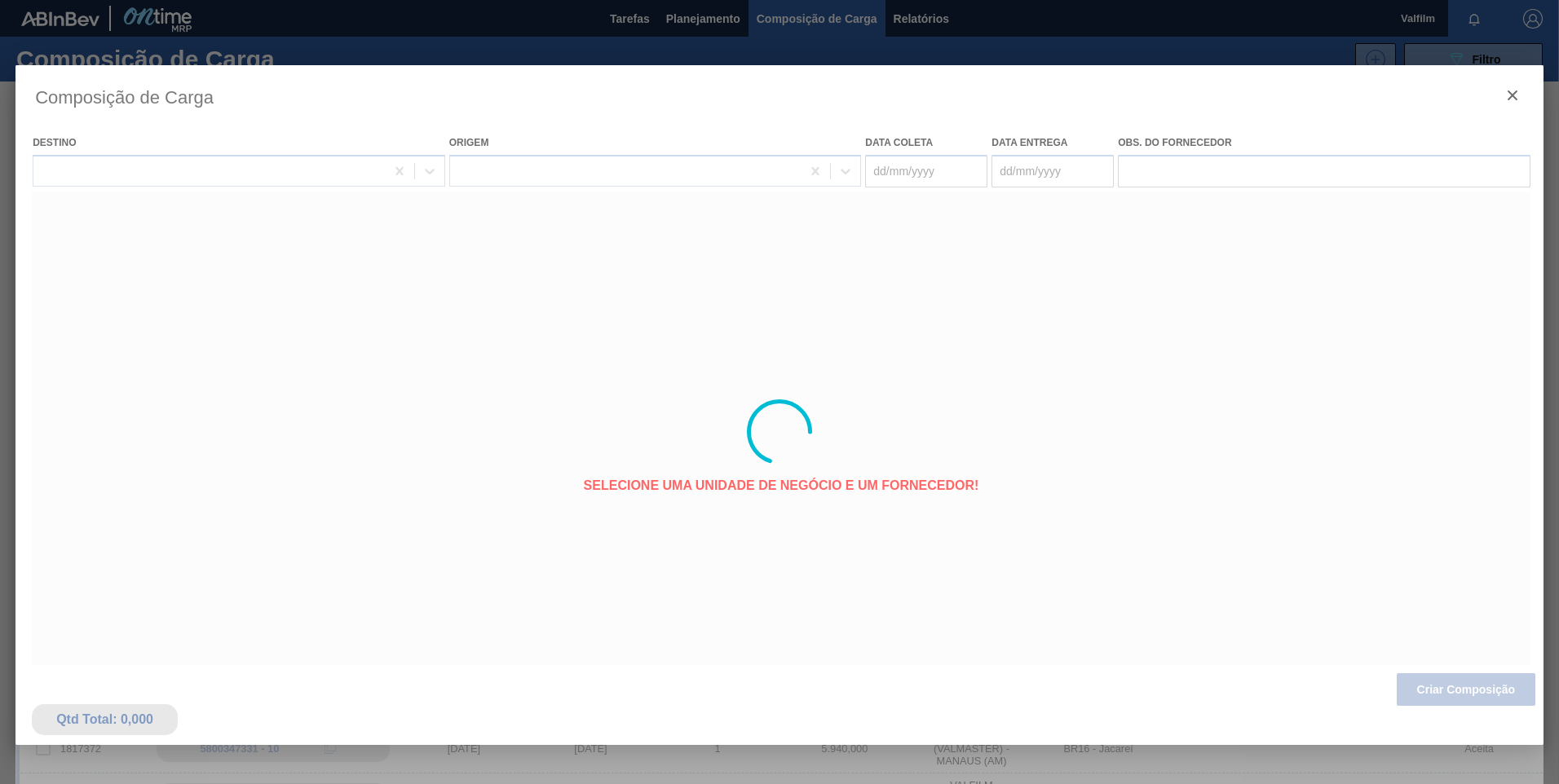
type coleta "[DATE]"
type entrega "23/09/2025"
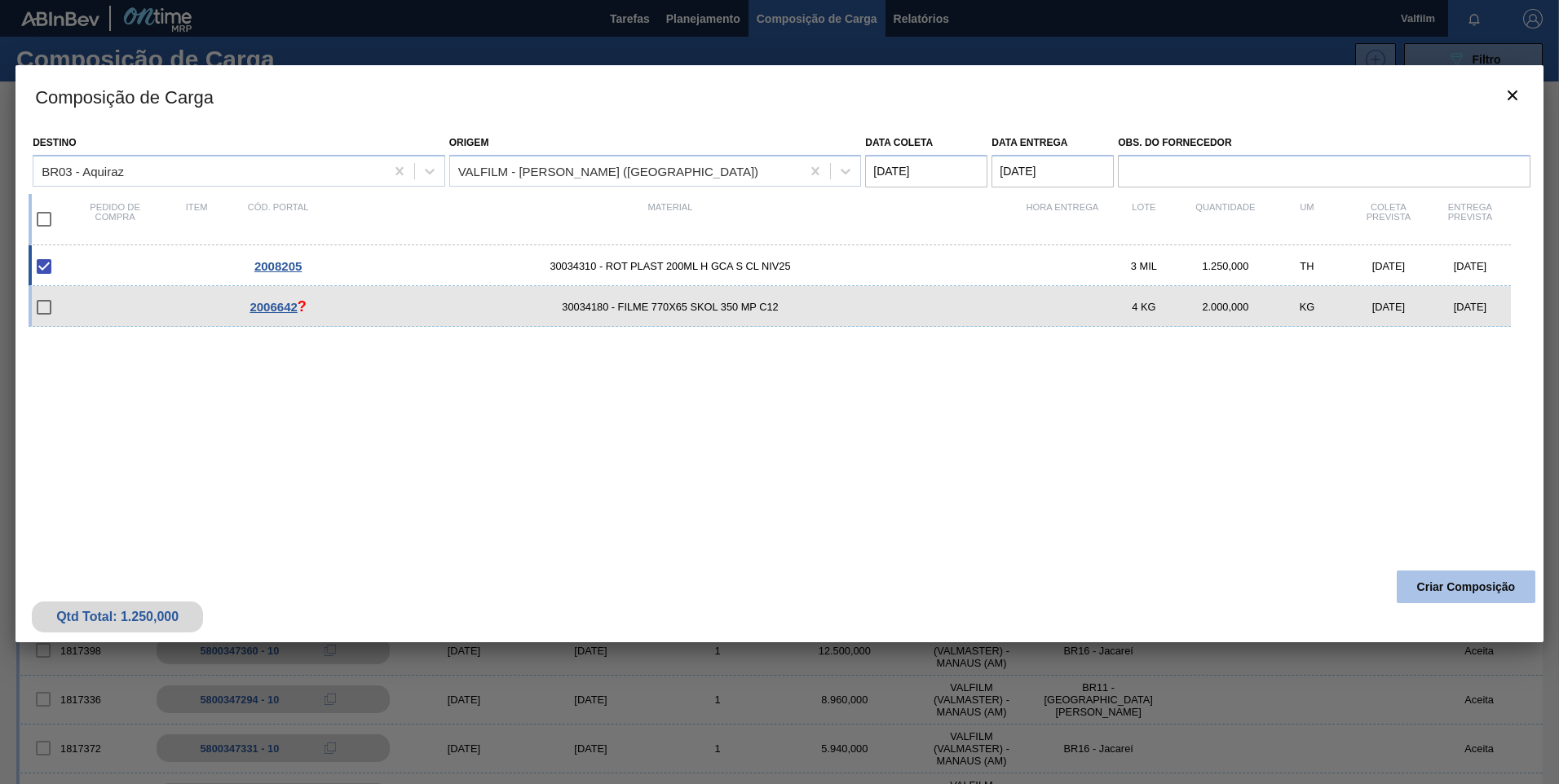
click at [1474, 586] on button "Criar Composição" at bounding box center [1466, 587] width 138 height 33
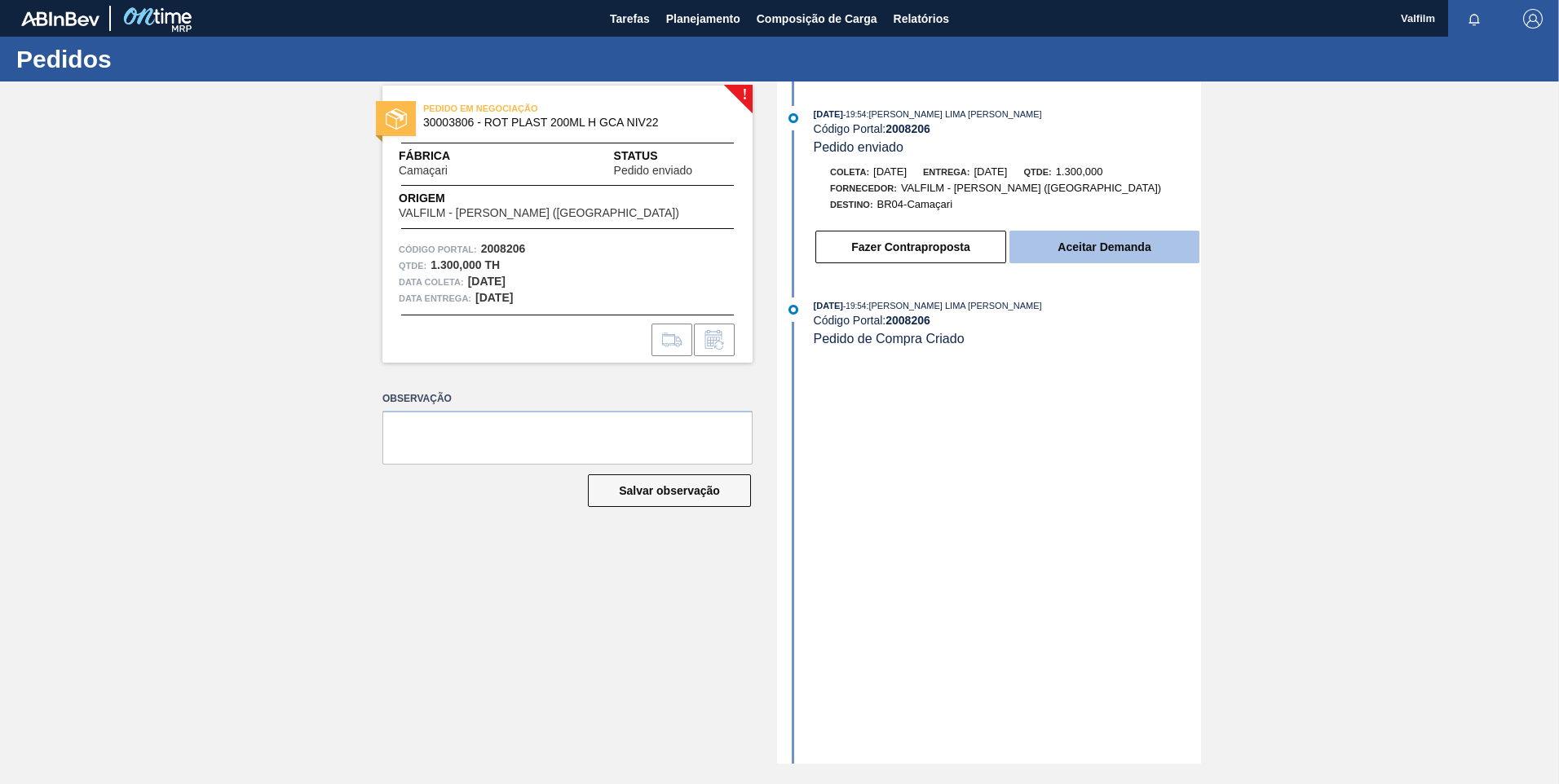
click at [1116, 257] on button "Aceitar Demanda" at bounding box center [1104, 246] width 190 height 33
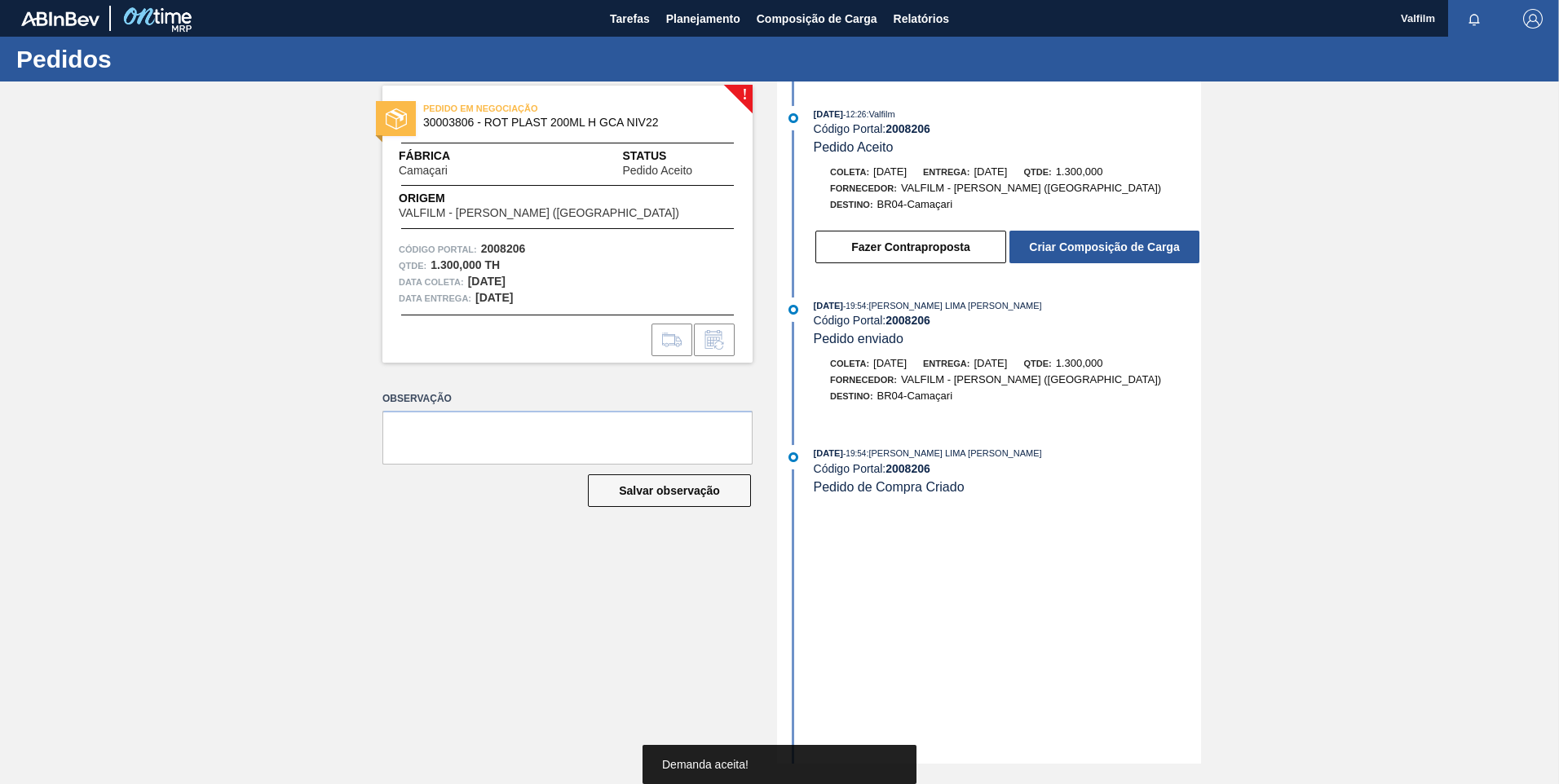
click at [1116, 257] on button "Criar Composição de Carga" at bounding box center [1104, 246] width 190 height 33
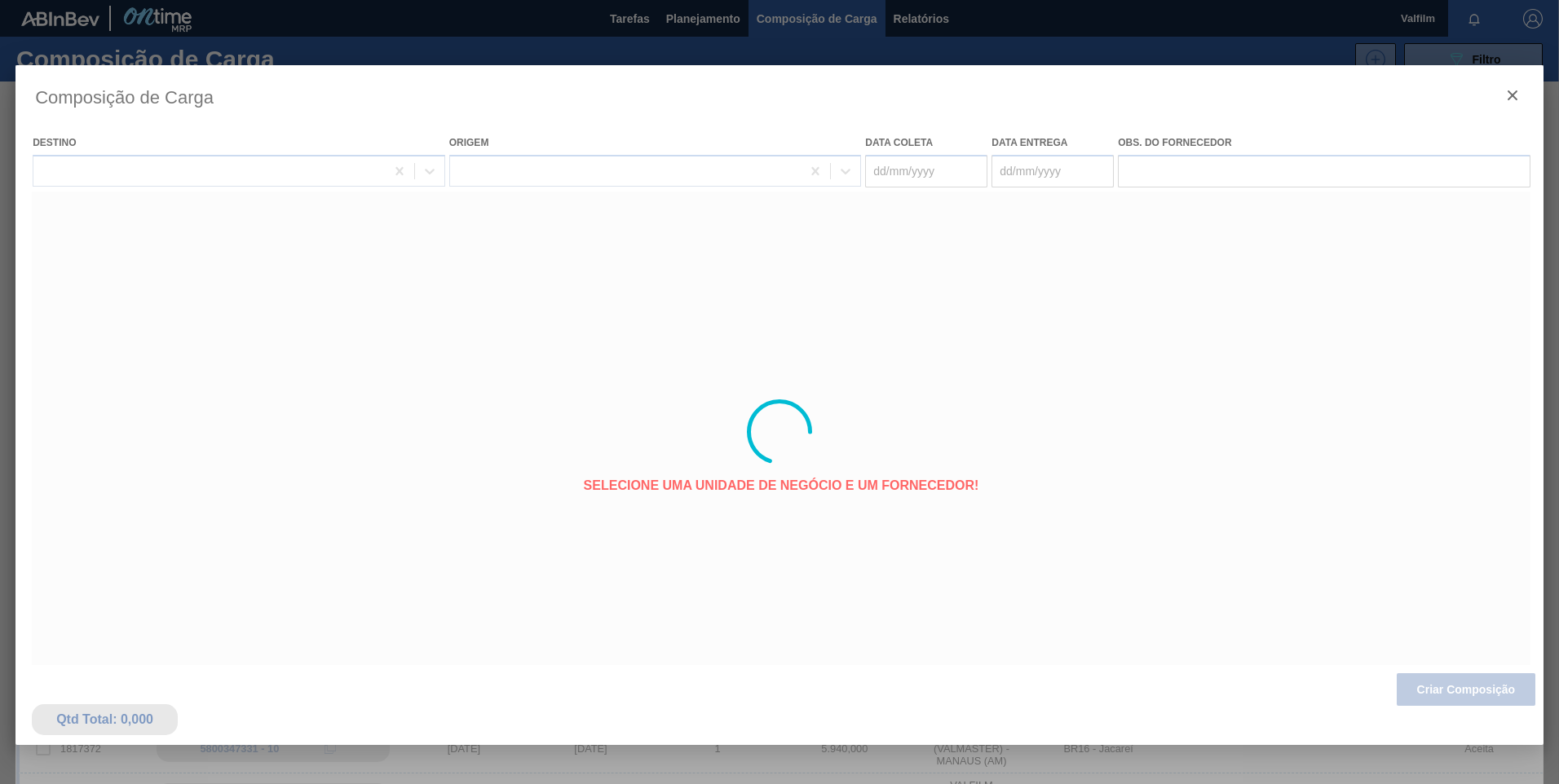
type coleta "13/09/2025"
type entrega "15/09/2025"
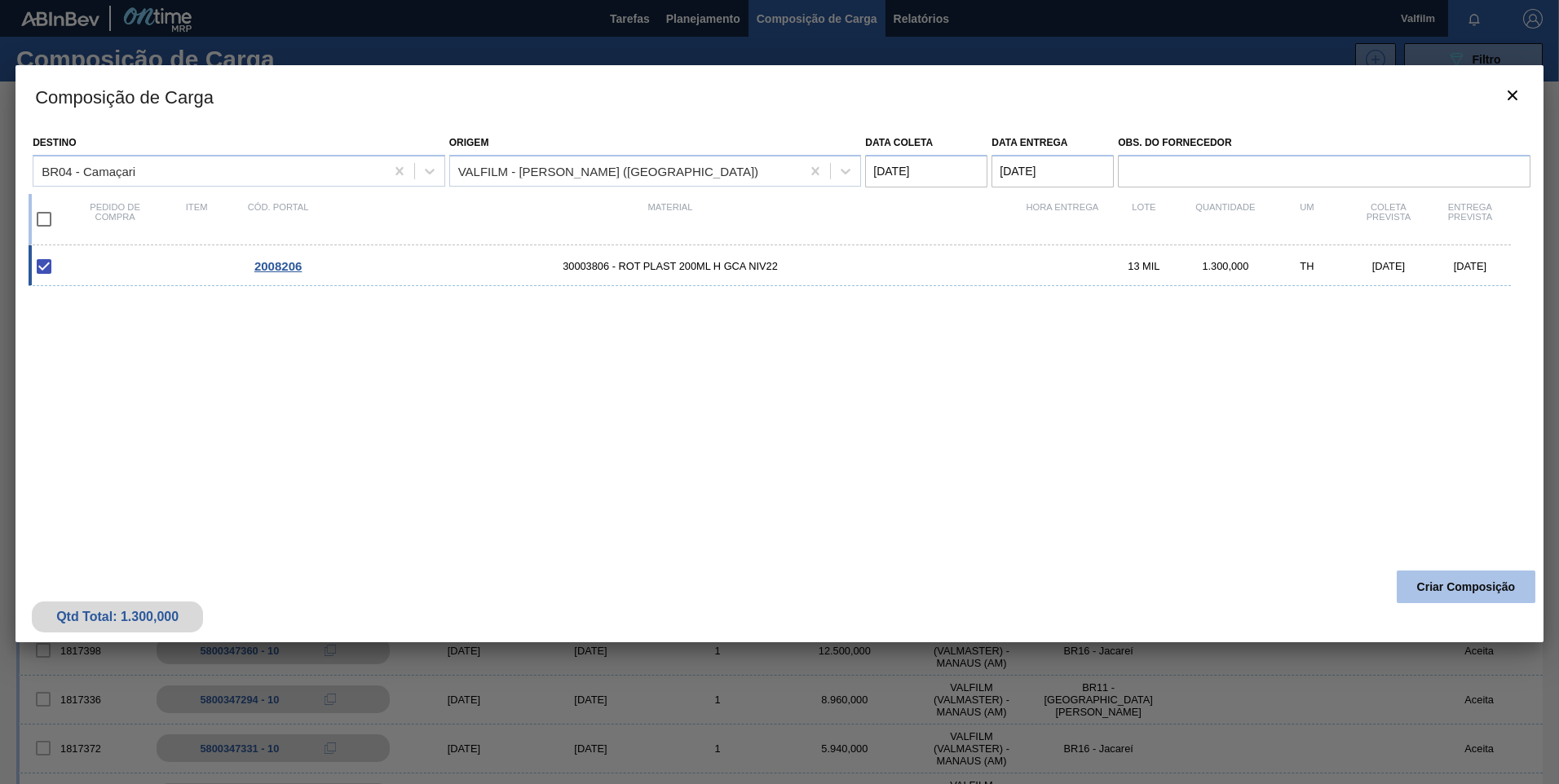
click at [1467, 584] on button "Criar Composição" at bounding box center [1466, 587] width 138 height 33
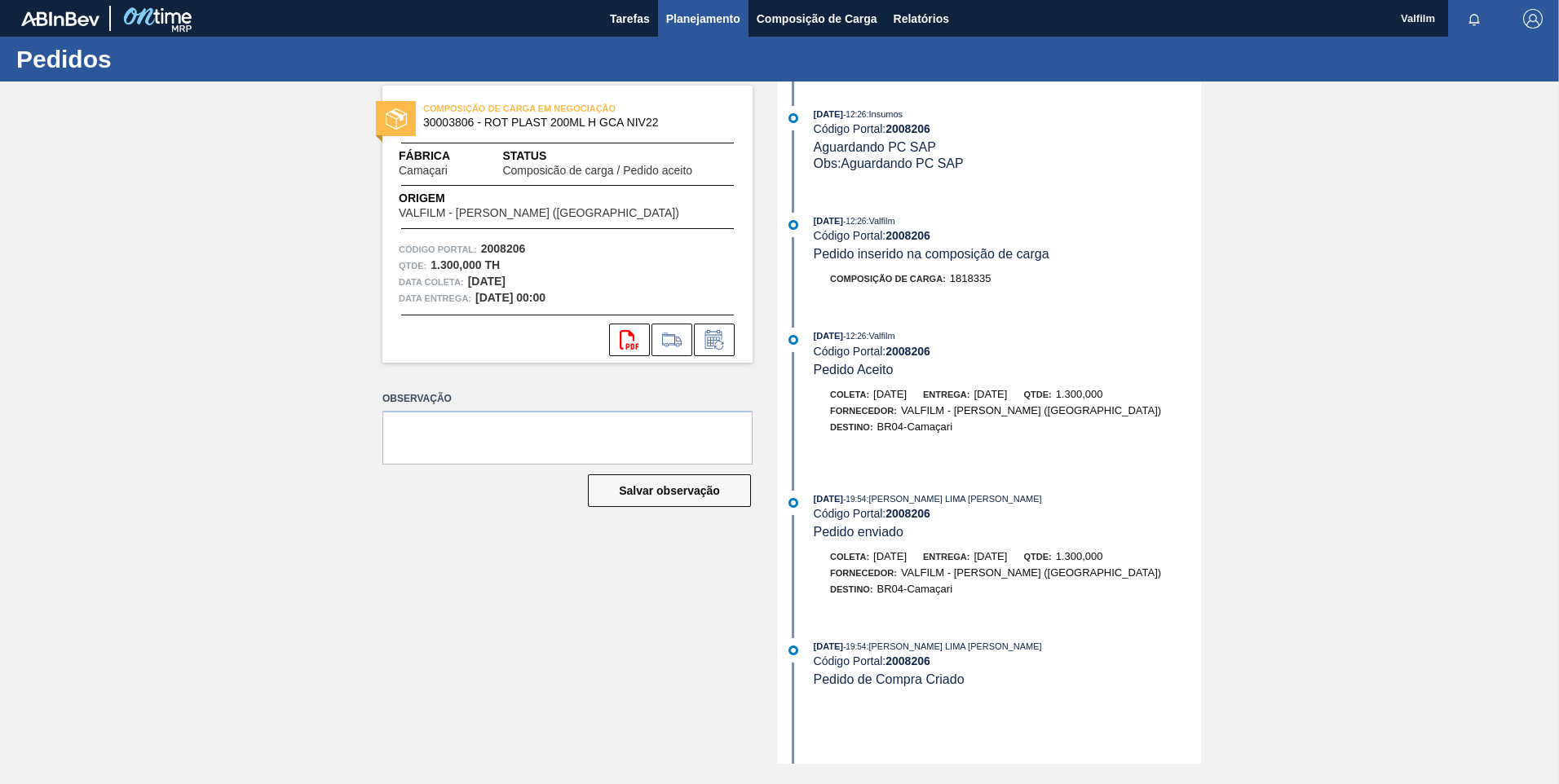
click at [680, 20] on span "Planejamento" at bounding box center [703, 19] width 74 height 19
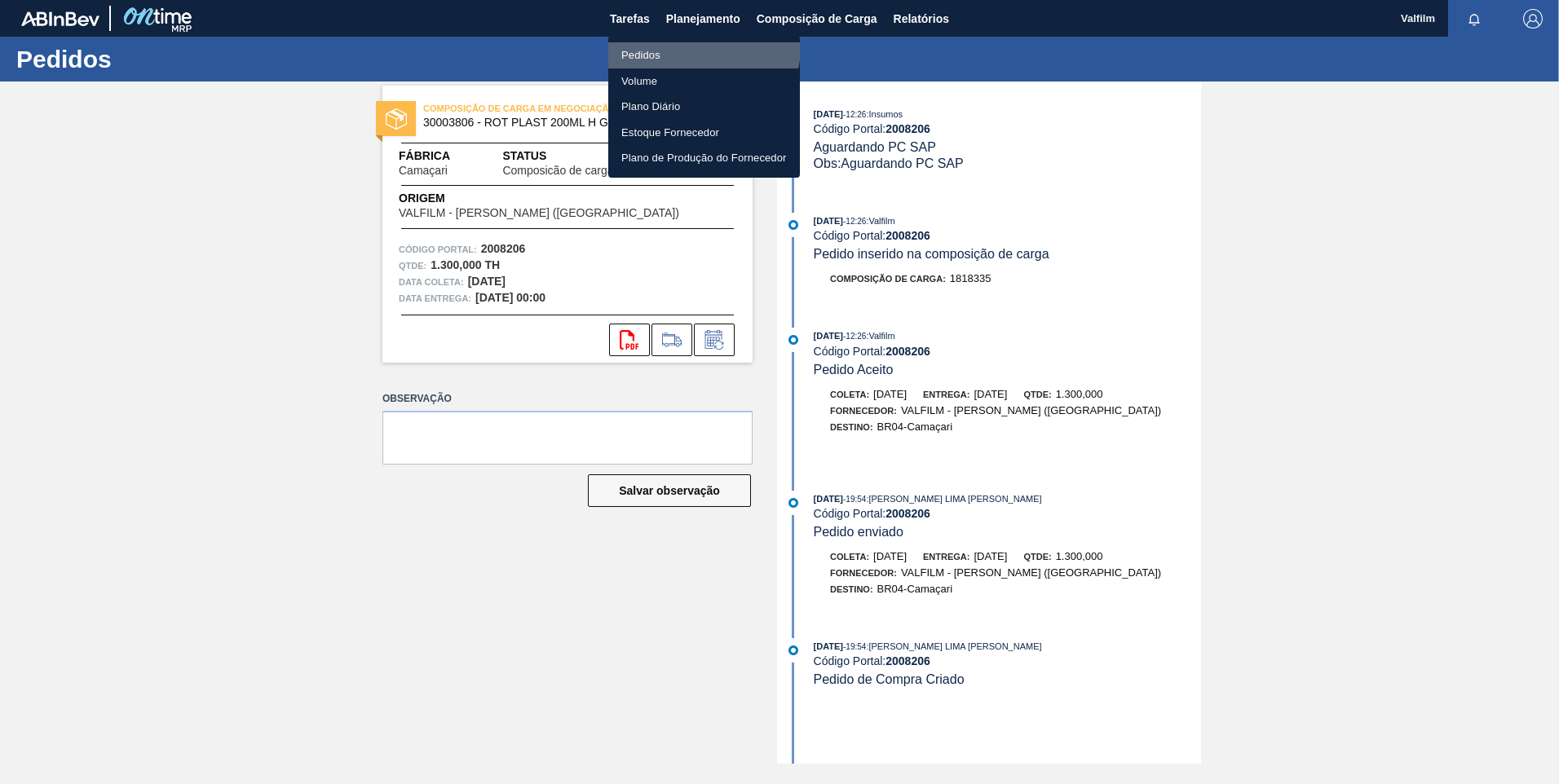
click at [684, 46] on li "Pedidos" at bounding box center [704, 55] width 192 height 26
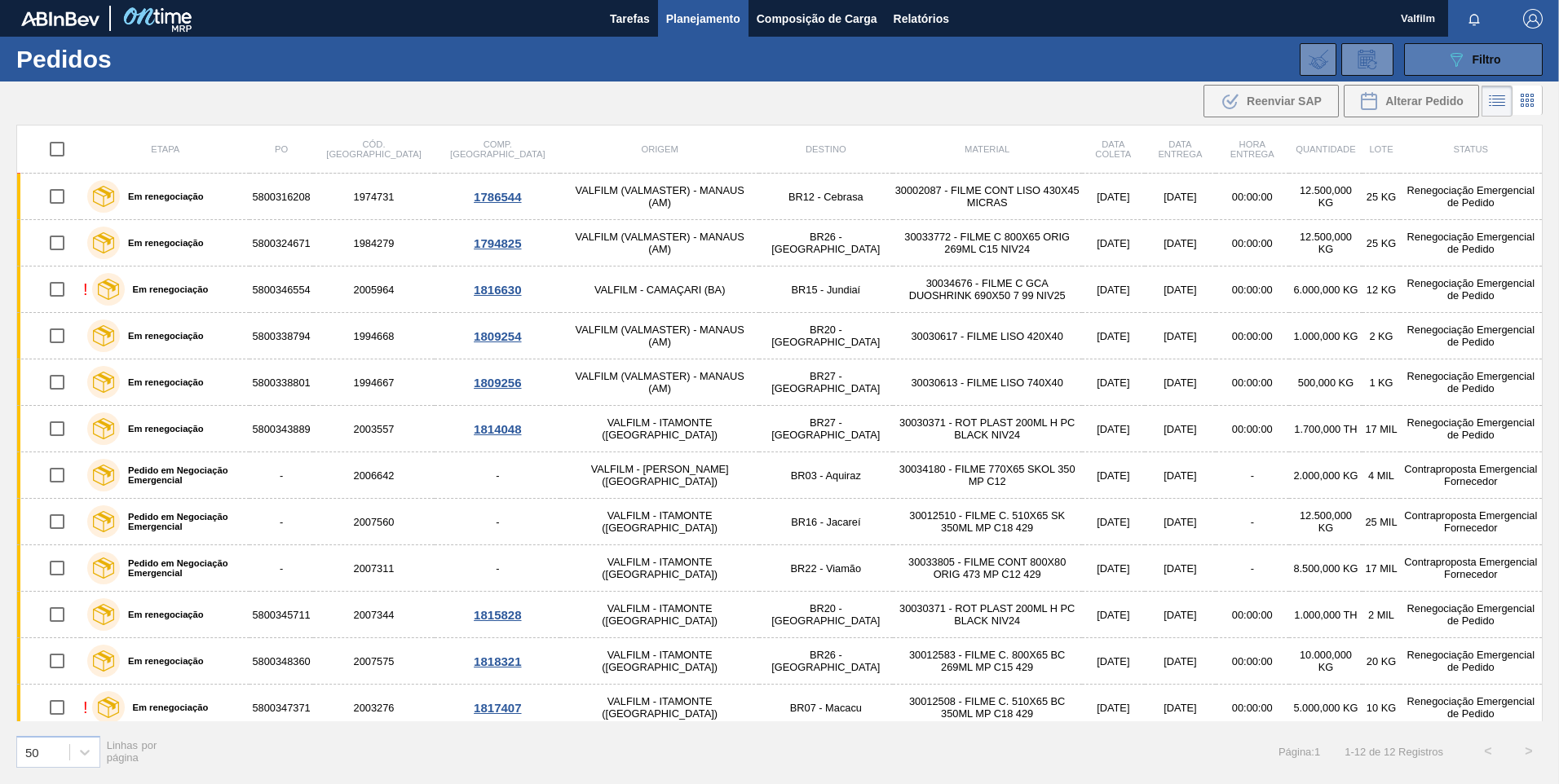
click at [1412, 57] on button "089F7B8B-B2A5-4AFE-B5C0-19BA573D28AC Filtro" at bounding box center [1474, 59] width 138 height 33
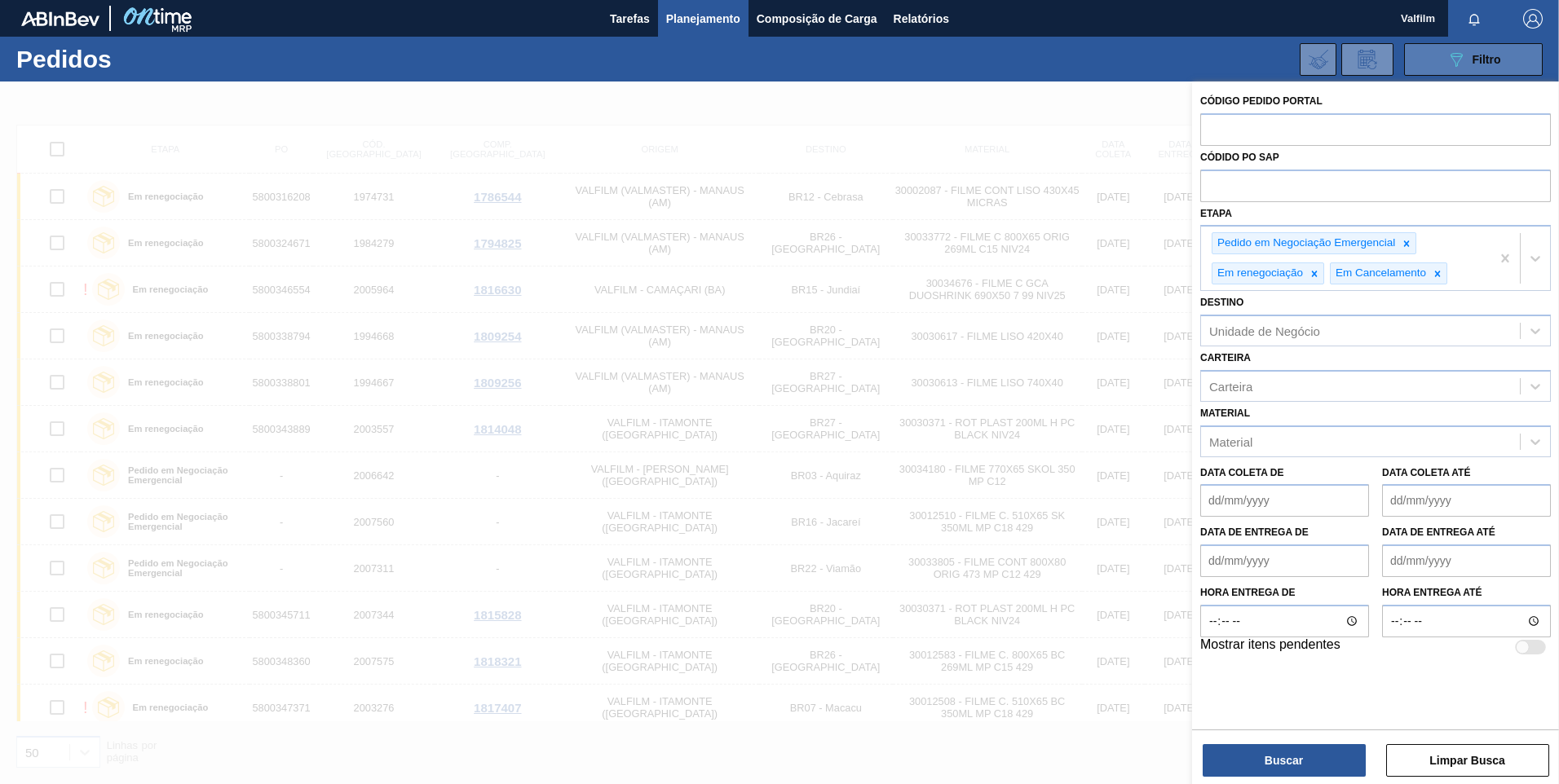
click at [1412, 56] on button "089F7B8B-B2A5-4AFE-B5C0-19BA573D28AC Filtro" at bounding box center [1474, 59] width 138 height 33
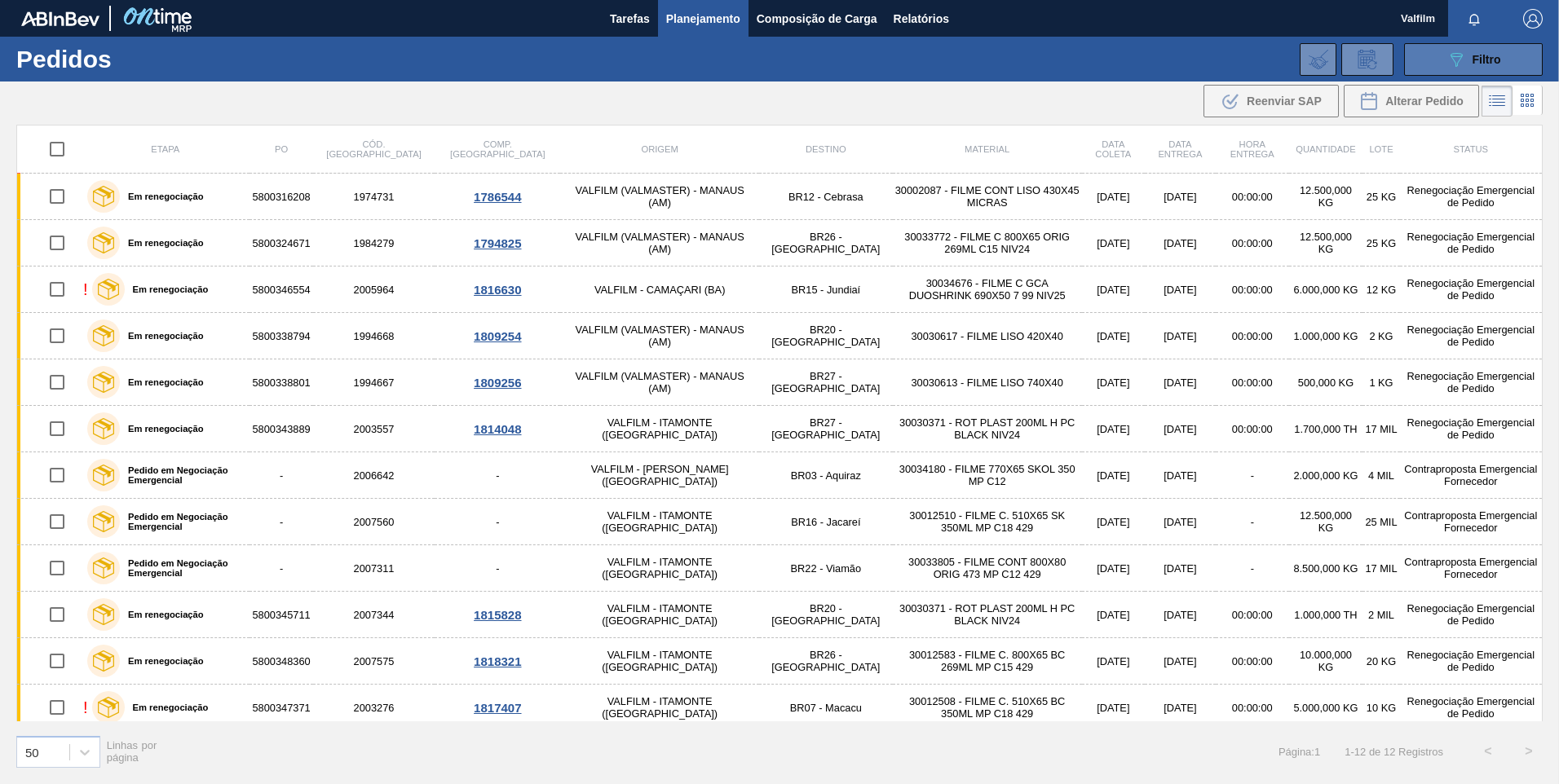
click at [1475, 57] on span "Filtro" at bounding box center [1487, 59] width 29 height 13
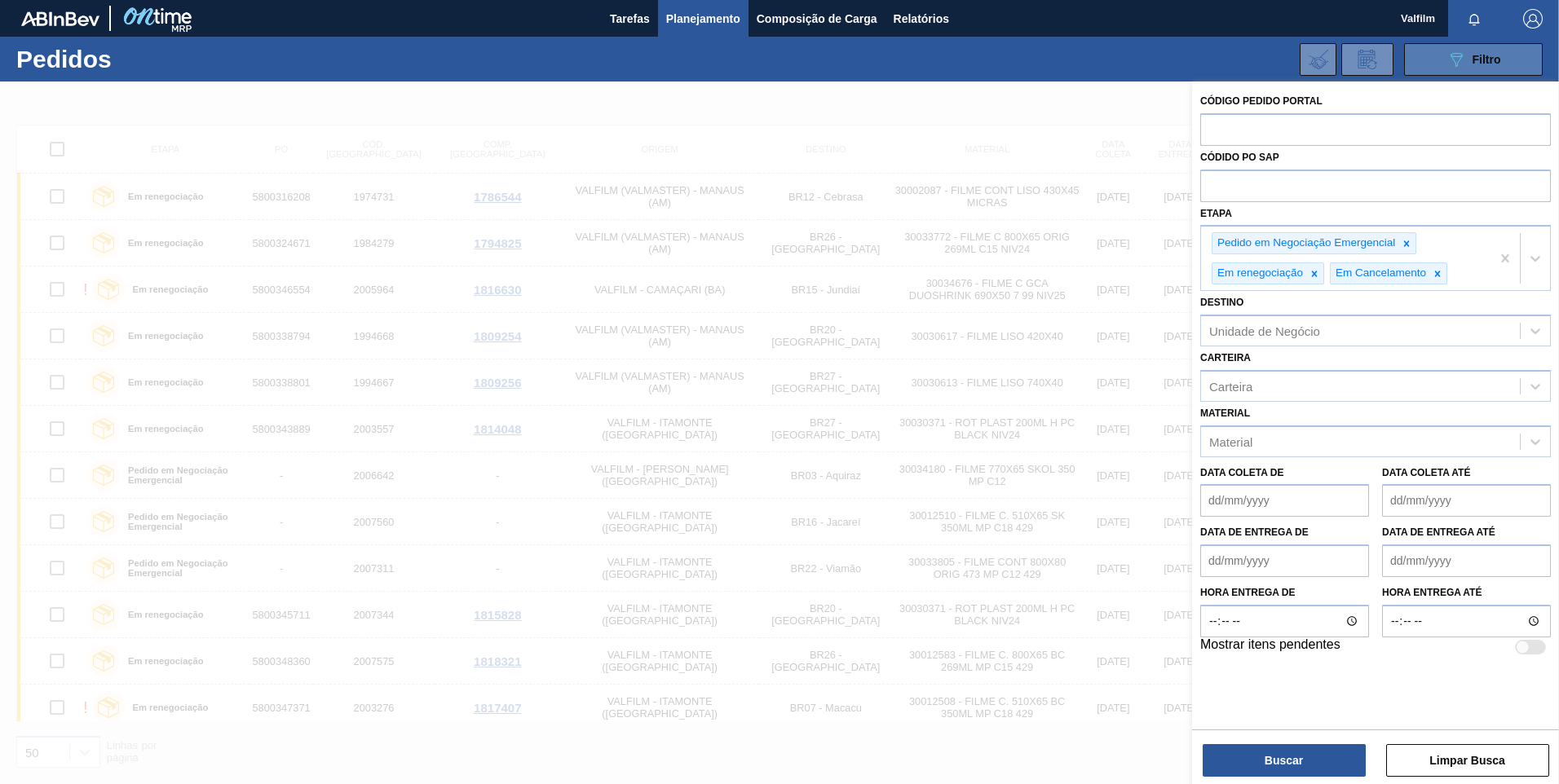
click at [1475, 57] on span "Filtro" at bounding box center [1487, 59] width 29 height 13
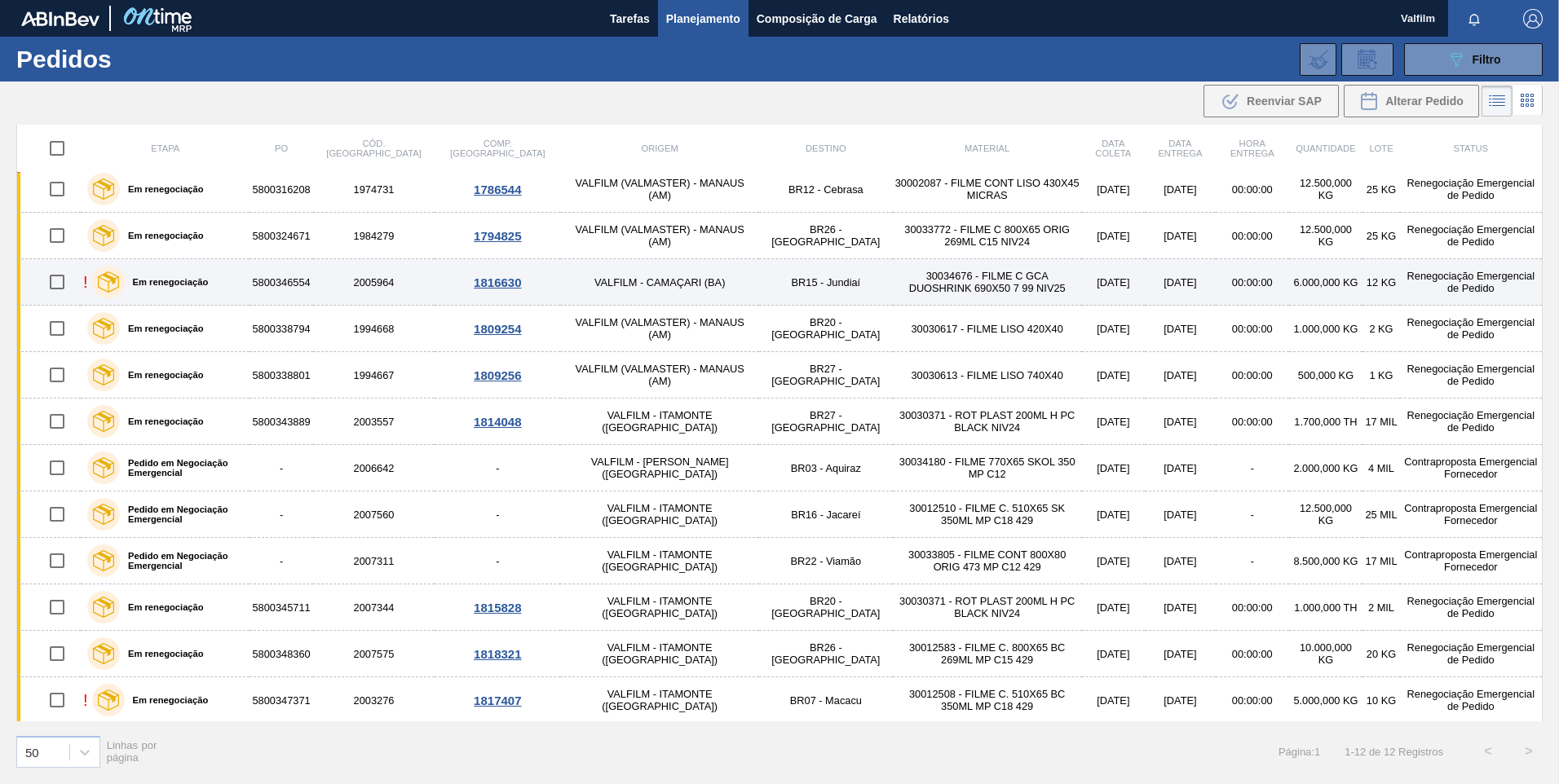
scroll to position [10, 0]
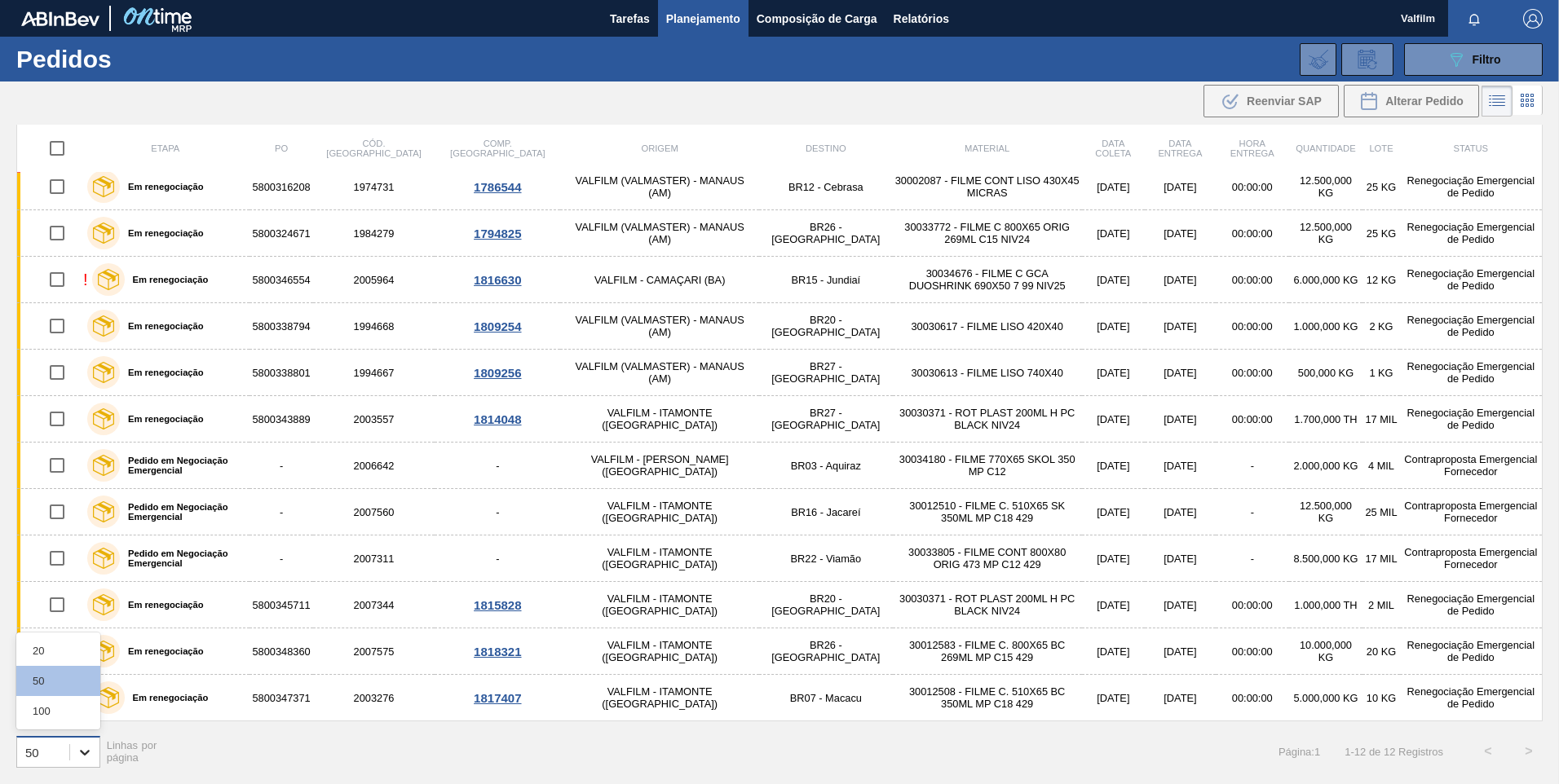
click at [85, 744] on icon at bounding box center [84, 752] width 16 height 16
click at [82, 698] on div "100" at bounding box center [58, 711] width 84 height 30
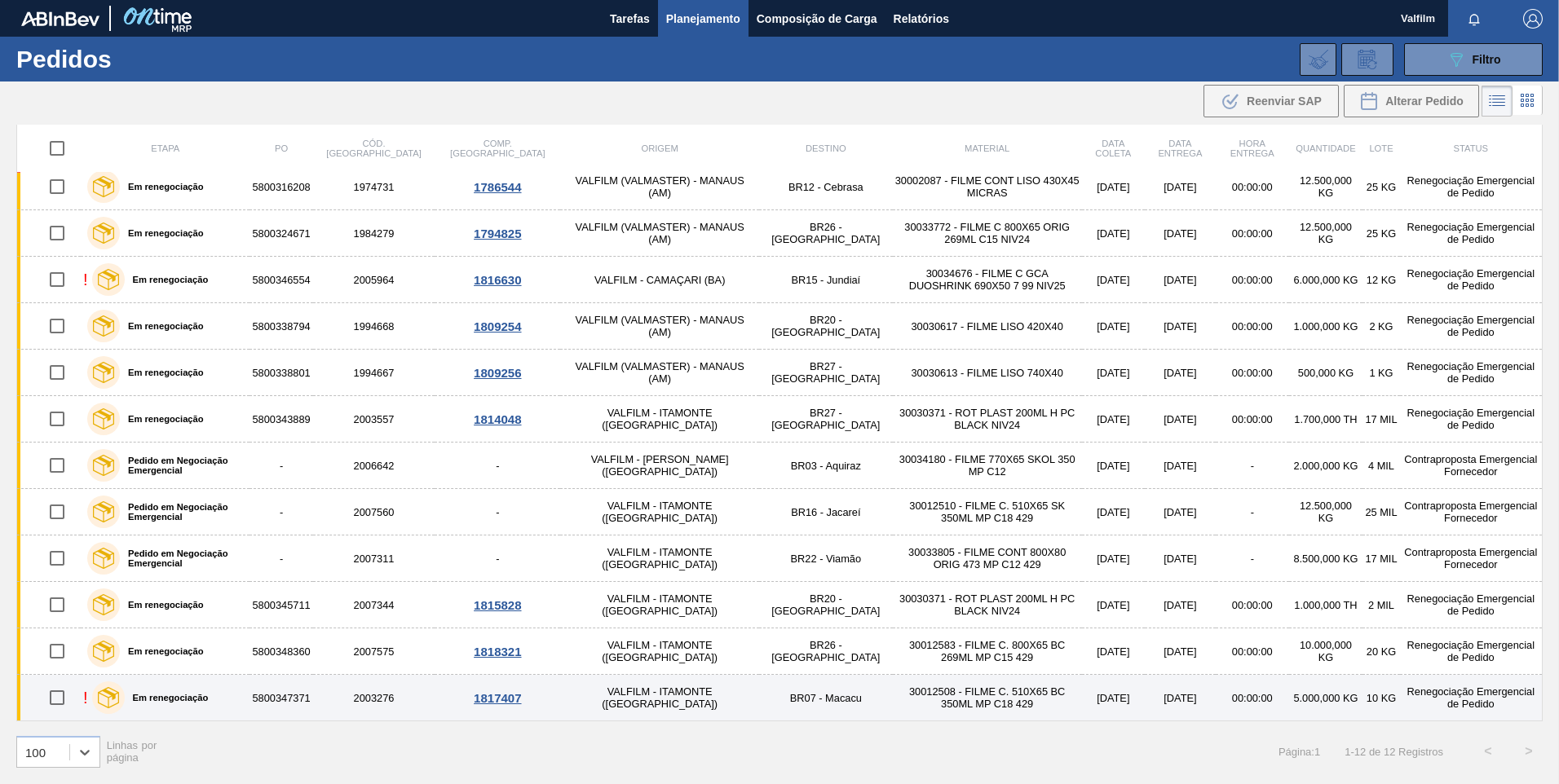
click at [606, 693] on td "VALFILM - ITAMONTE ([GEOGRAPHIC_DATA])" at bounding box center [660, 698] width 199 height 46
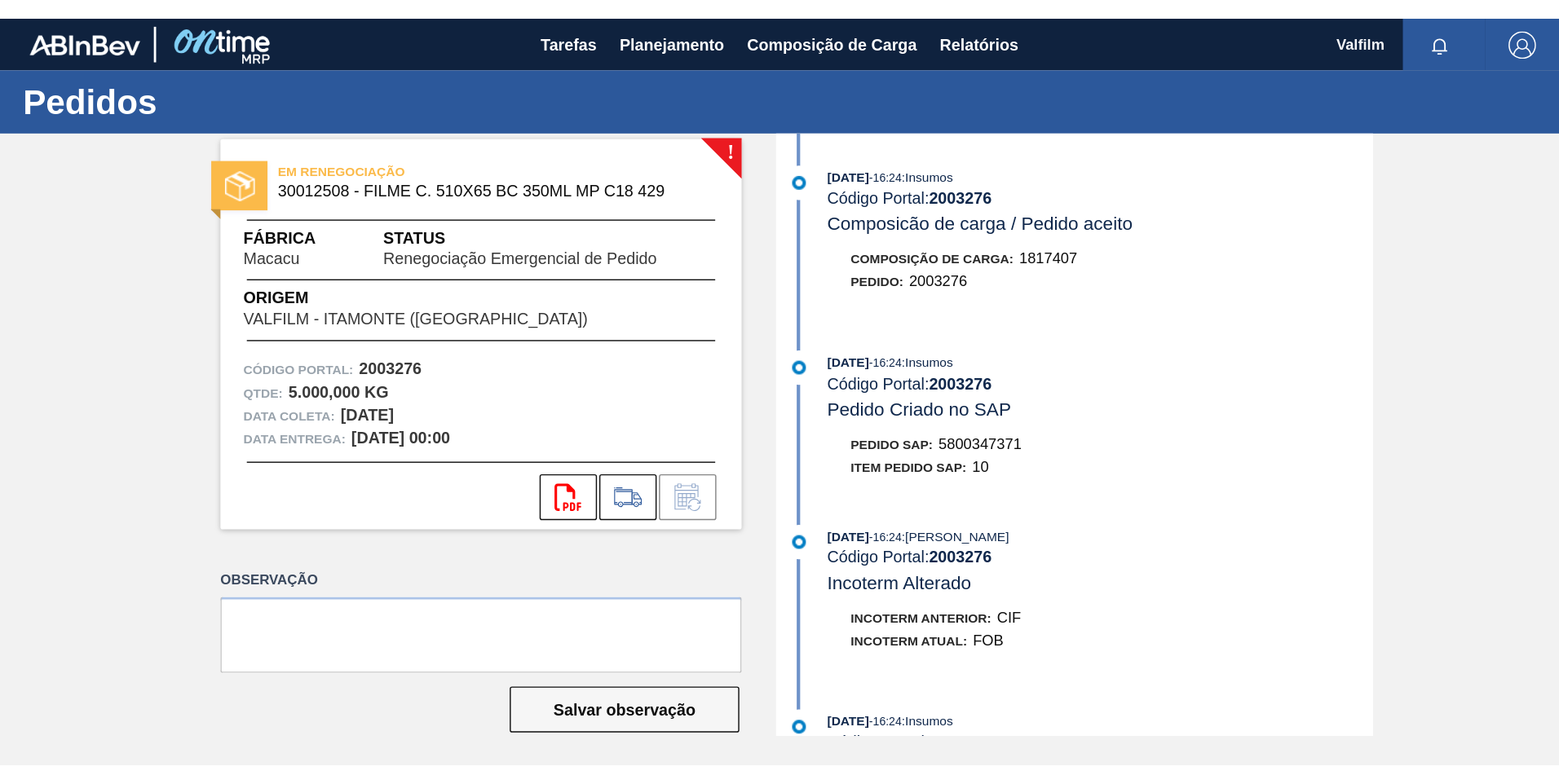
scroll to position [245, 0]
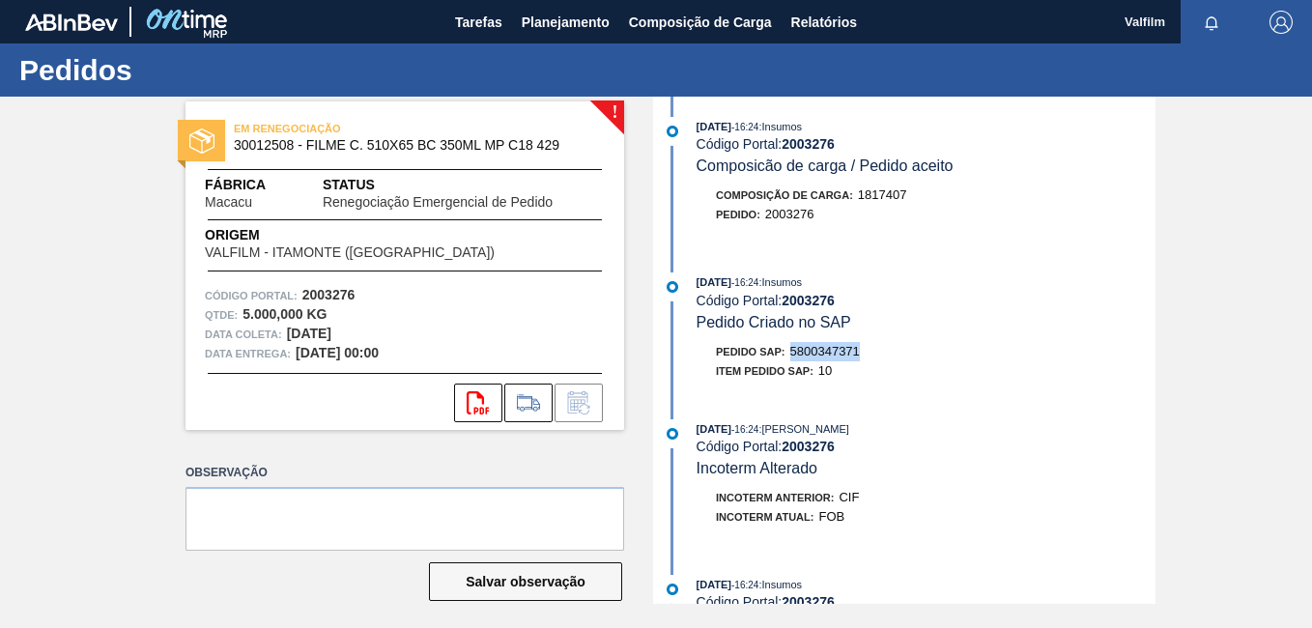
drag, startPoint x: 866, startPoint y: 352, endPoint x: 785, endPoint y: 352, distance: 80.2
click at [785, 352] on div "Pedido SAP: 5800347371" at bounding box center [926, 351] width 459 height 19
drag, startPoint x: 785, startPoint y: 352, endPoint x: 802, endPoint y: 356, distance: 16.9
copy span "5800347371"
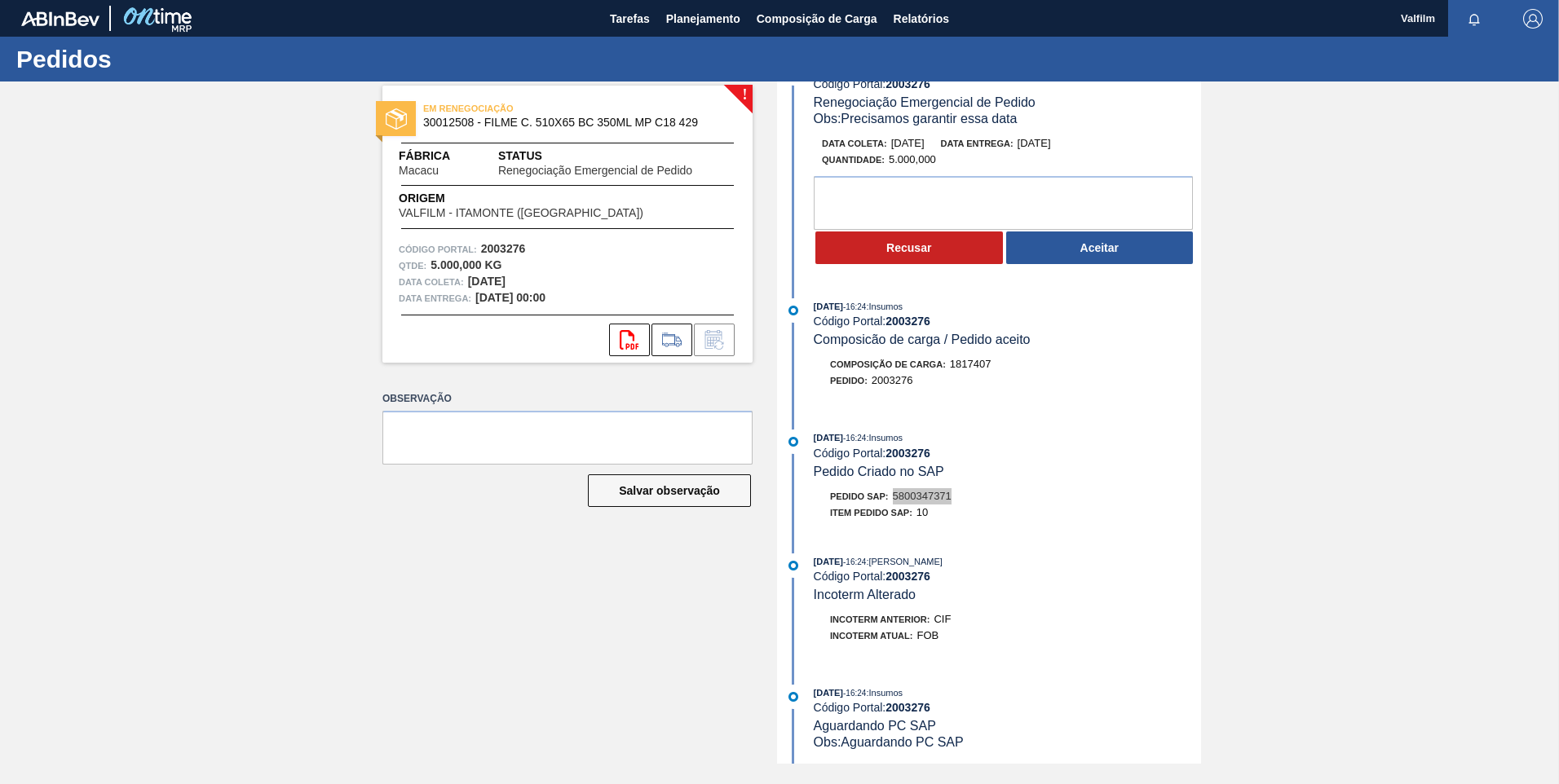
scroll to position [0, 0]
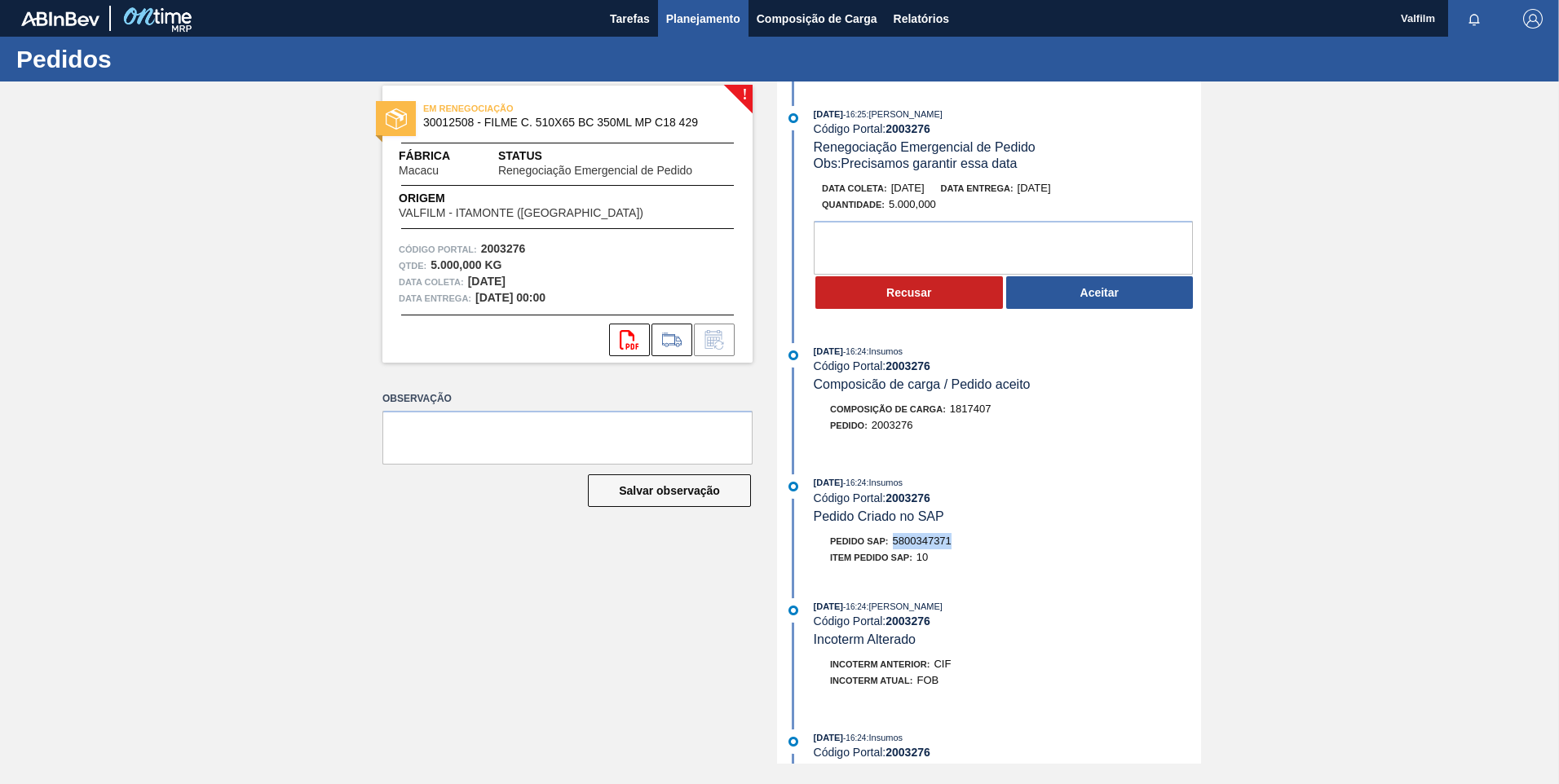
click at [691, 15] on span "Planejamento" at bounding box center [703, 19] width 74 height 19
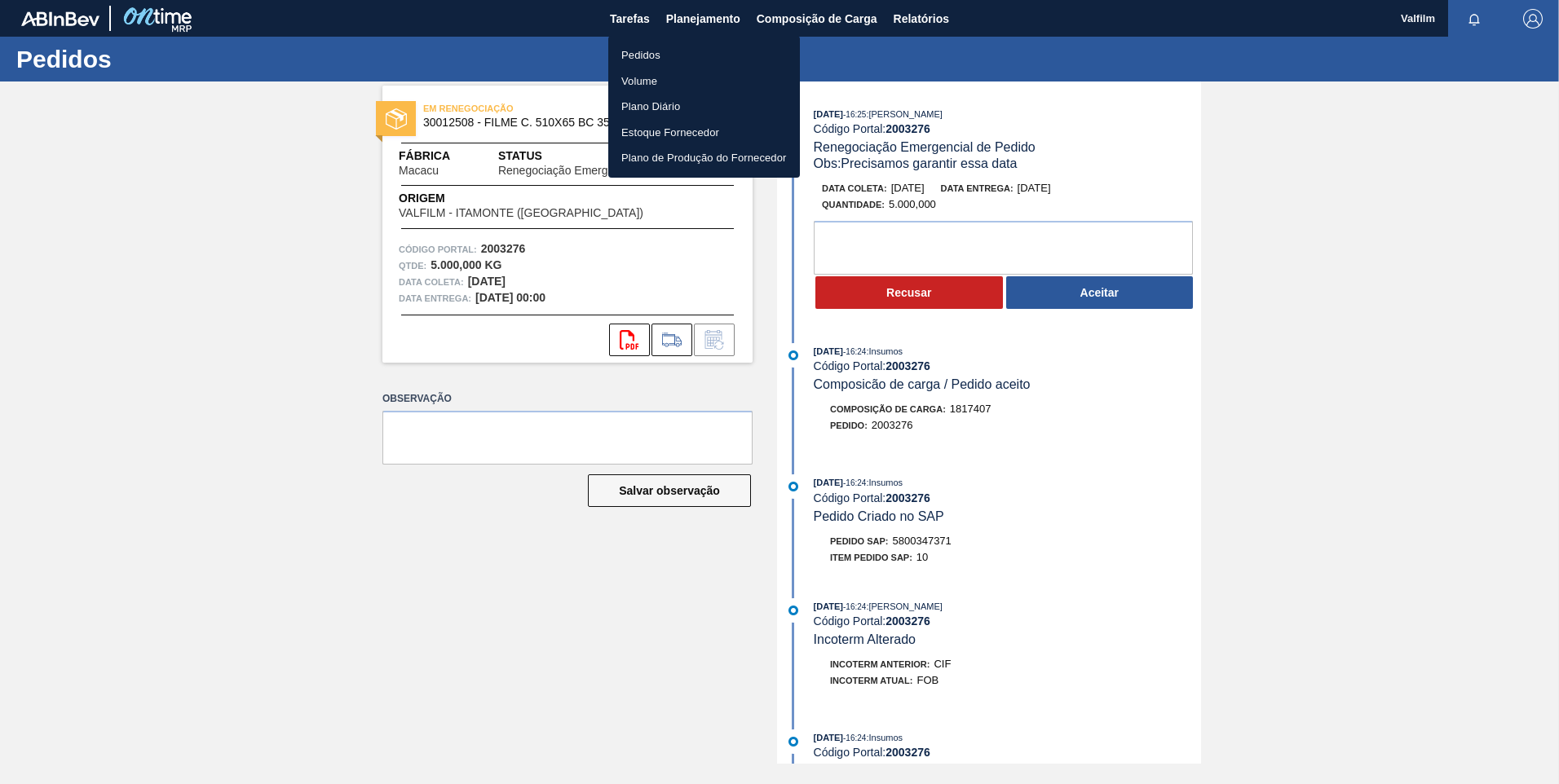
click at [685, 38] on ul "Pedidos Volume Plano Diário Estoque Fornecedor Plano de Produção do Fornecedor" at bounding box center [704, 107] width 192 height 142
click at [685, 62] on li "Pedidos" at bounding box center [704, 55] width 192 height 26
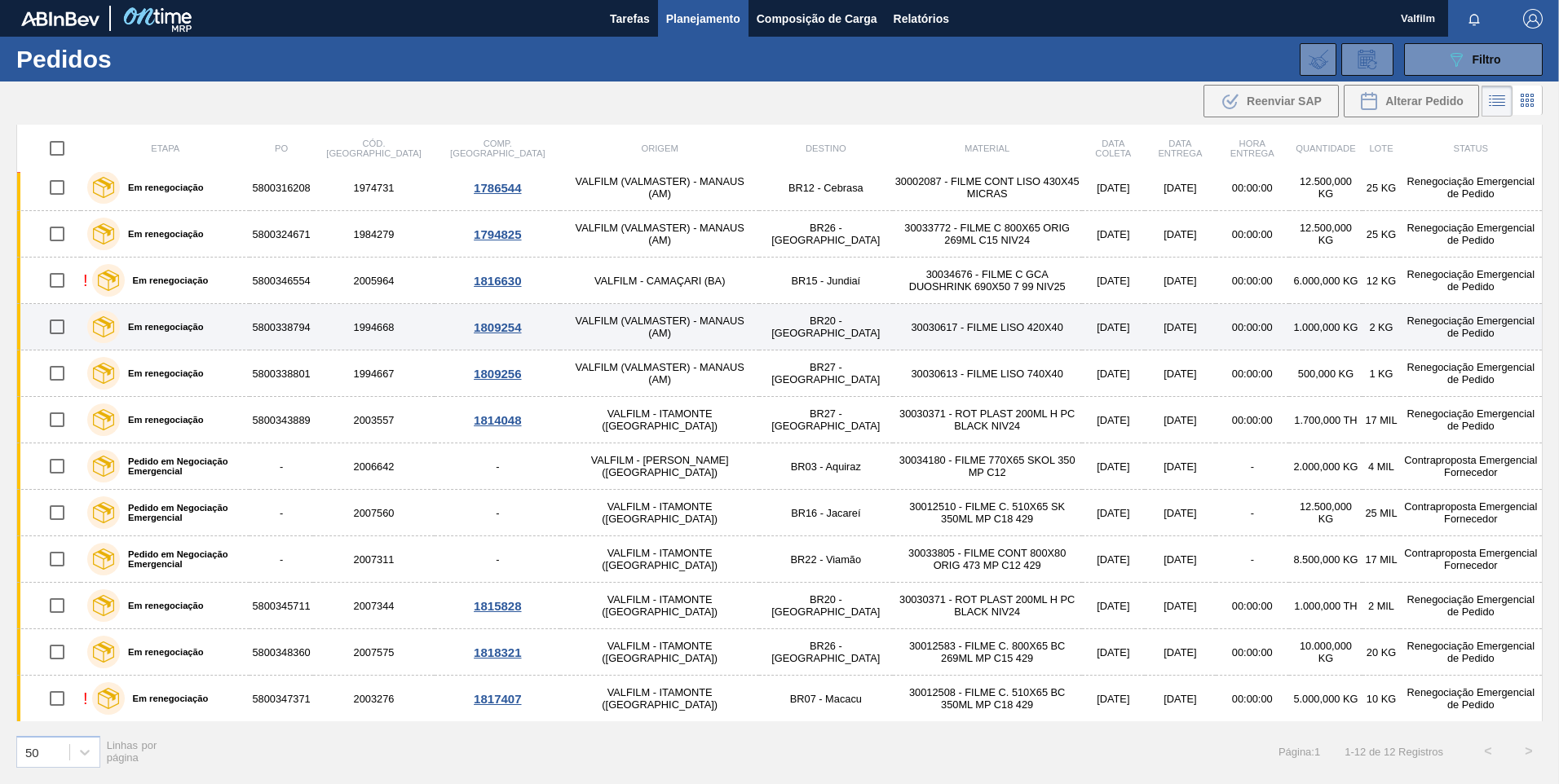
scroll to position [10, 0]
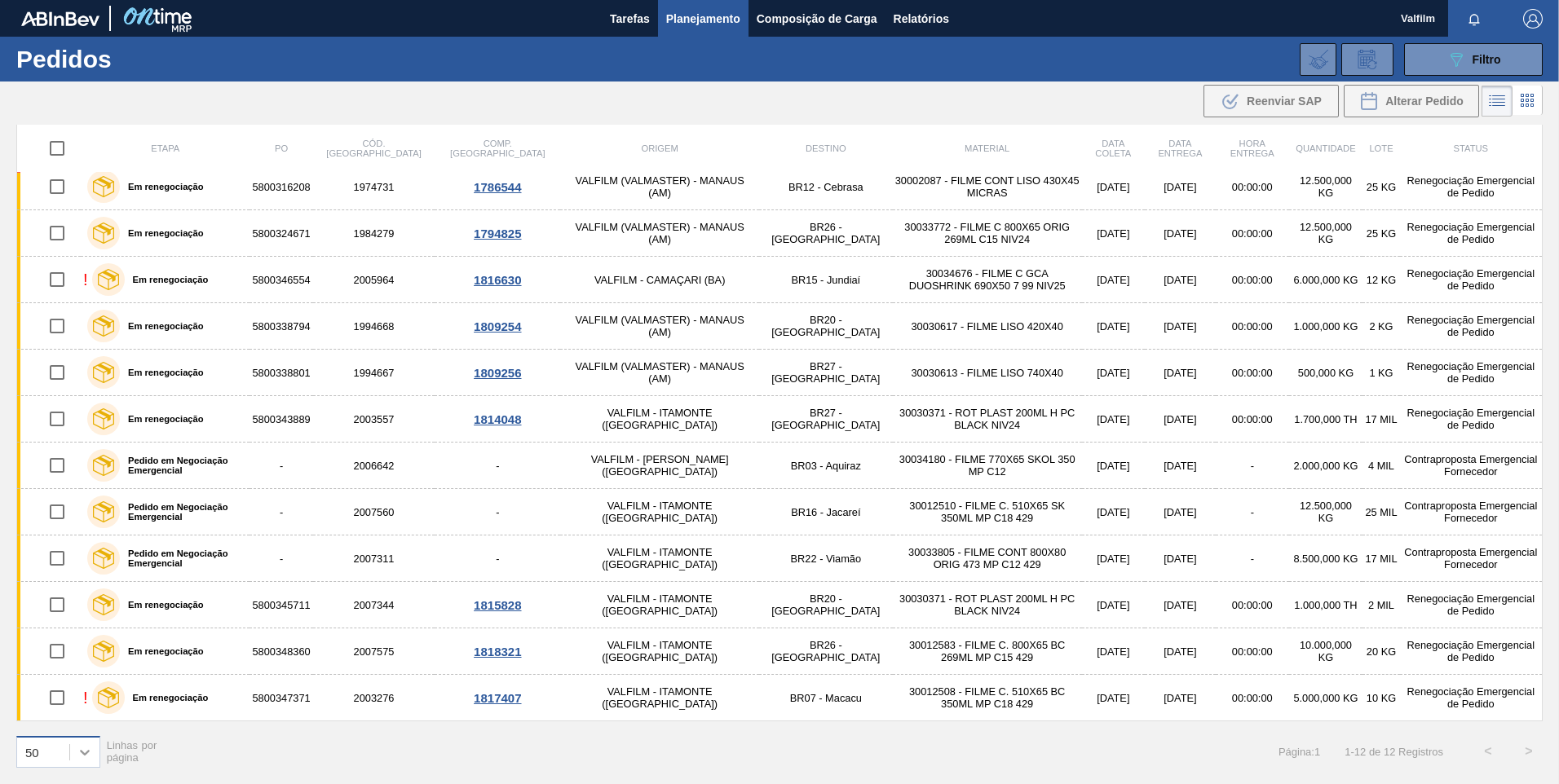
click at [71, 754] on div at bounding box center [84, 752] width 30 height 30
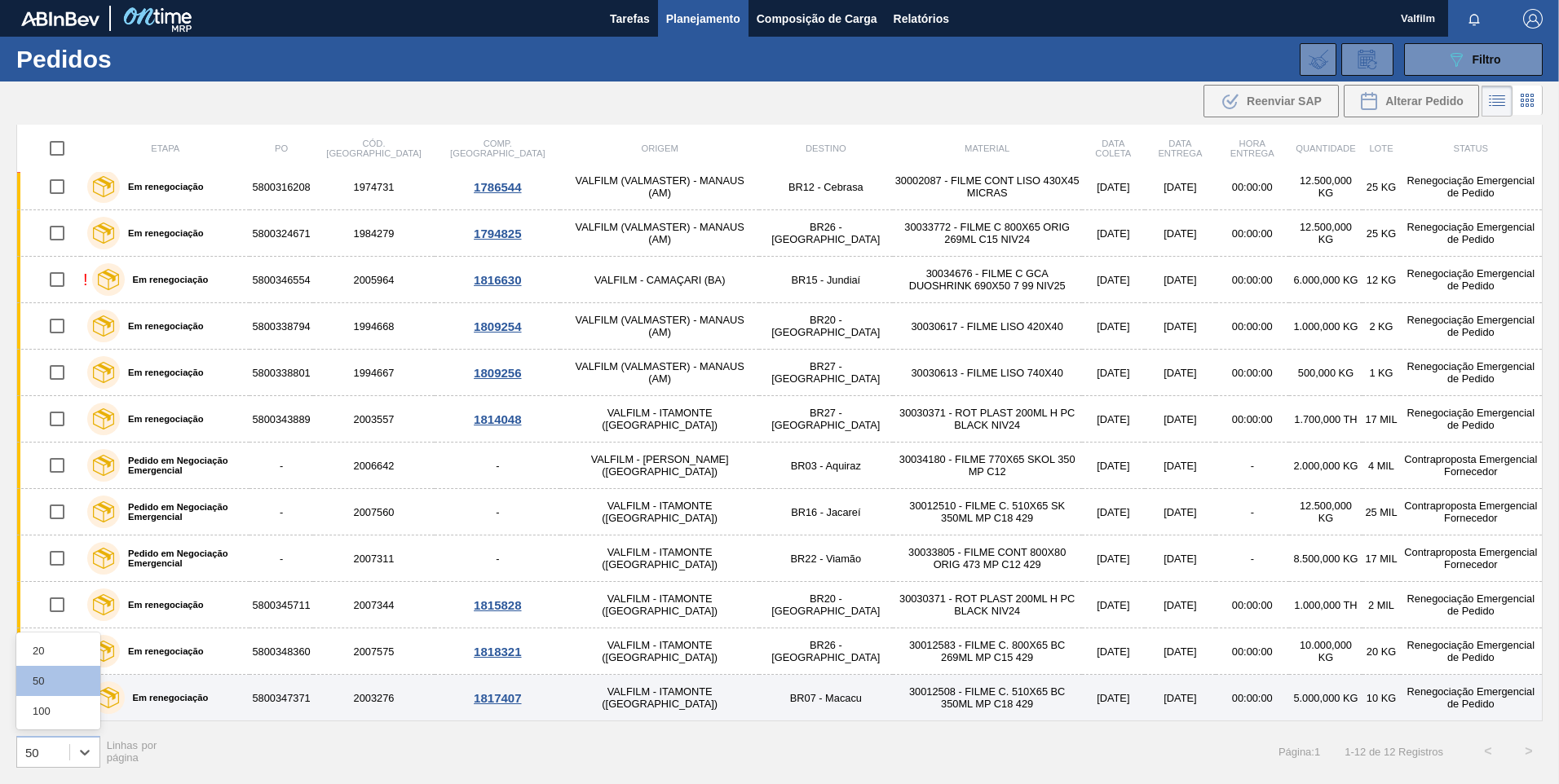
click at [53, 712] on div "100" at bounding box center [58, 711] width 84 height 30
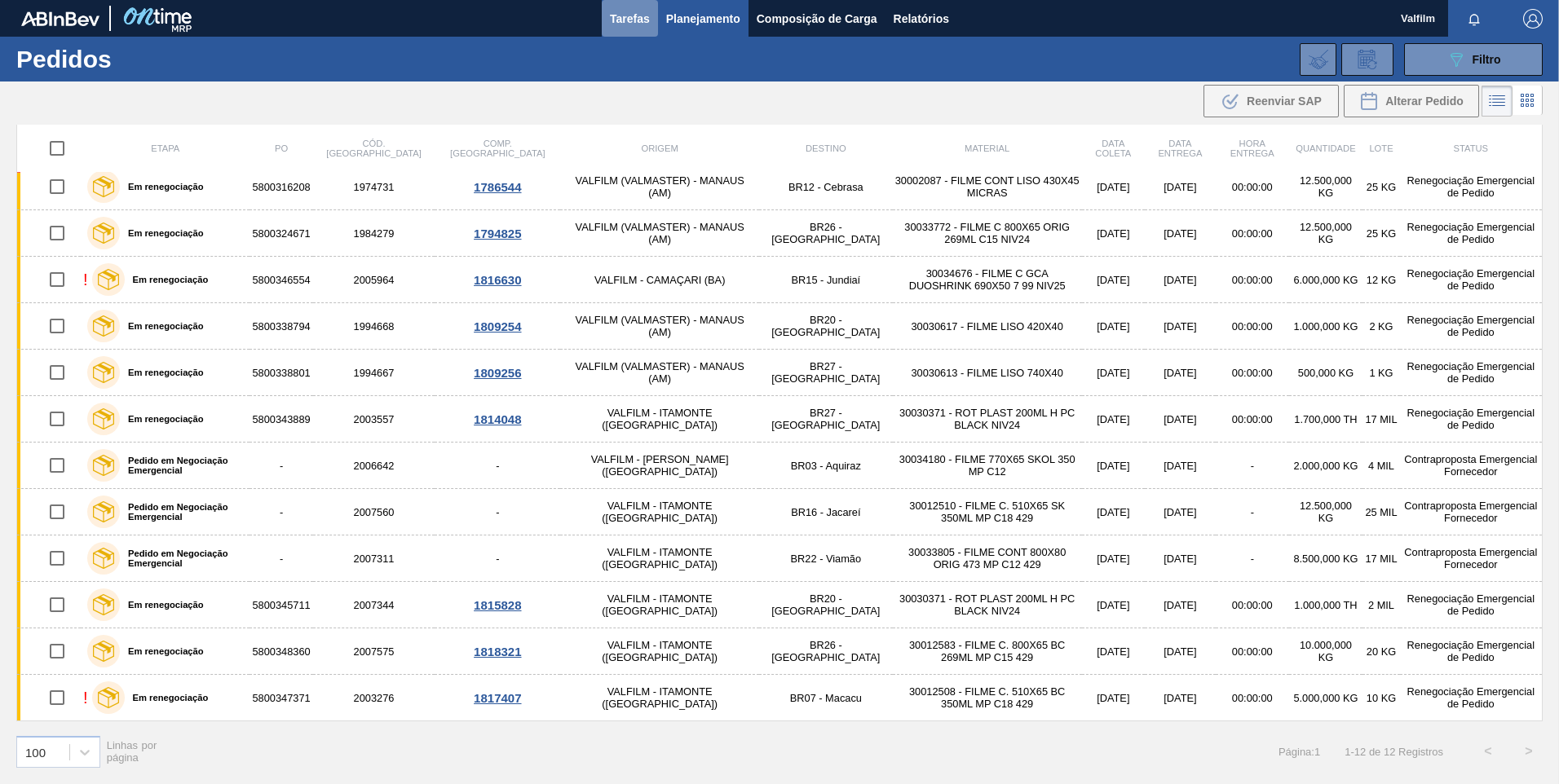
click at [625, 19] on span "Tarefas" at bounding box center [630, 19] width 40 height 19
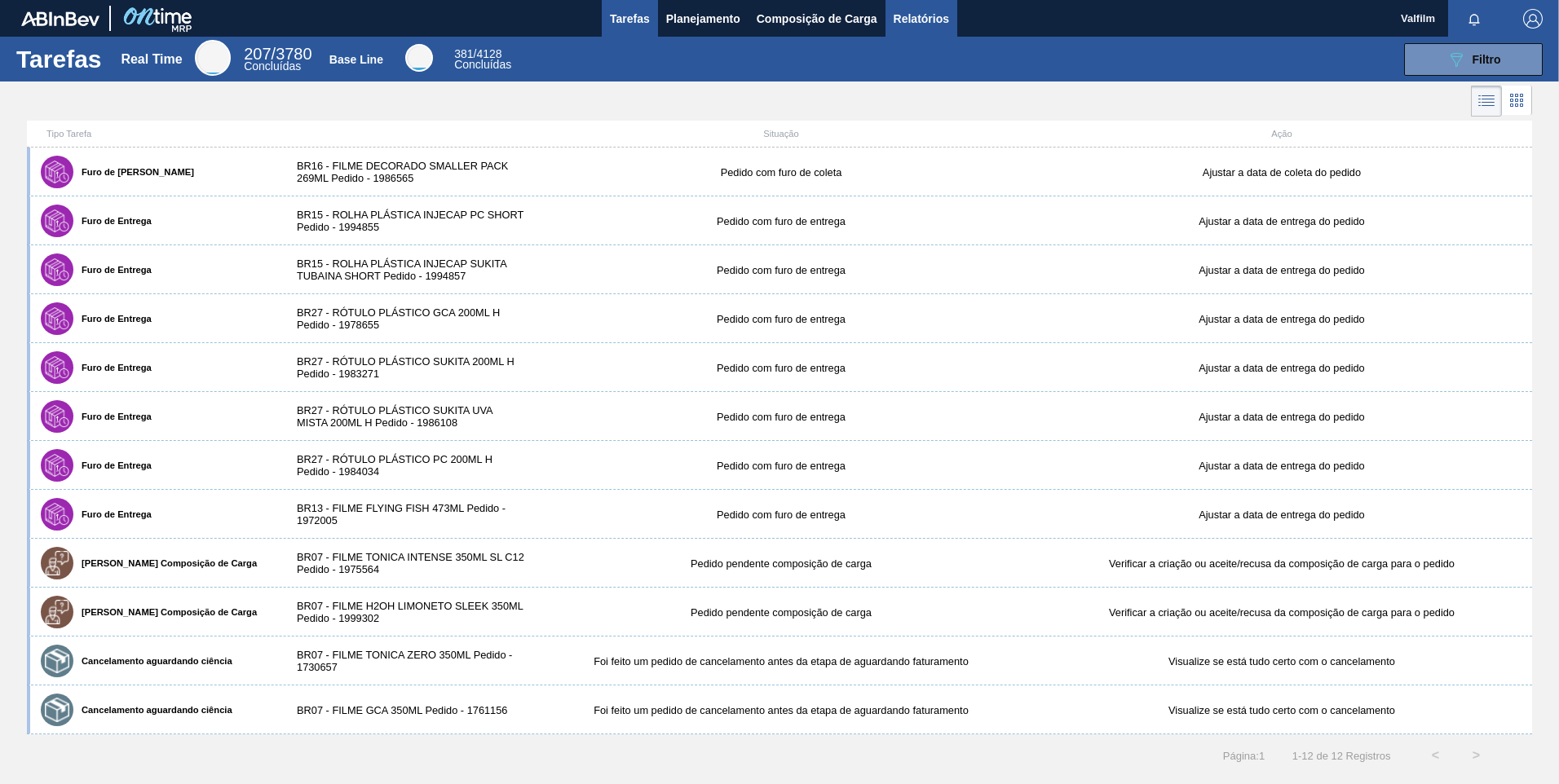
click at [945, 22] on span "Relatórios" at bounding box center [922, 19] width 56 height 19
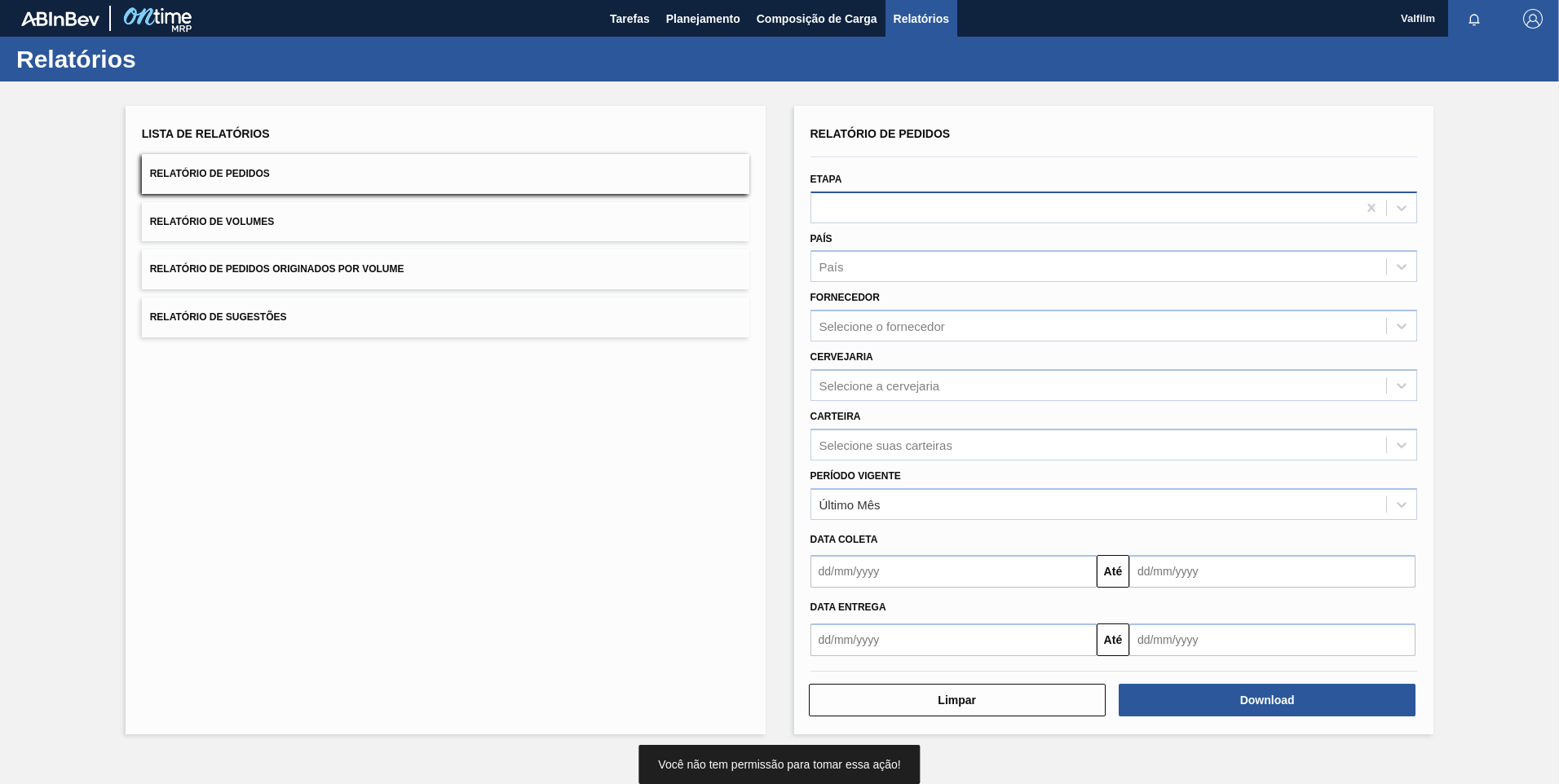
click at [912, 198] on div at bounding box center [1084, 208] width 546 height 24
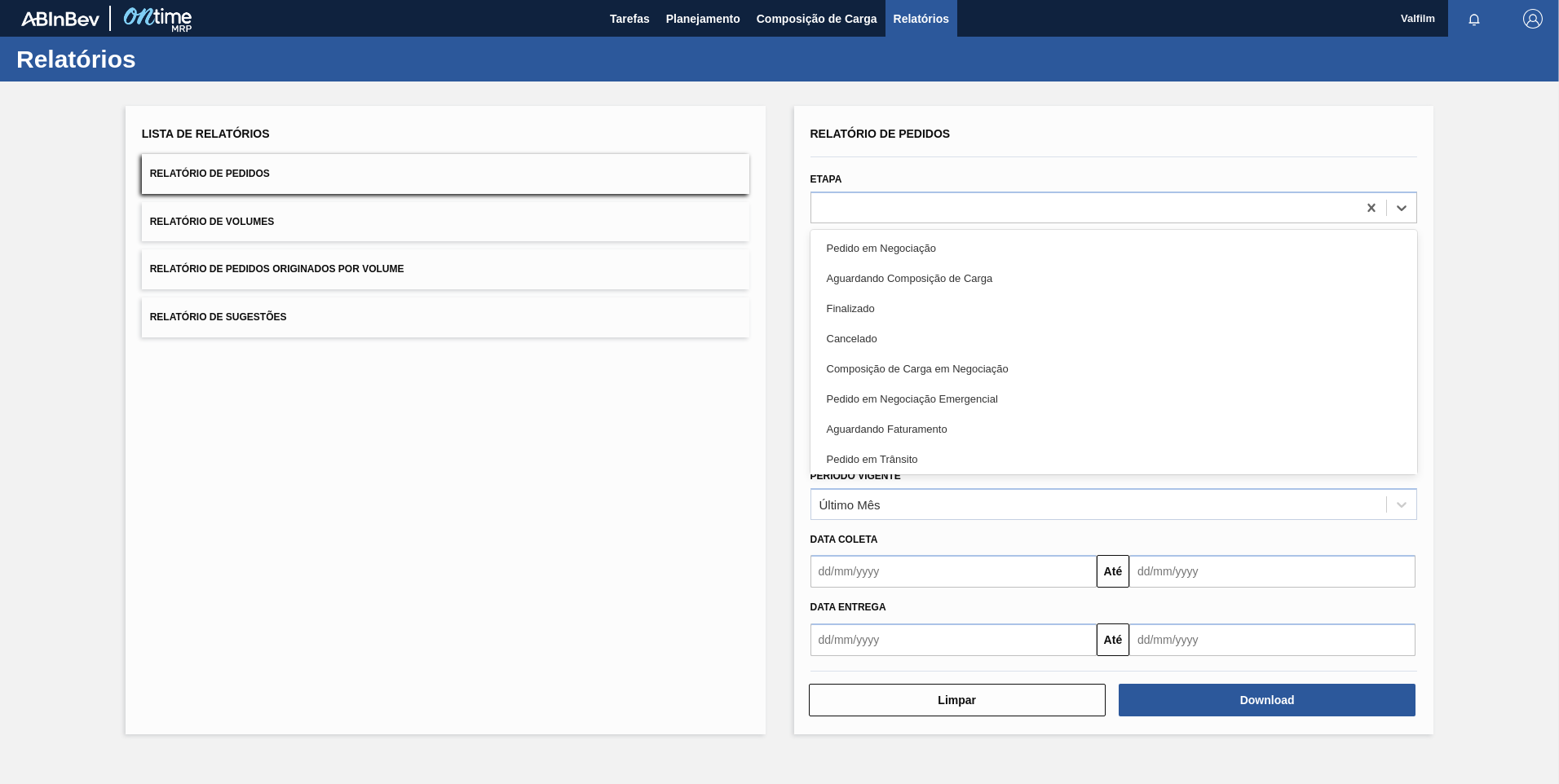
click at [925, 248] on div "Pedido em Negociação" at bounding box center [1114, 248] width 608 height 30
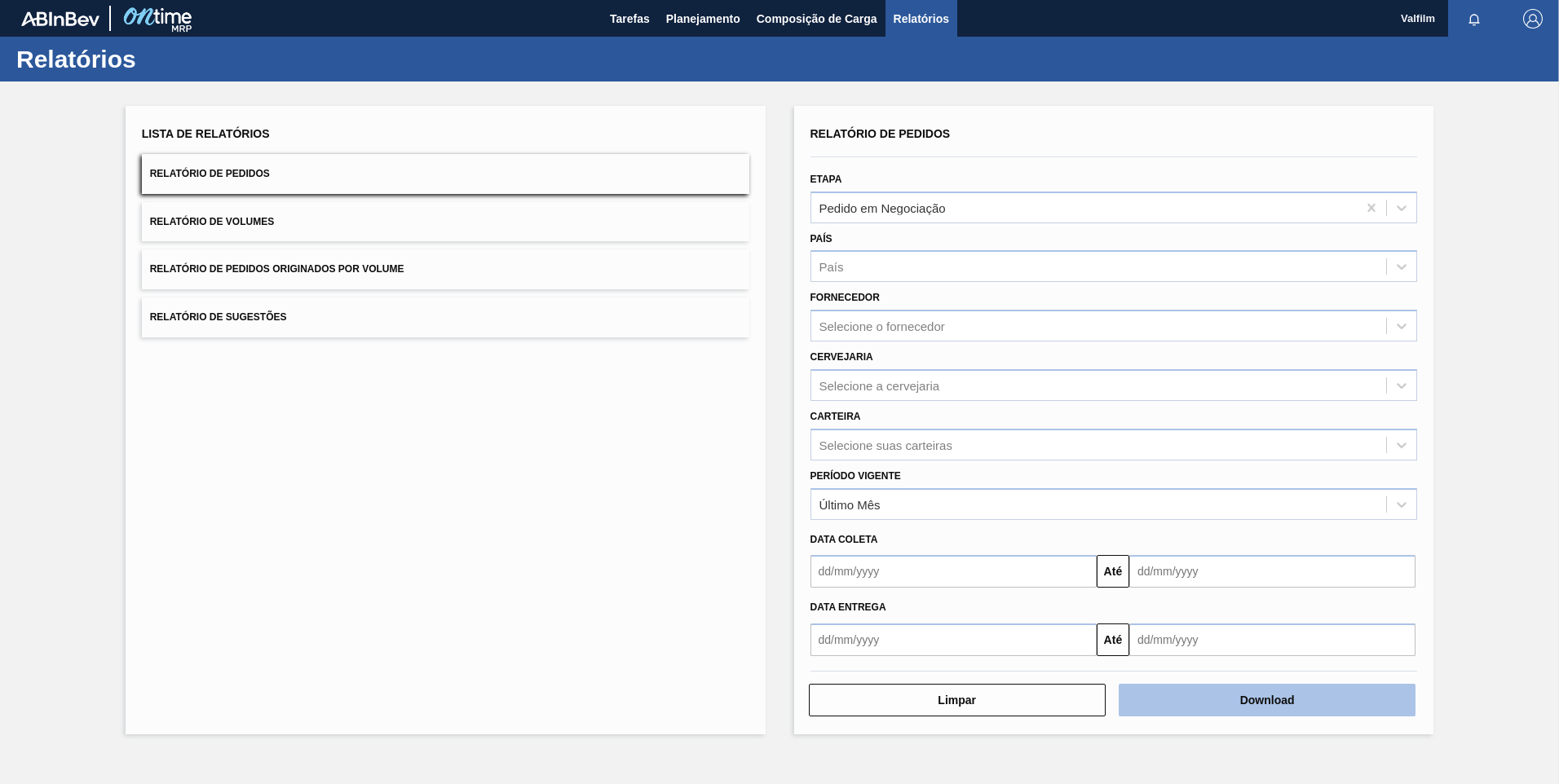
click at [1236, 693] on button "Download" at bounding box center [1267, 700] width 297 height 33
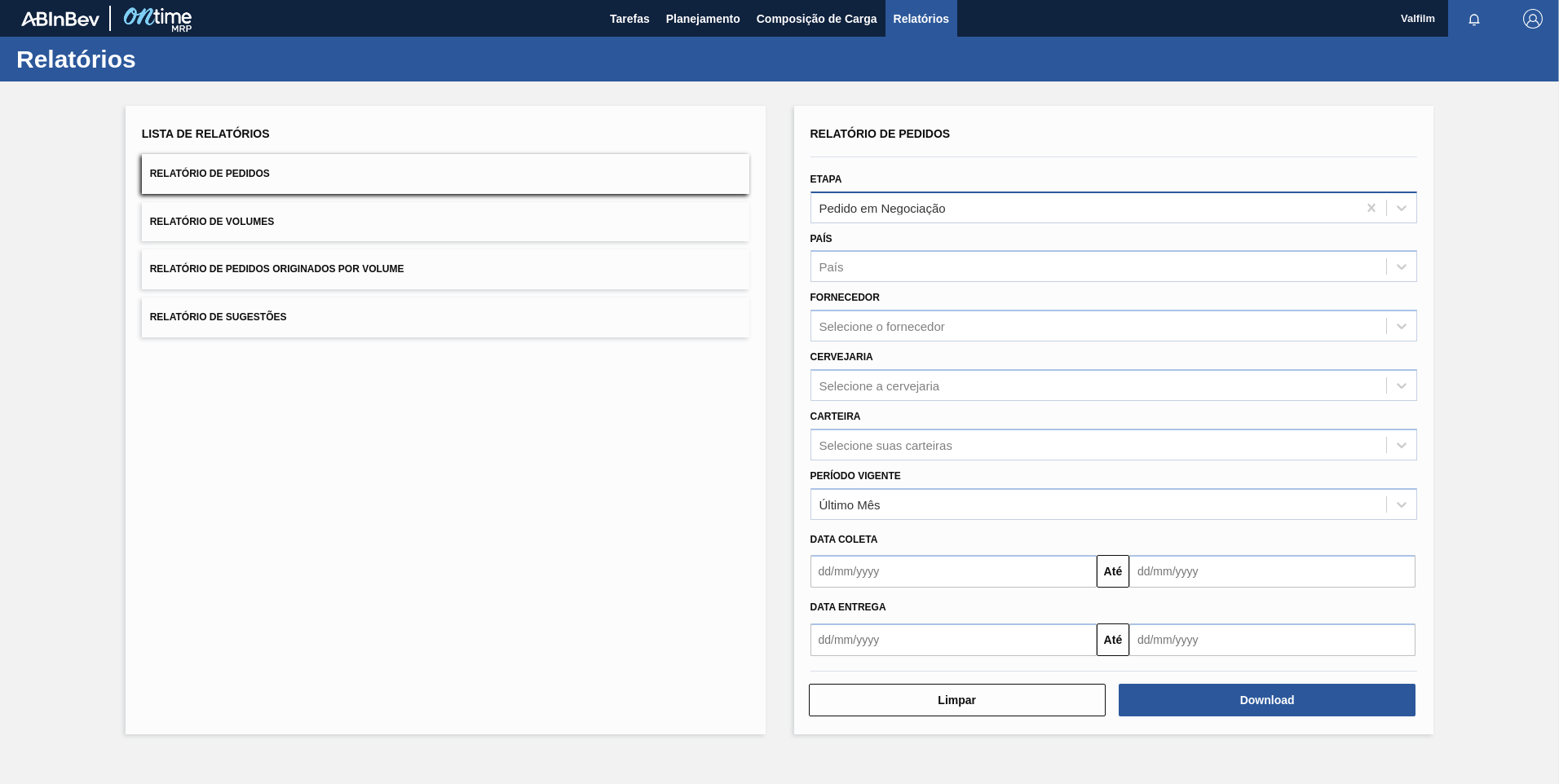
click at [907, 204] on div "Pedido em Negociação" at bounding box center [883, 208] width 127 height 14
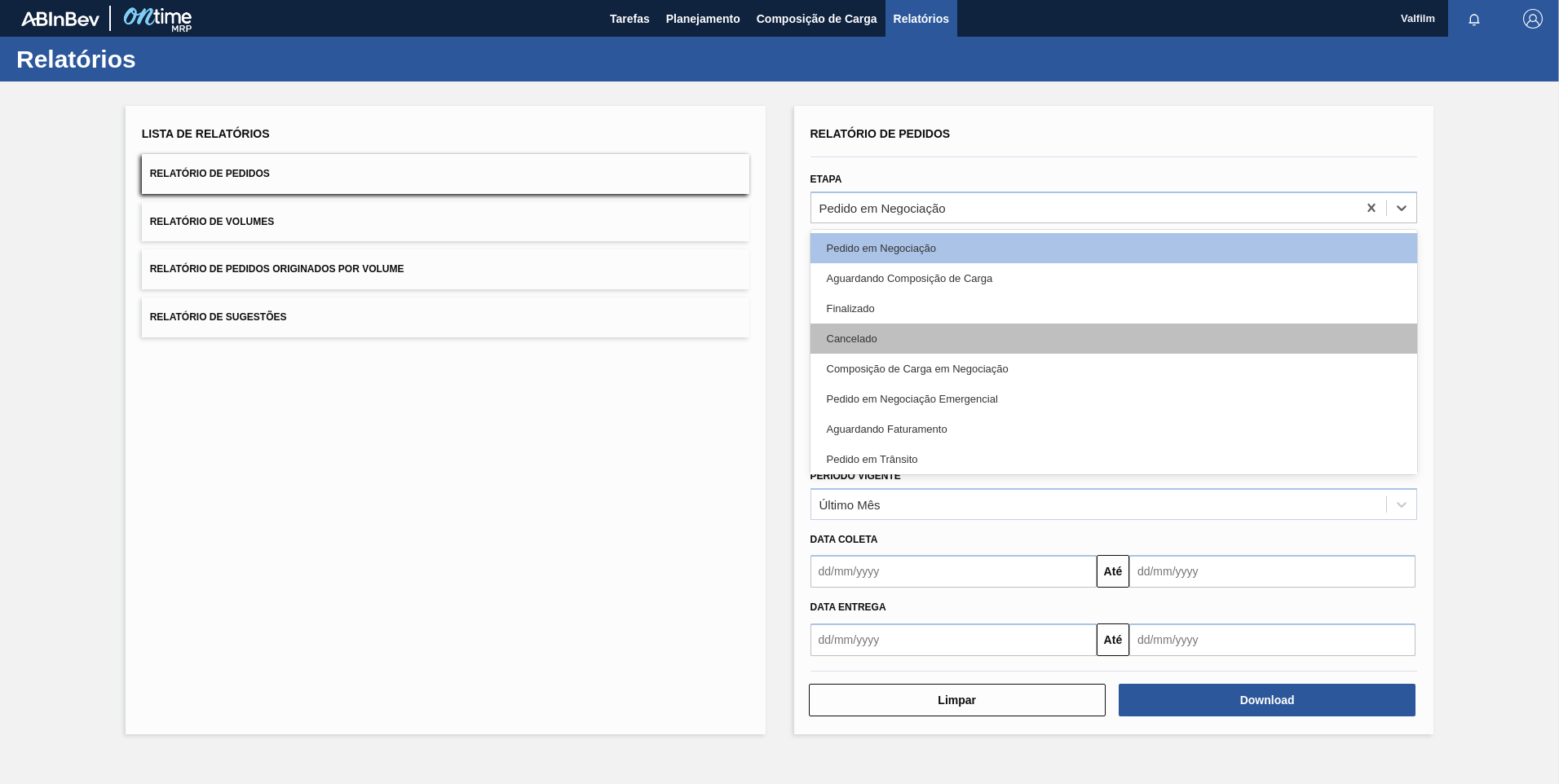
click at [908, 336] on div "Cancelado" at bounding box center [1114, 339] width 608 height 30
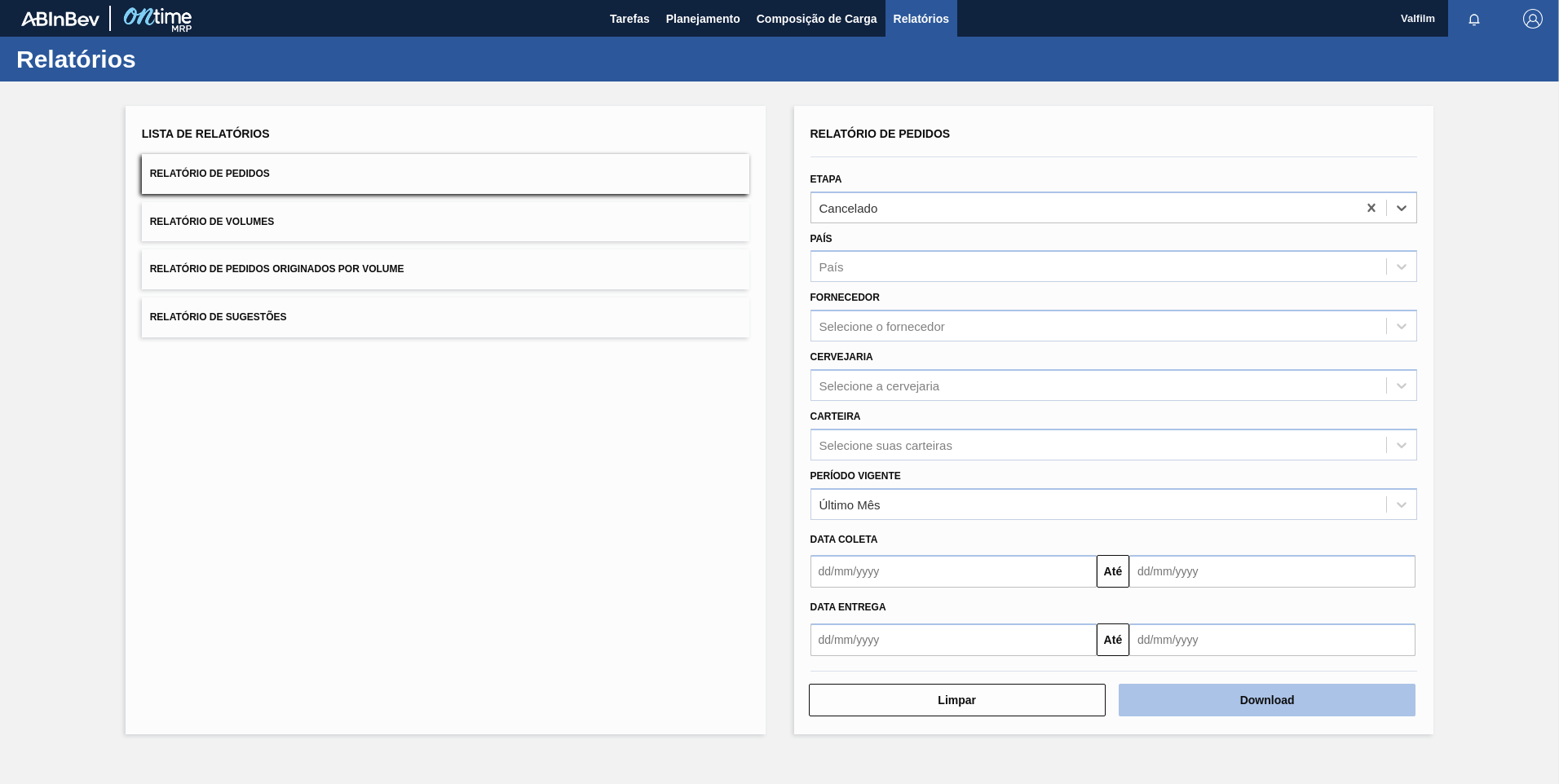
click at [1260, 709] on button "Download" at bounding box center [1267, 700] width 297 height 33
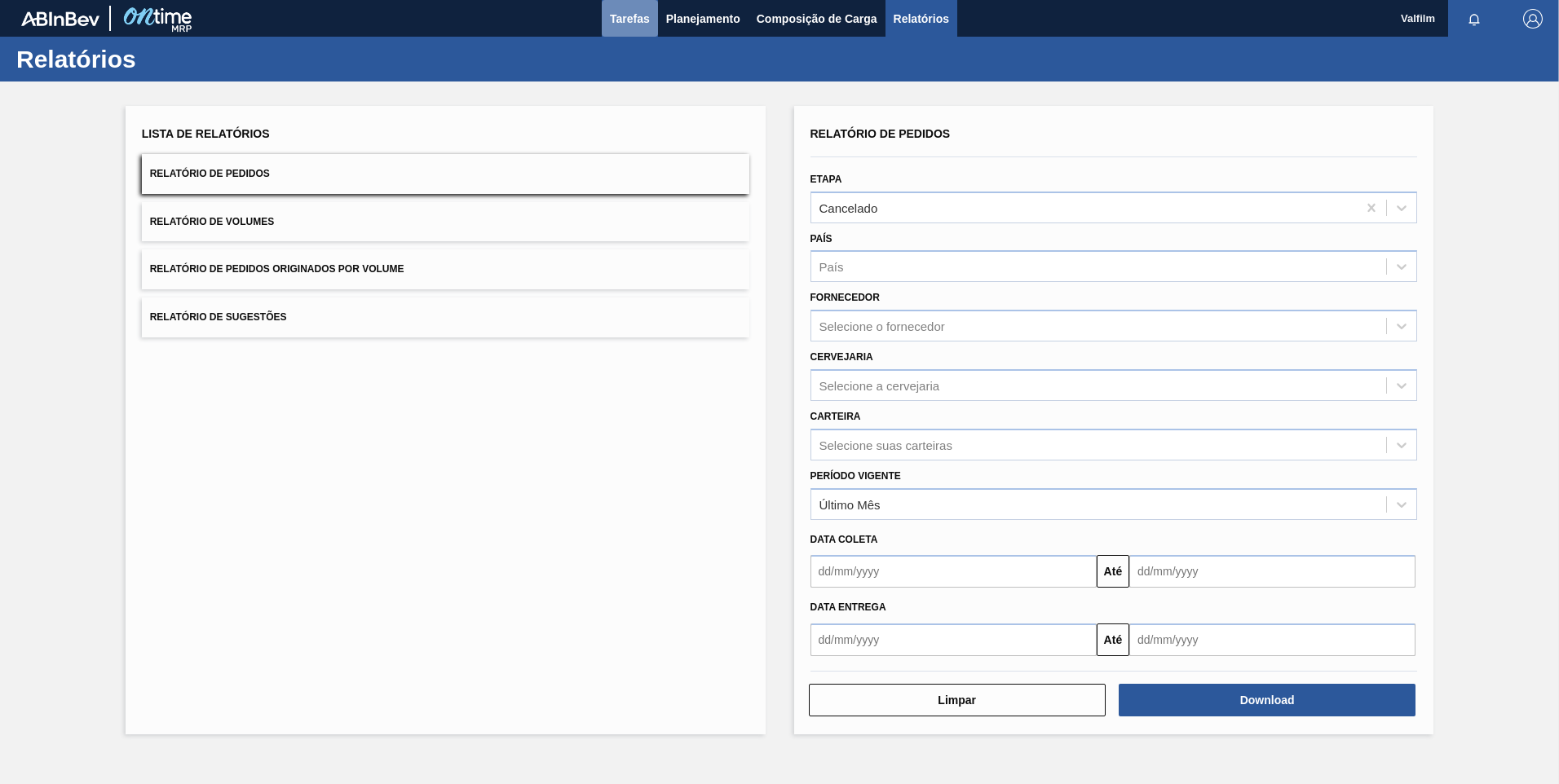
click at [646, 24] on span "Tarefas" at bounding box center [630, 19] width 40 height 19
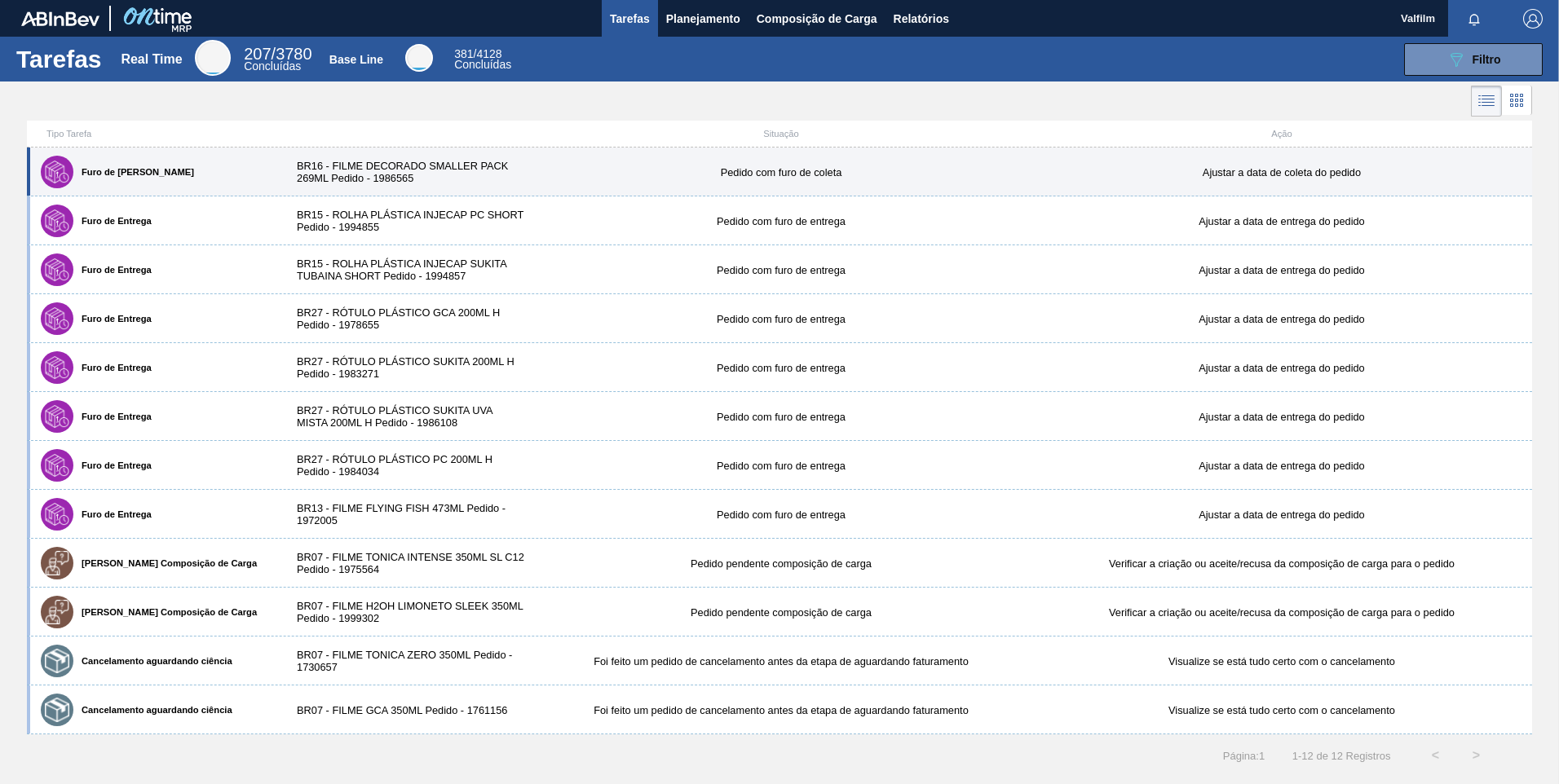
click at [307, 170] on div "BR16 - FILME DECORADO SMALLER PACK 269ML Pedido - 1986565" at bounding box center [405, 171] width 251 height 24
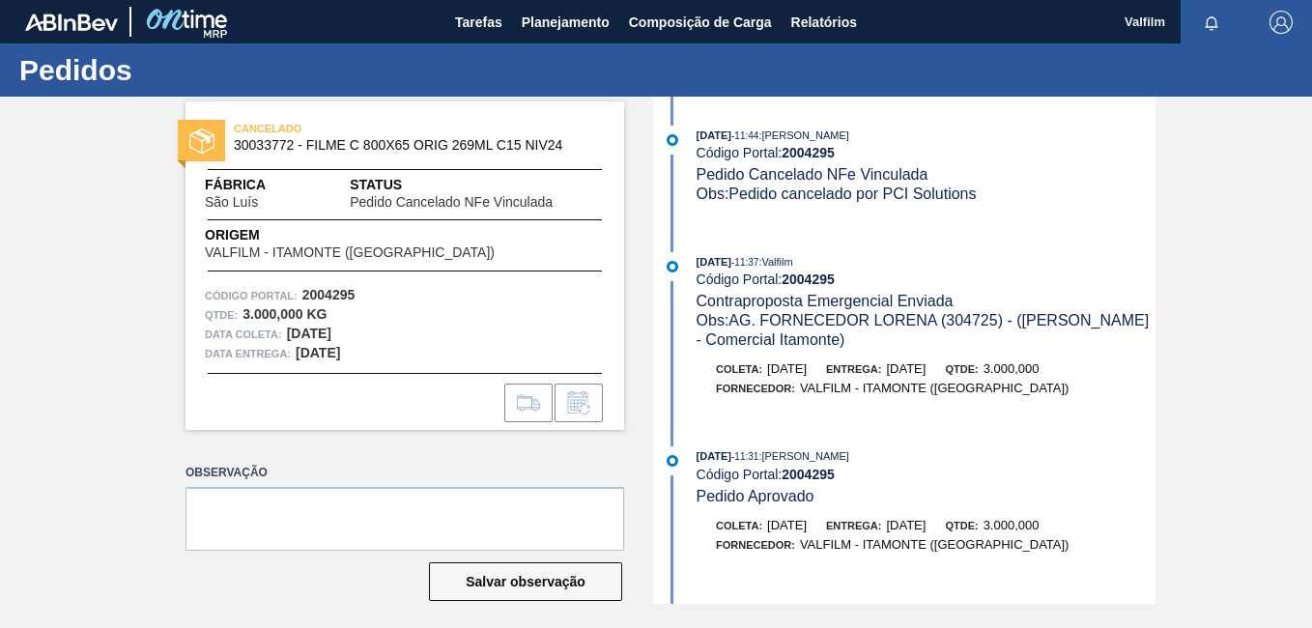
click at [1246, 333] on div "CANCELADO 30033772 - FILME C 800X65 ORIG 269ML C15 NIV24 Fábrica São Luís Statu…" at bounding box center [656, 350] width 1312 height 507
